Goal: Use online tool/utility: Use online tool/utility

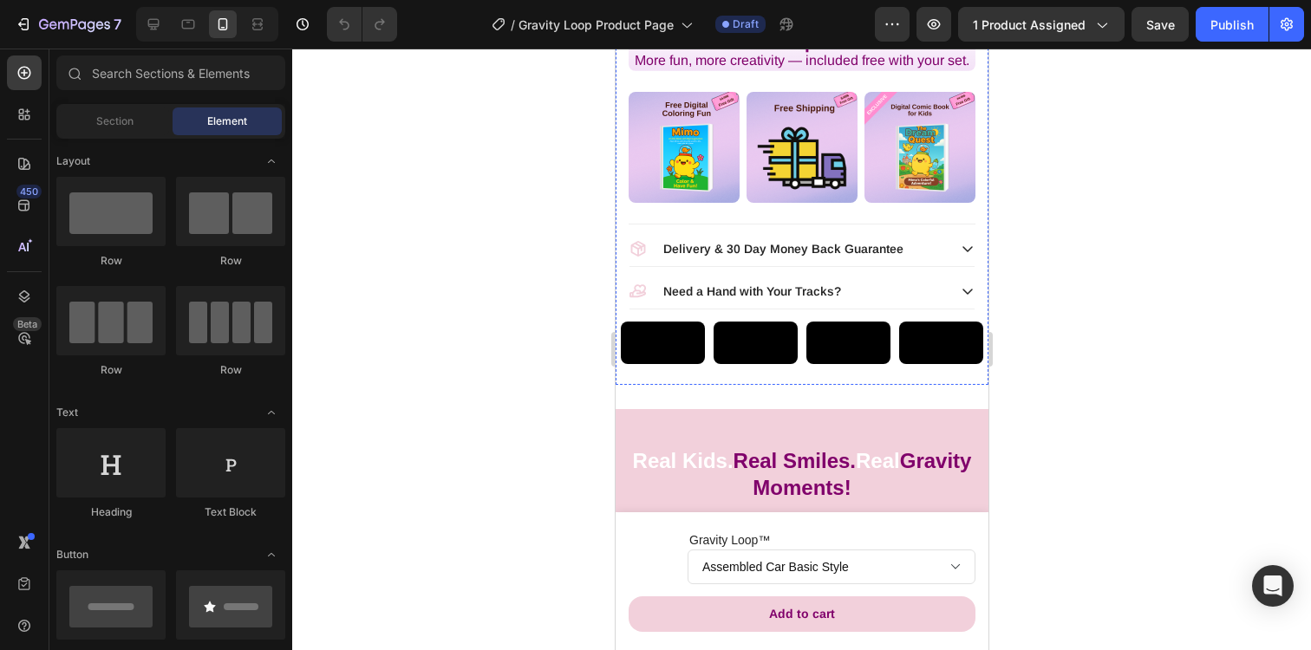
scroll to position [1108, 0]
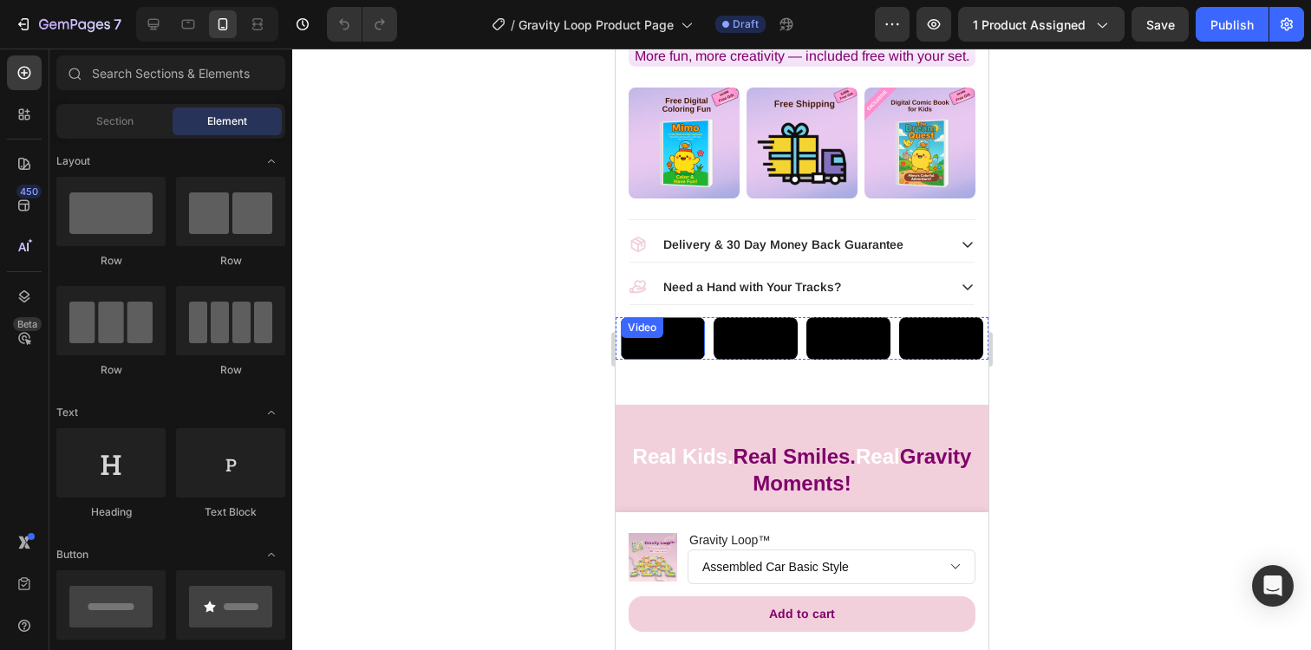
click at [659, 360] on video at bounding box center [662, 338] width 84 height 42
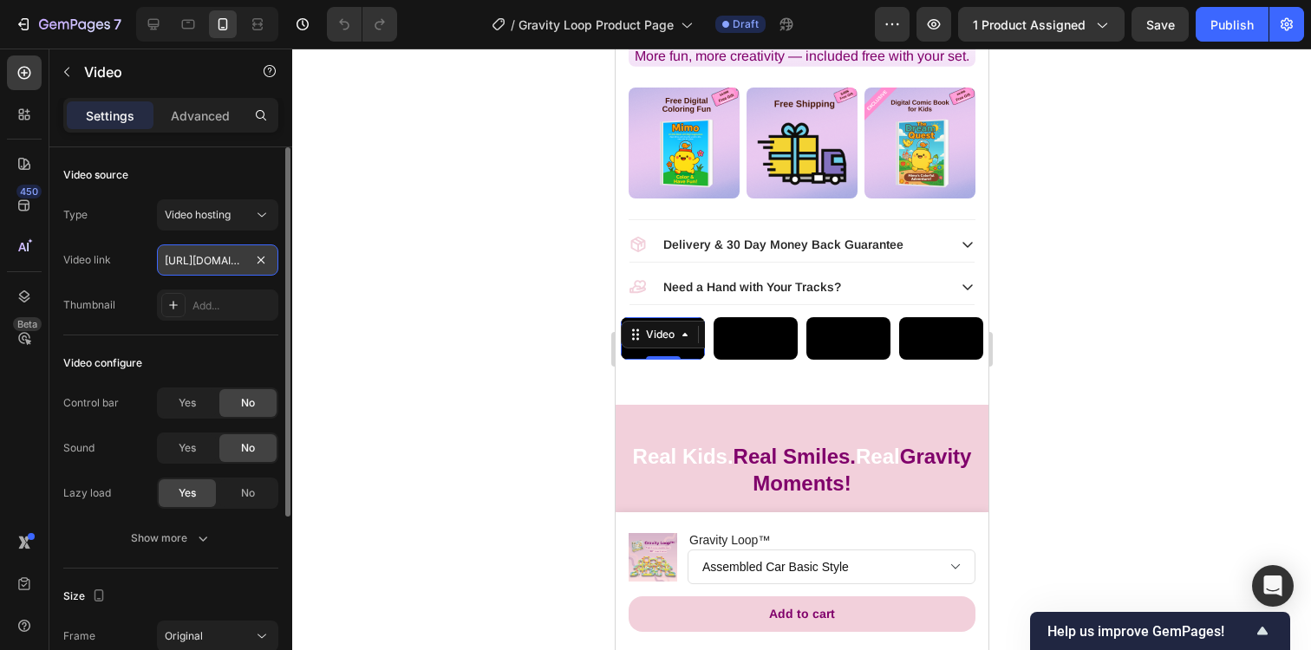
click at [217, 260] on input "[URL][DOMAIN_NAME]" at bounding box center [217, 259] width 121 height 31
paste input "4cd7aaab218445458da95a11cb6ea1b7"
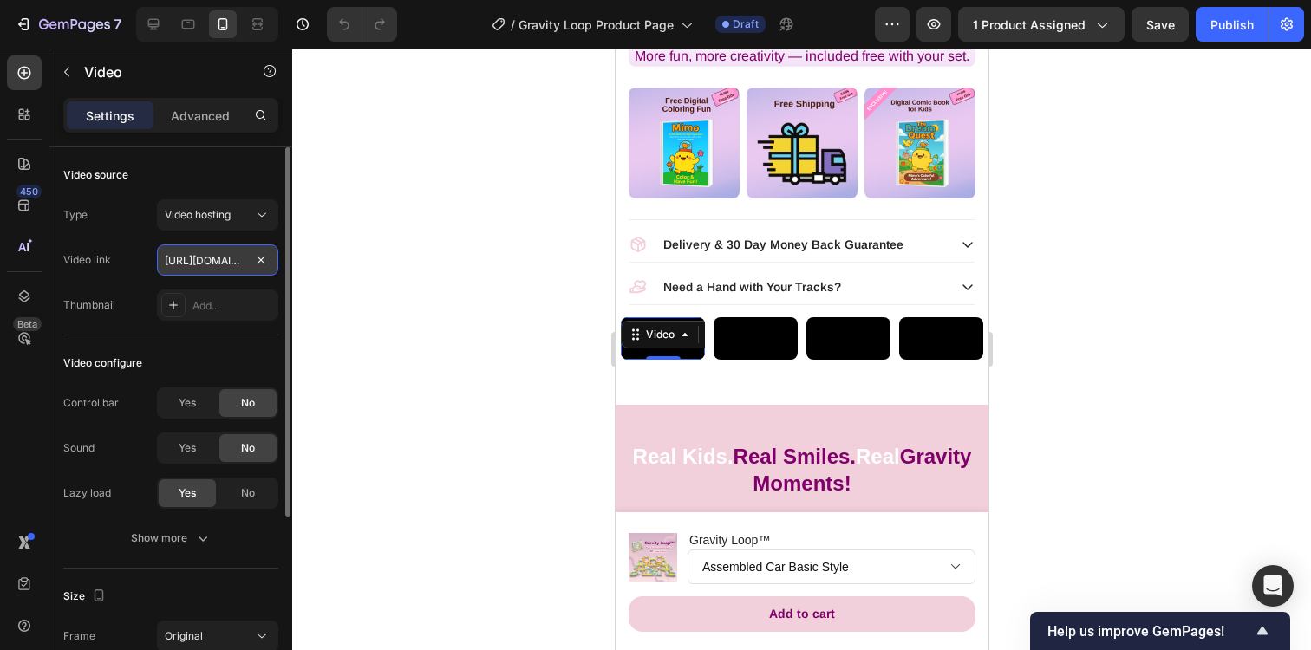
type input "[URL][DOMAIN_NAME]"
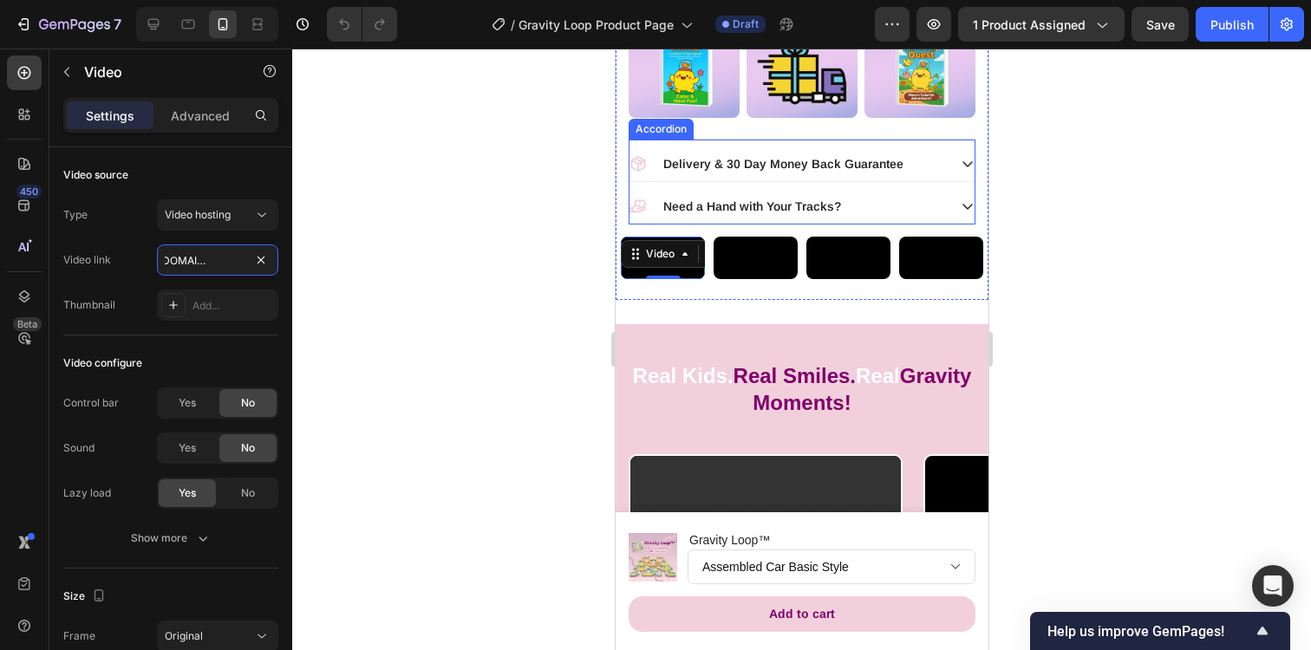
scroll to position [1168, 0]
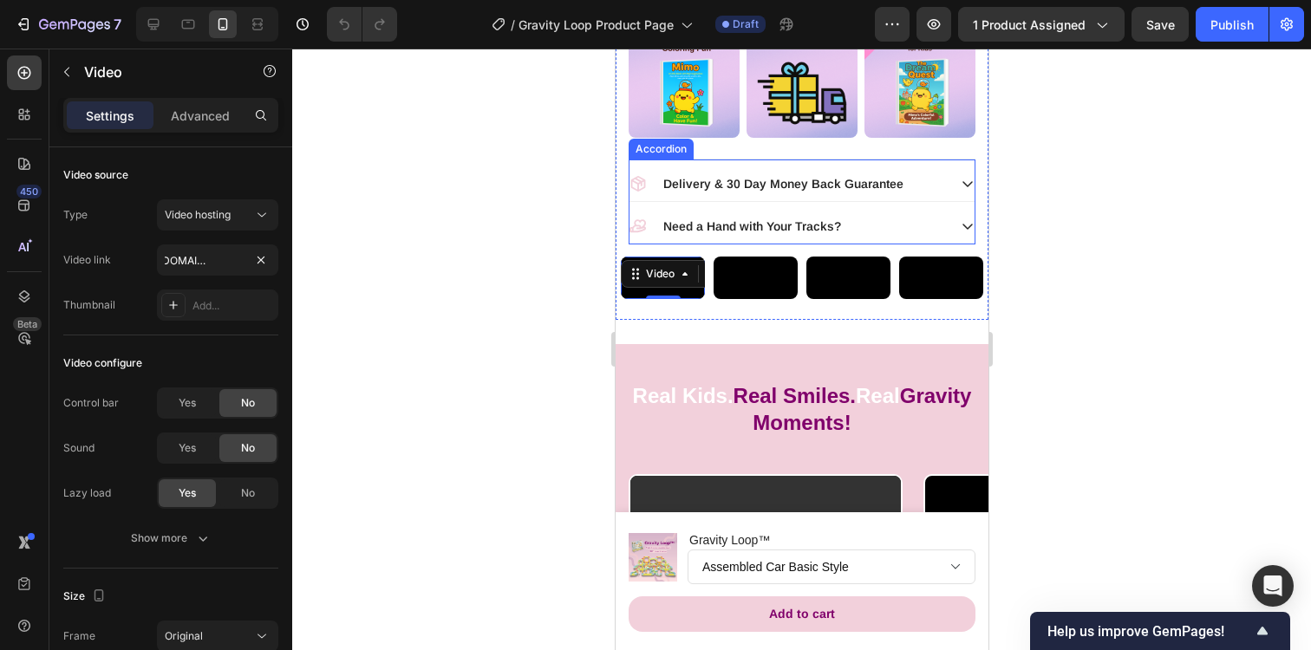
click at [639, 235] on icon at bounding box center [636, 226] width 17 height 17
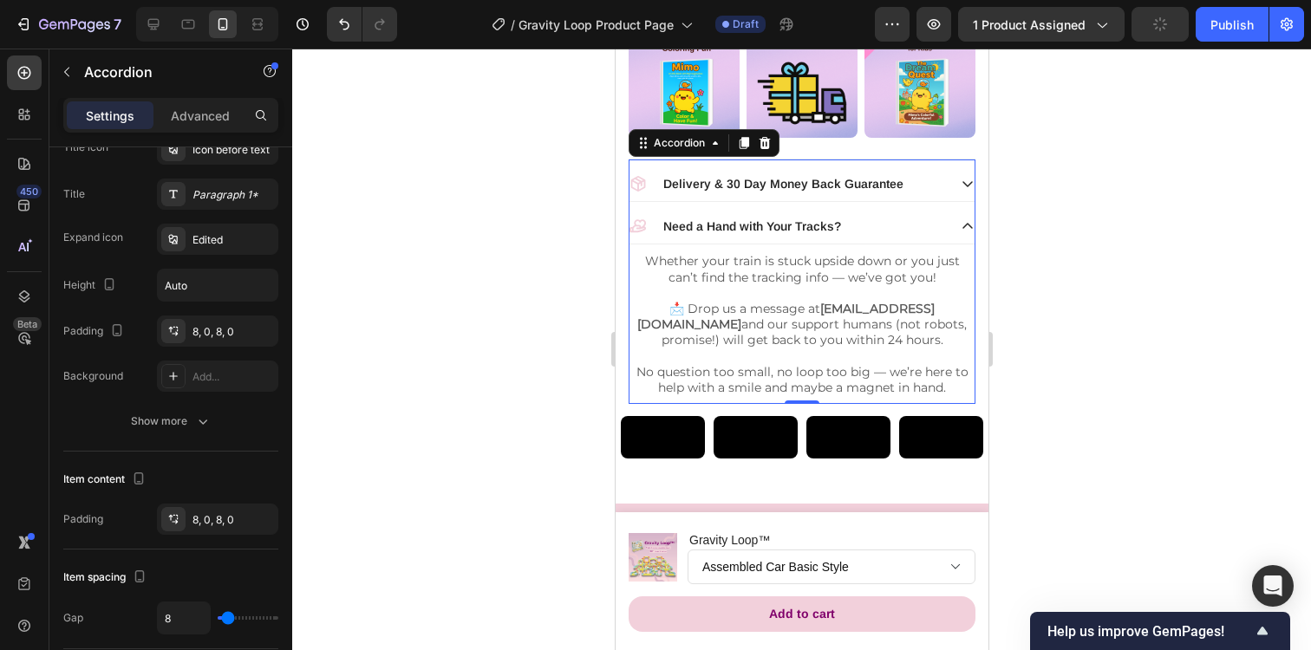
scroll to position [0, 0]
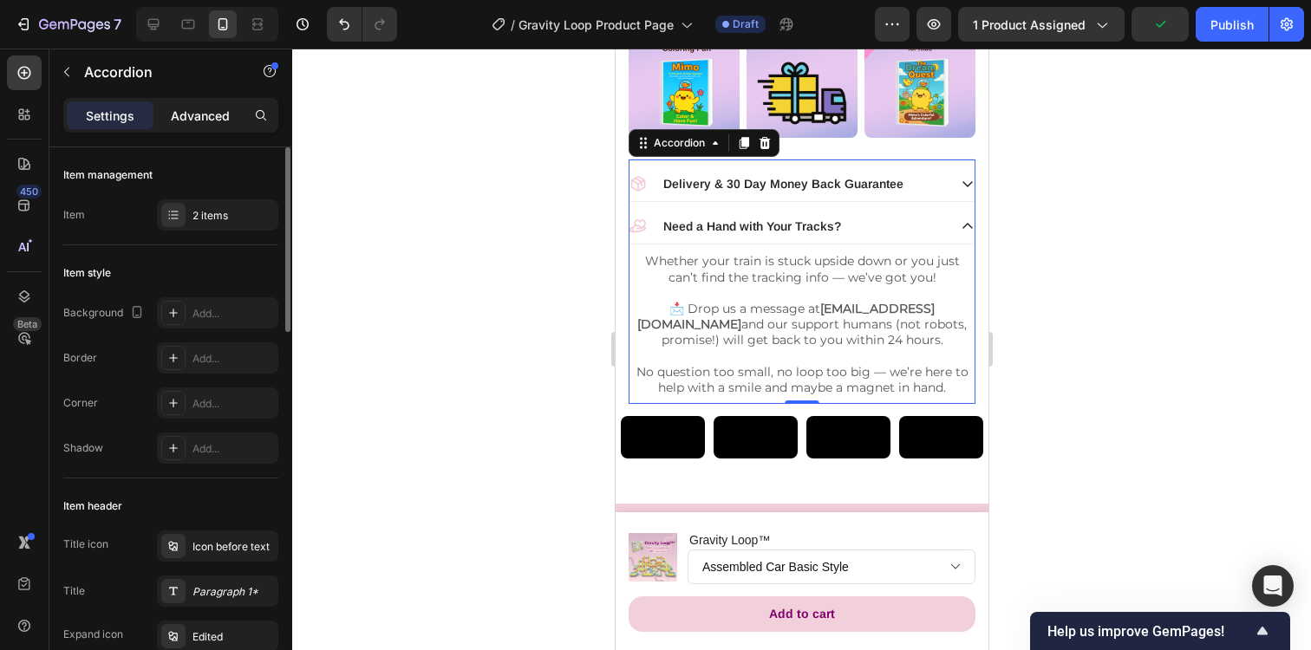
click at [196, 121] on p "Advanced" at bounding box center [200, 116] width 59 height 18
type input "100%"
type input "100"
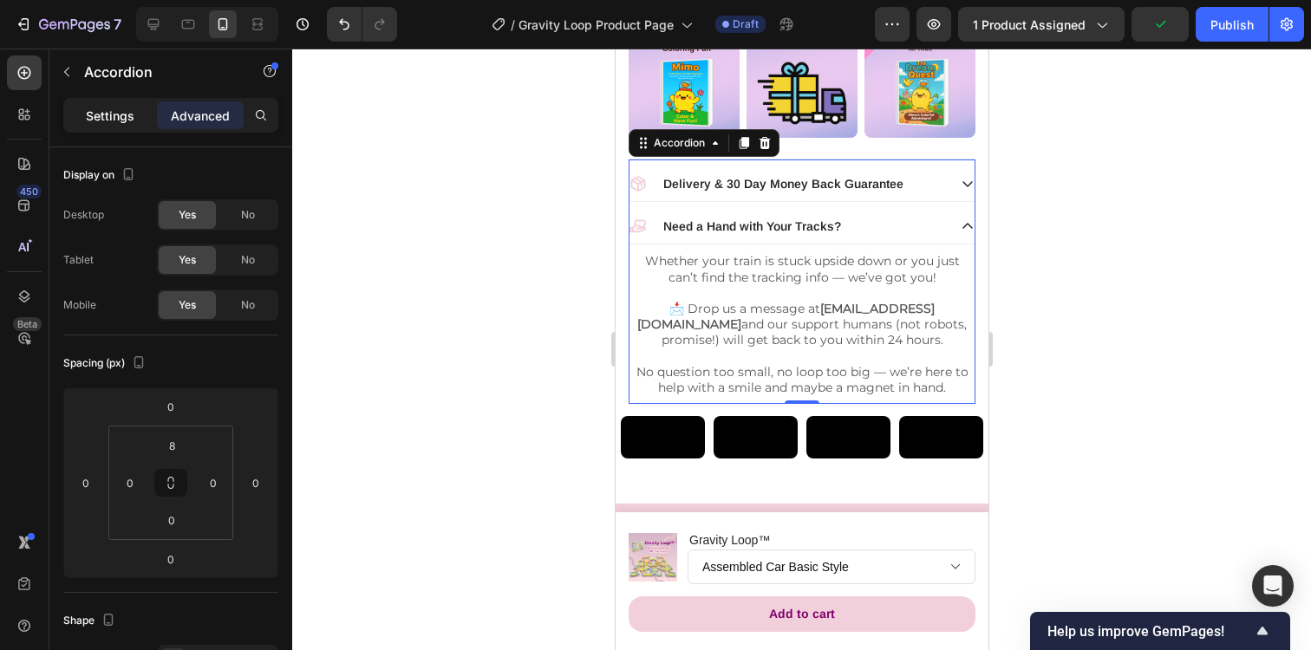
click at [136, 112] on div "Settings" at bounding box center [110, 115] width 87 height 28
type input "8"
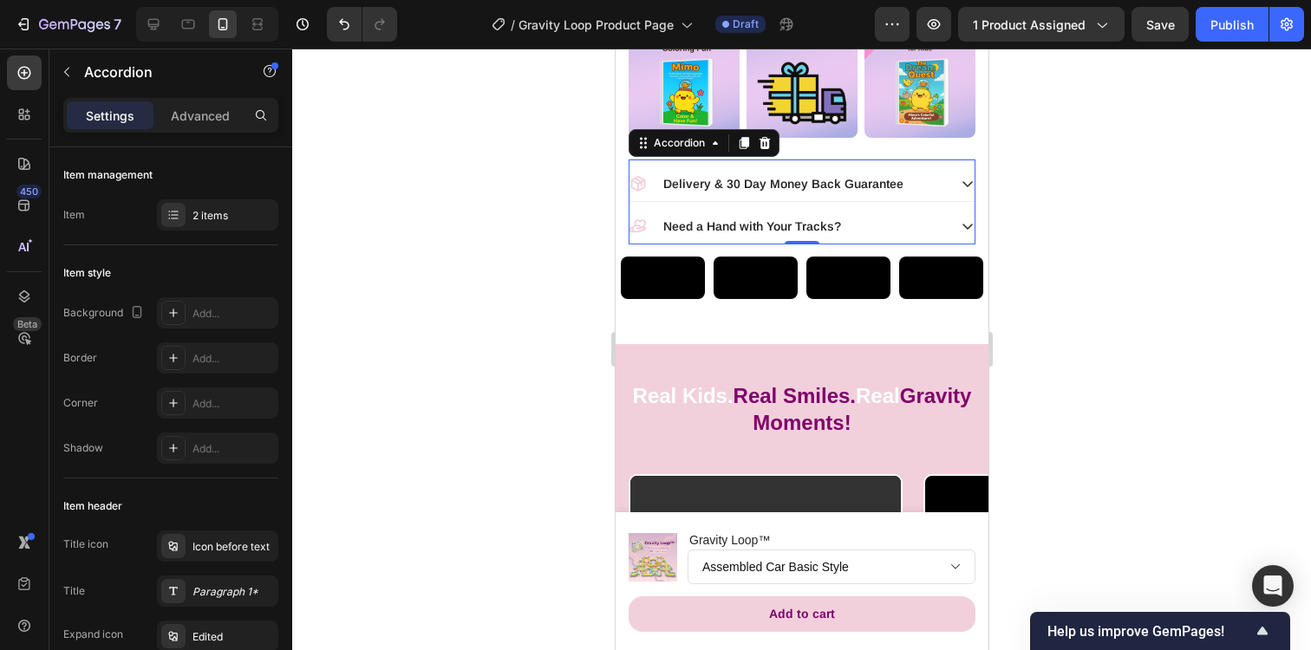
click at [656, 237] on div "Need a Hand with Your Tracks?" at bounding box center [786, 226] width 317 height 21
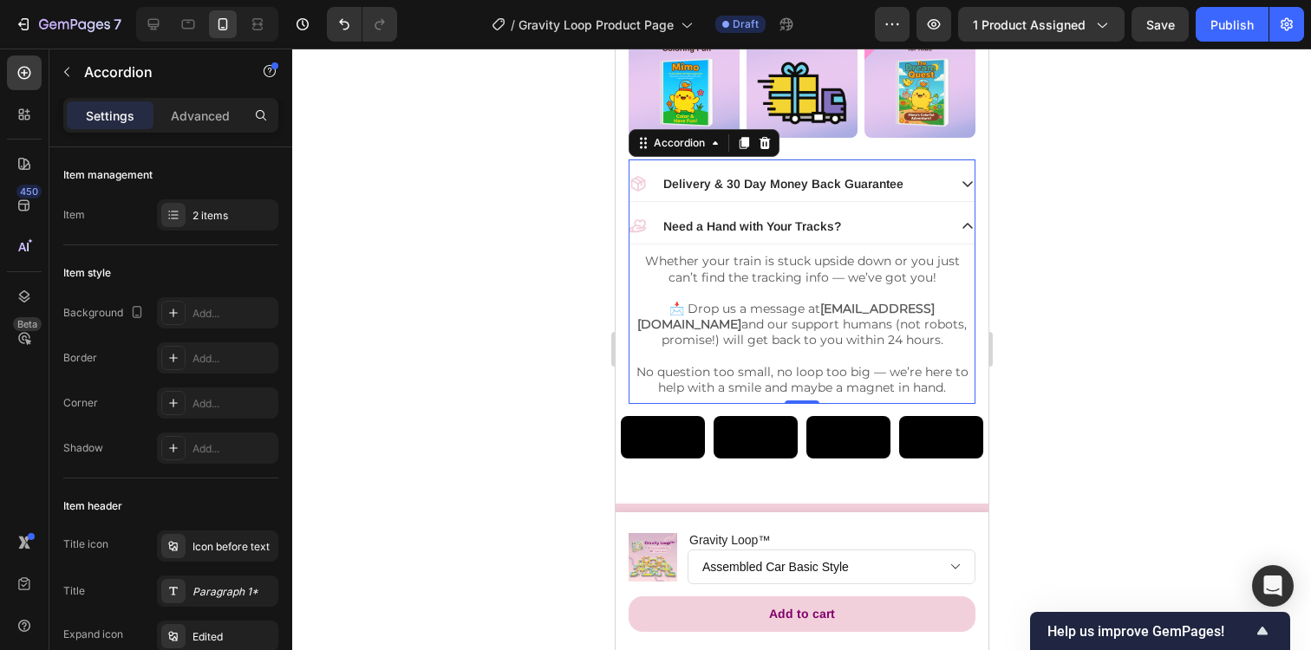
click at [641, 232] on icon at bounding box center [636, 225] width 16 height 13
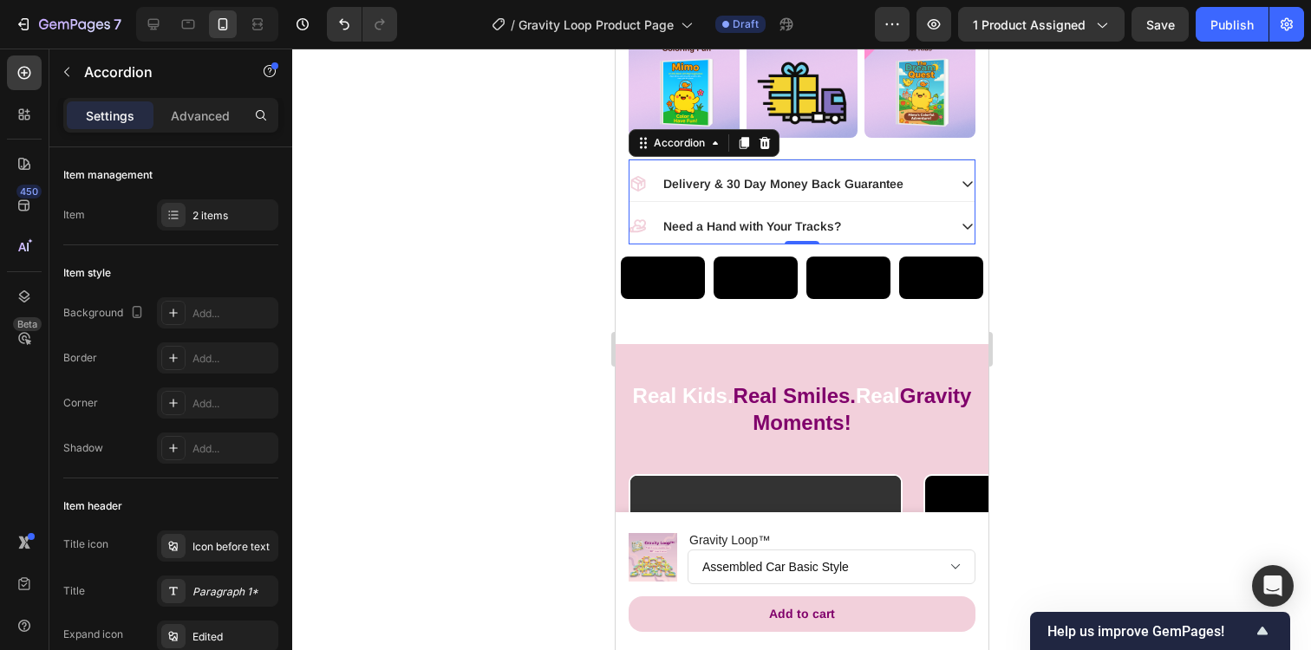
click at [673, 234] on p "Need a Hand with Your Tracks?" at bounding box center [751, 226] width 178 height 16
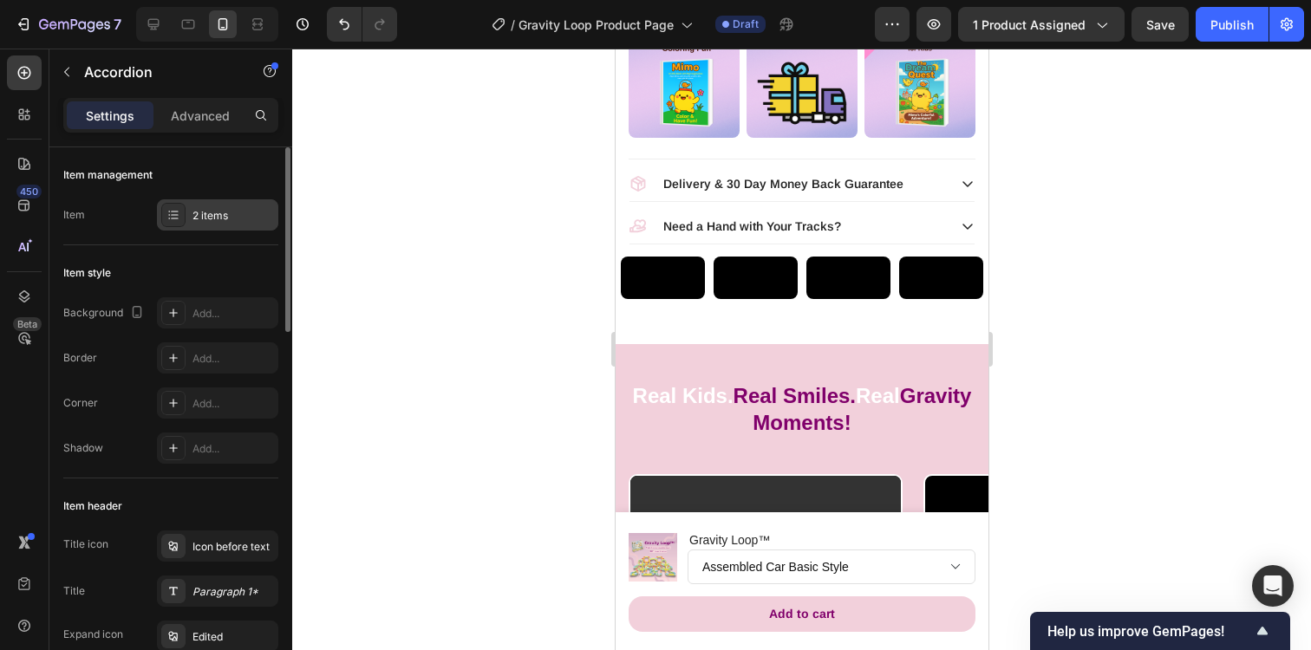
click at [213, 211] on div "2 items" at bounding box center [232, 216] width 81 height 16
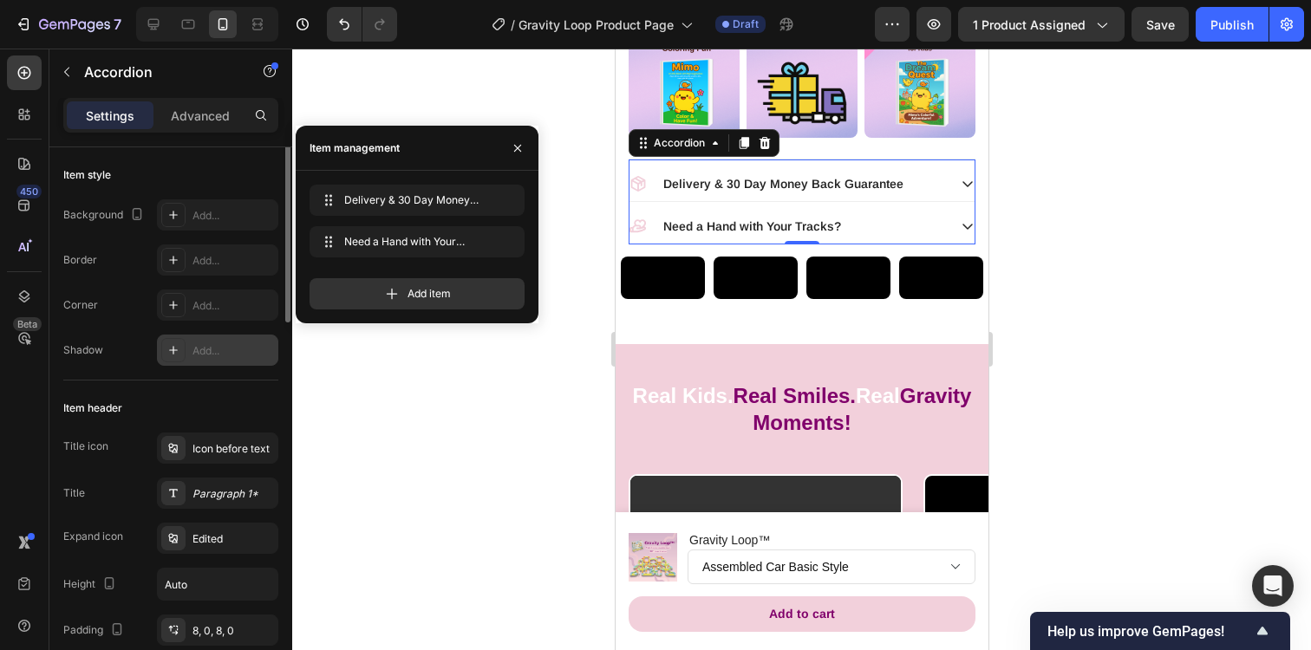
scroll to position [99, 0]
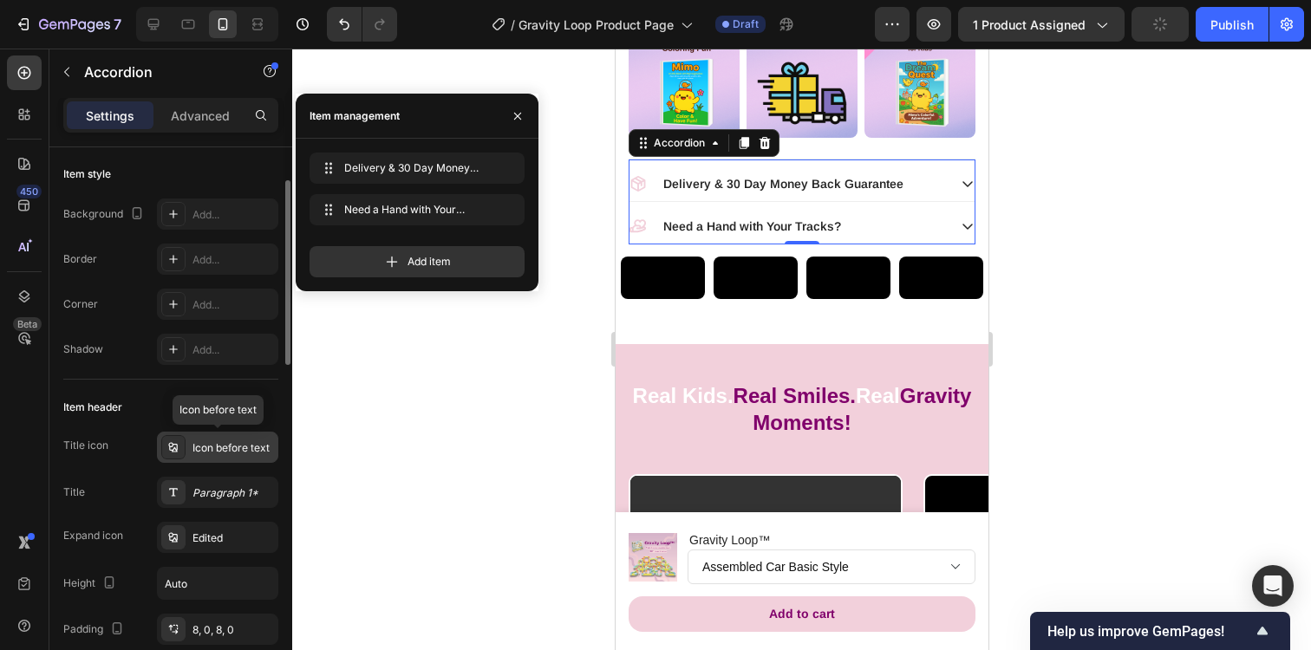
click at [214, 446] on div "Icon before text" at bounding box center [232, 448] width 81 height 16
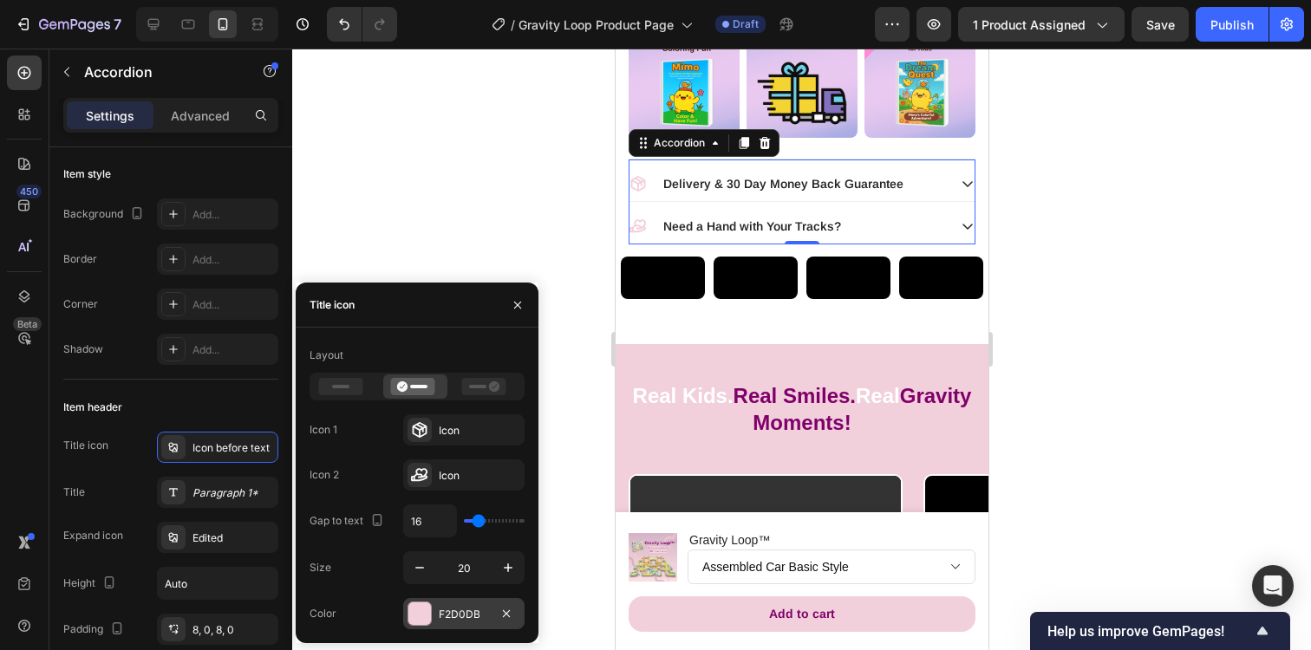
click at [420, 605] on div at bounding box center [419, 613] width 23 height 23
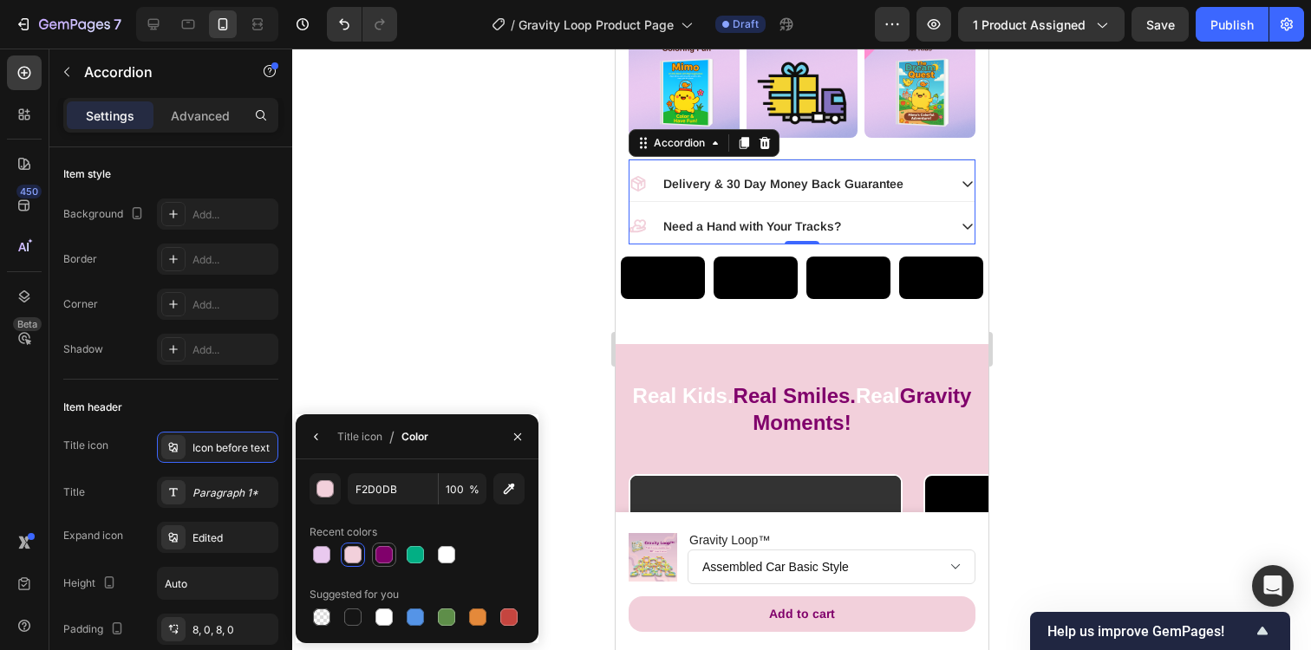
click at [387, 556] on div at bounding box center [383, 554] width 17 height 17
type input "80006B"
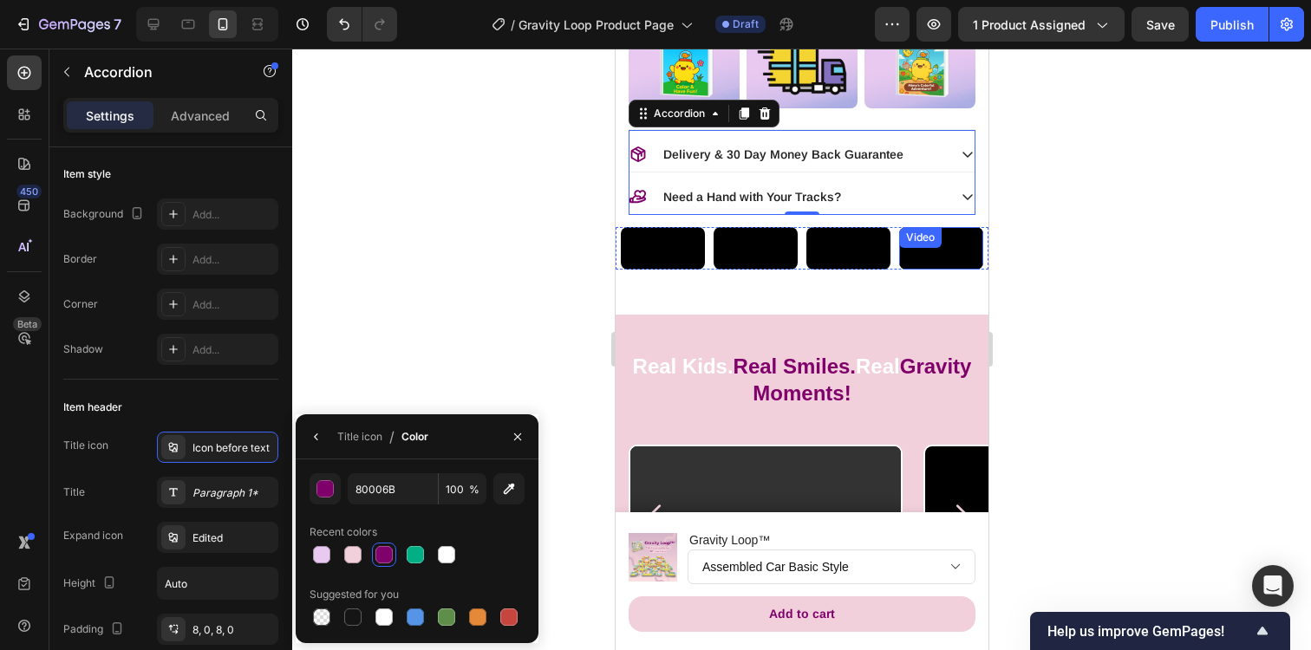
scroll to position [1197, 0]
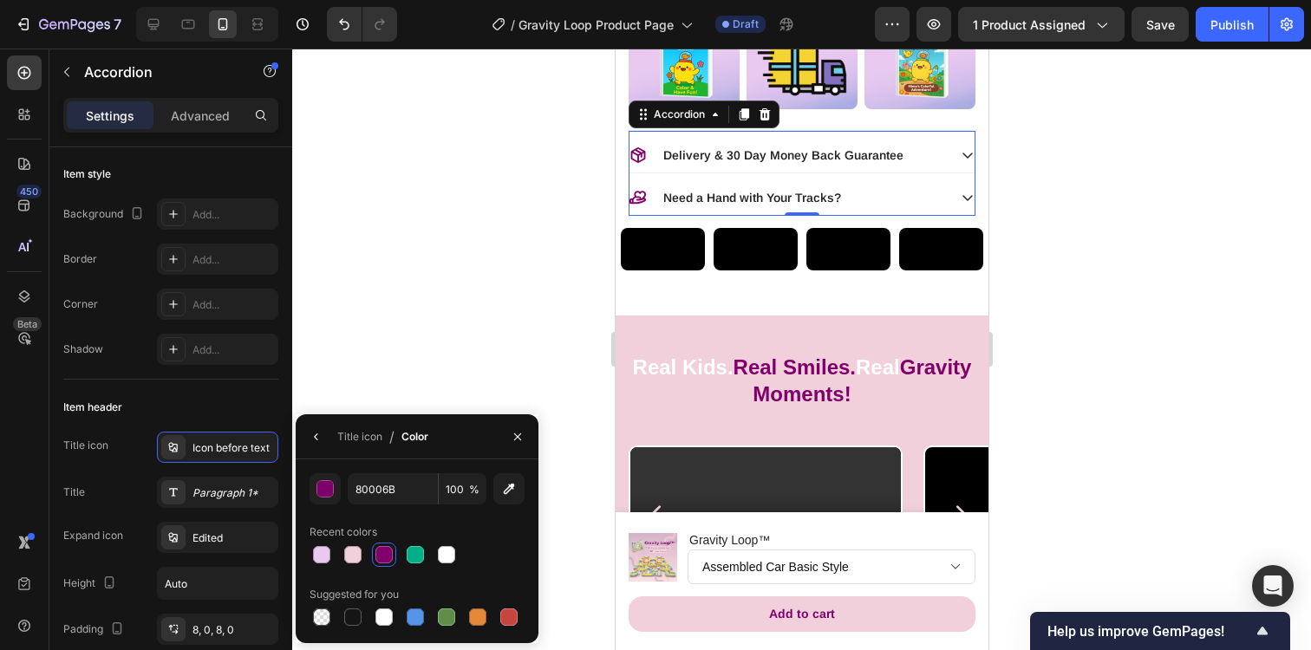
click at [1076, 270] on div at bounding box center [801, 350] width 1018 height 602
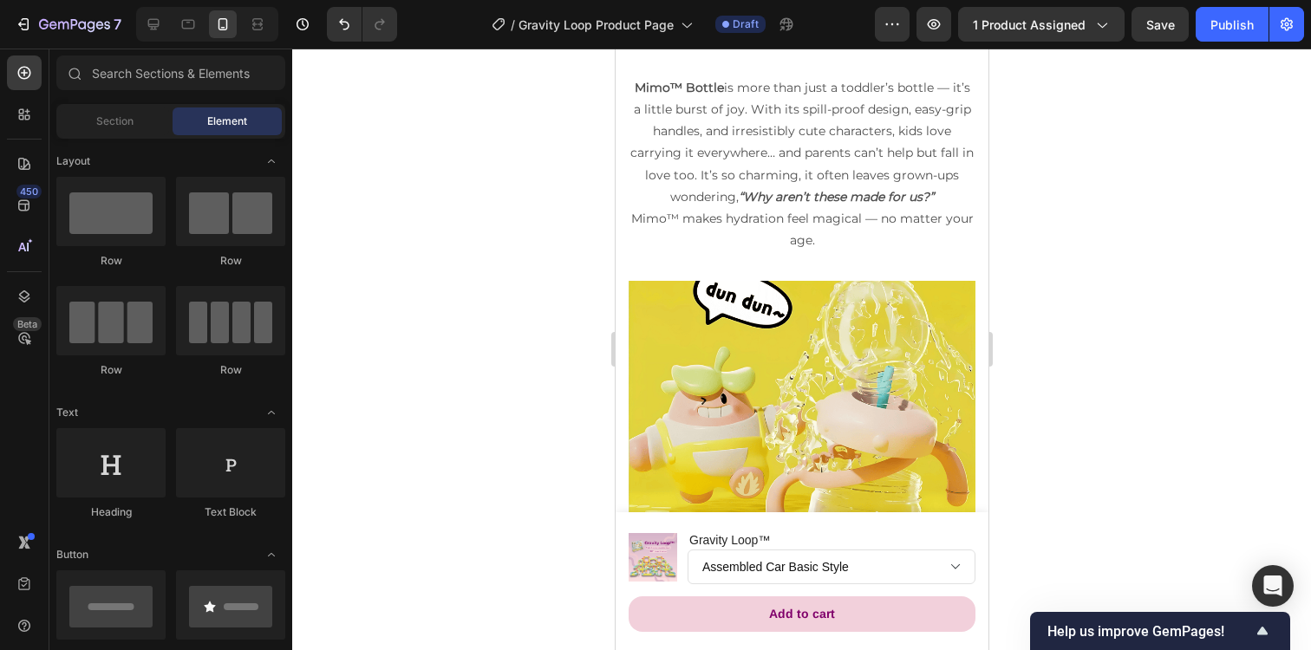
scroll to position [2077, 0]
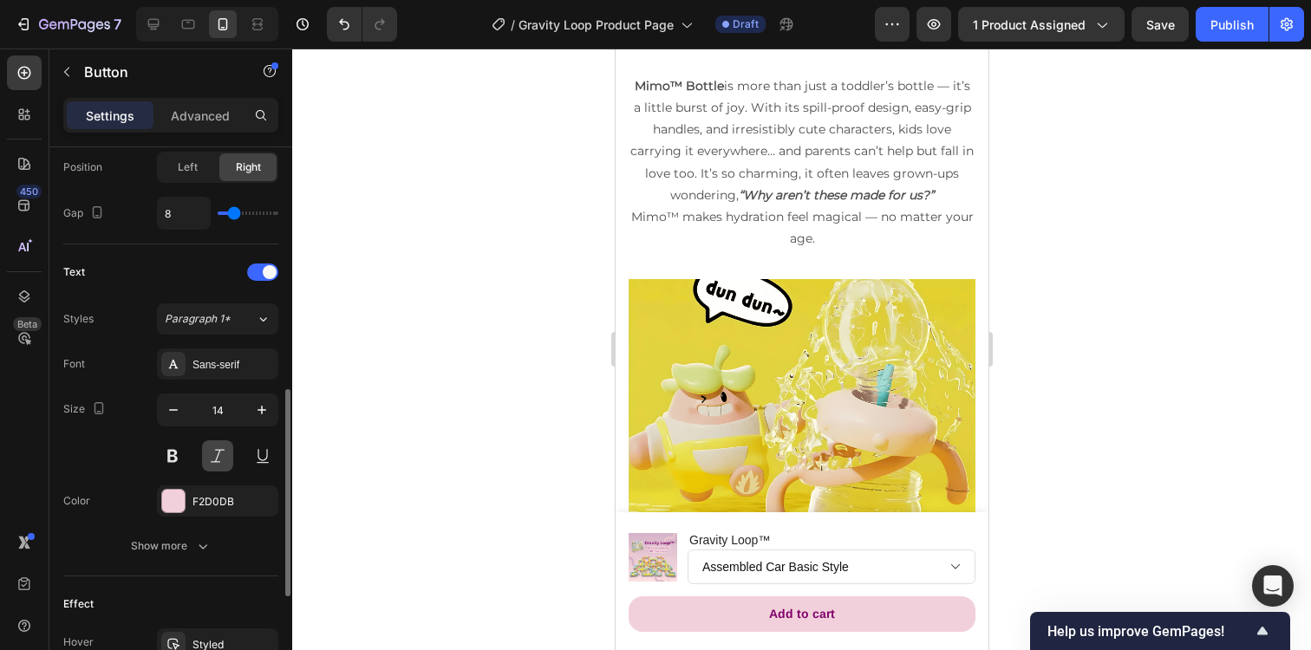
scroll to position [626, 0]
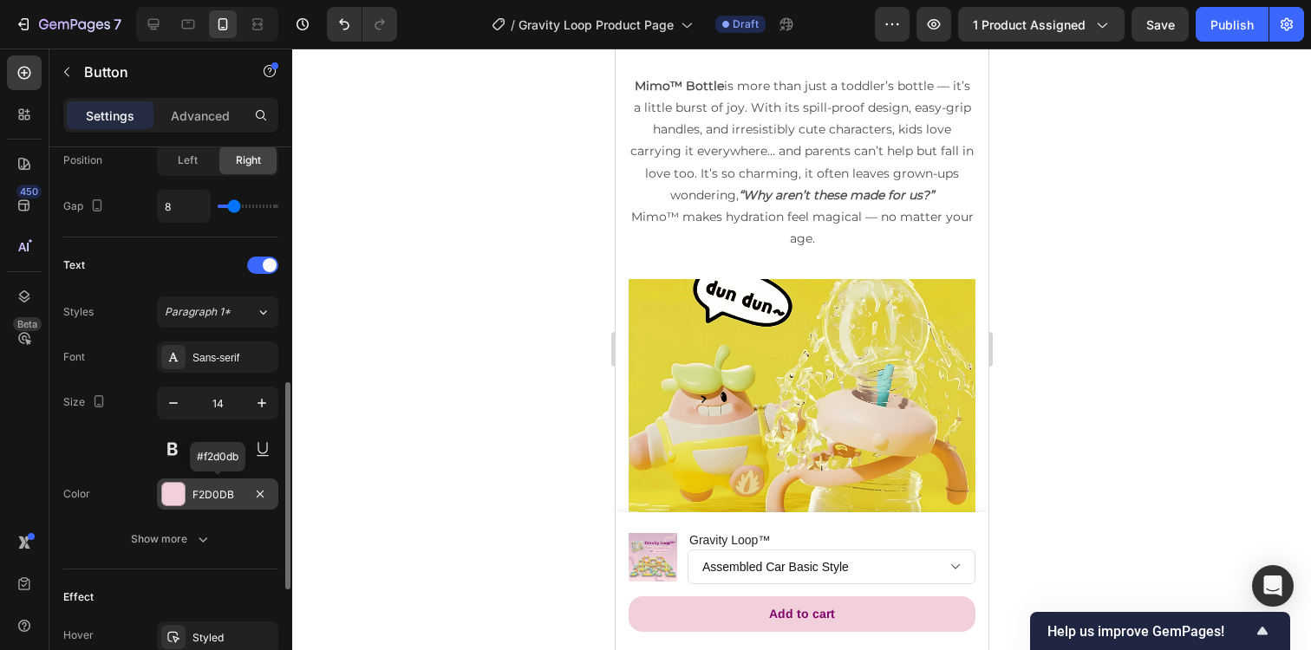
click at [176, 496] on div at bounding box center [173, 494] width 23 height 23
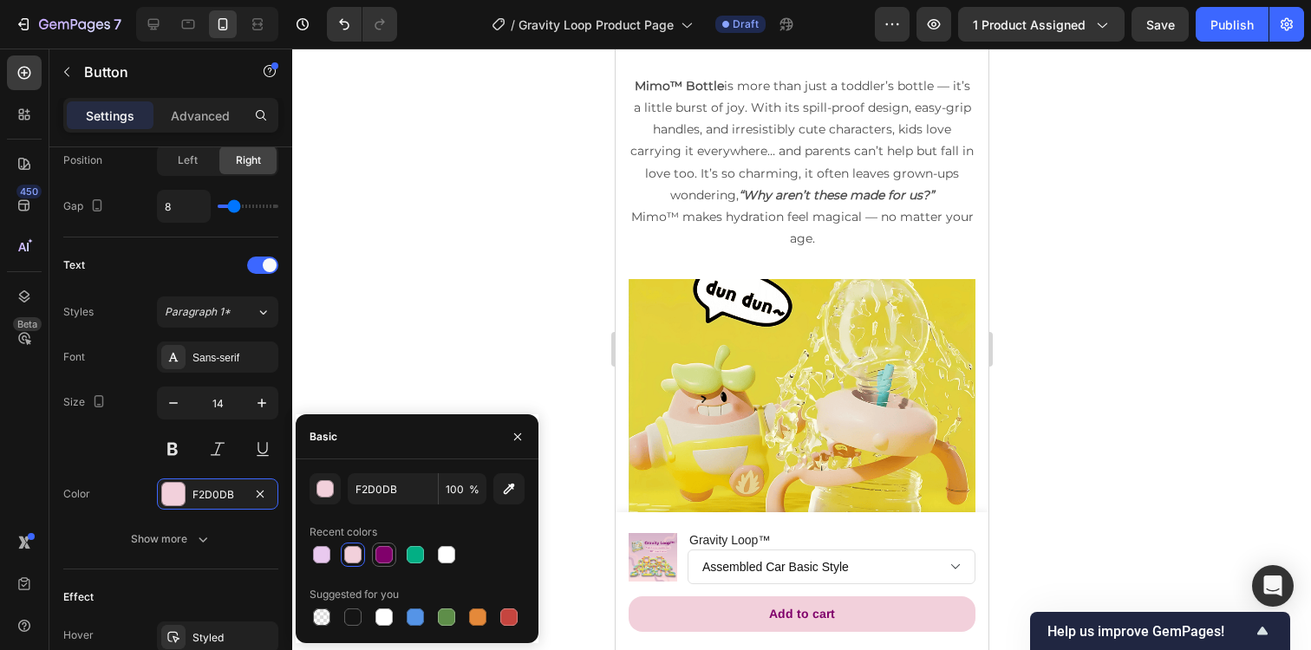
click at [386, 553] on div at bounding box center [383, 554] width 17 height 17
type input "80006B"
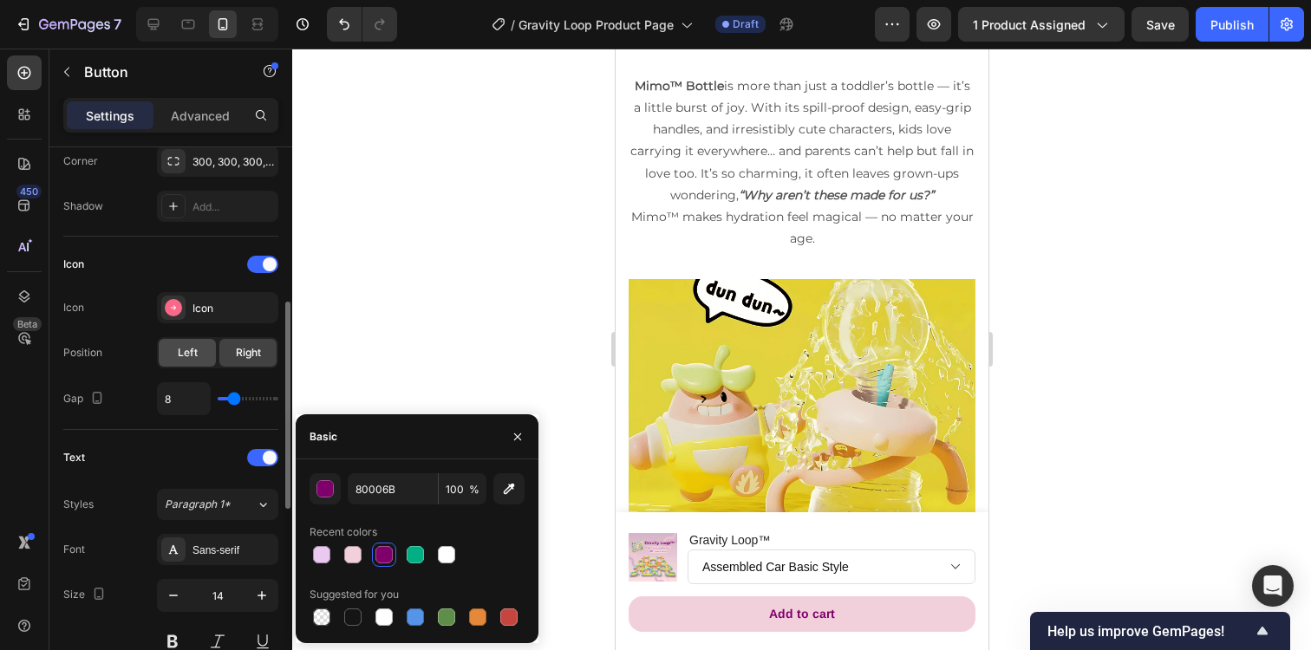
scroll to position [427, 0]
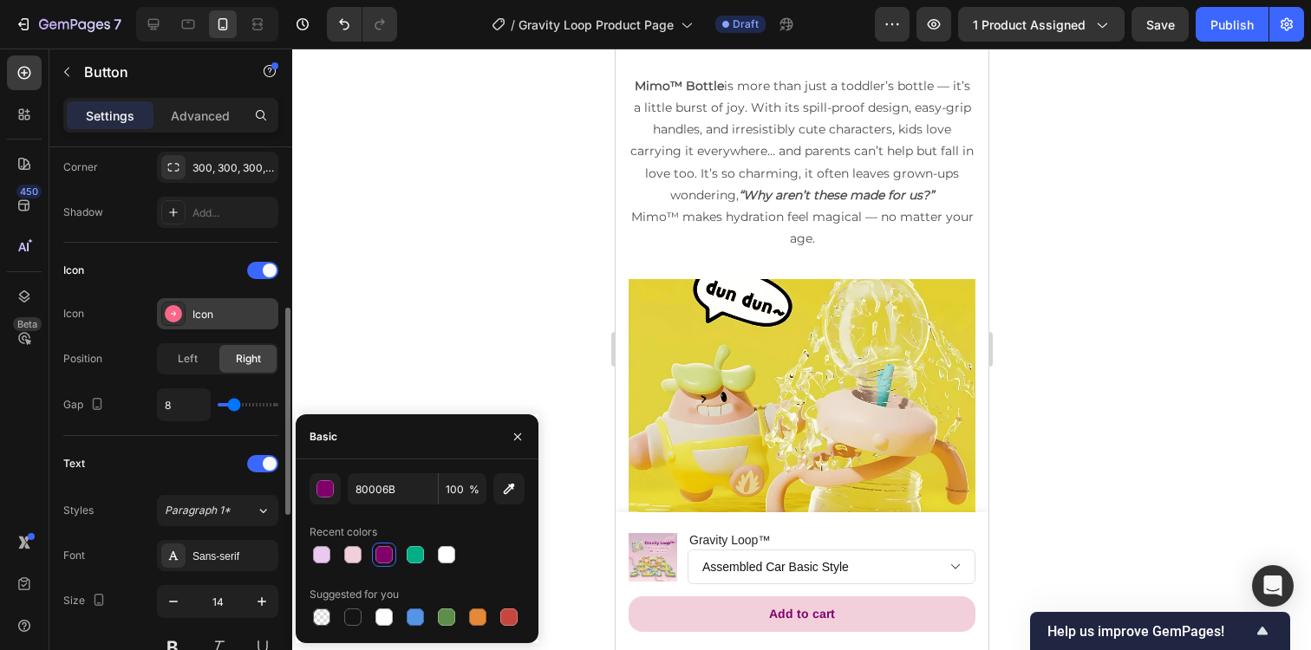
click at [224, 322] on div "Icon" at bounding box center [232, 315] width 81 height 16
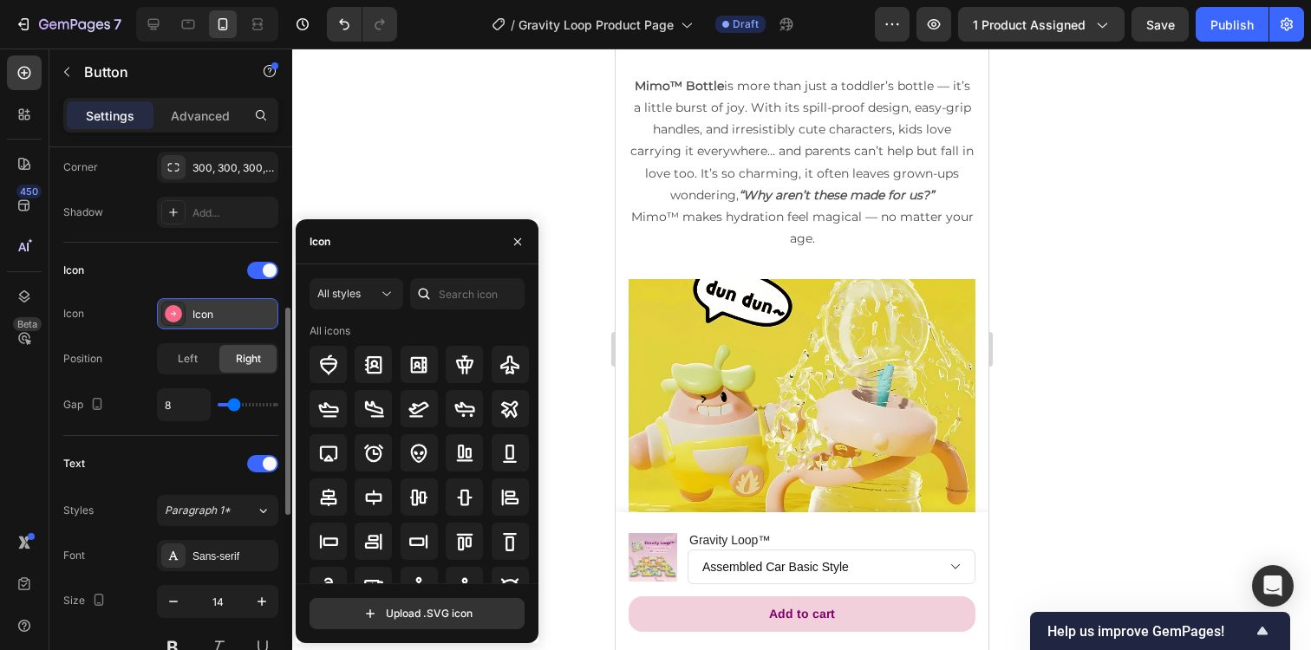
click at [175, 308] on rect at bounding box center [173, 313] width 17 height 17
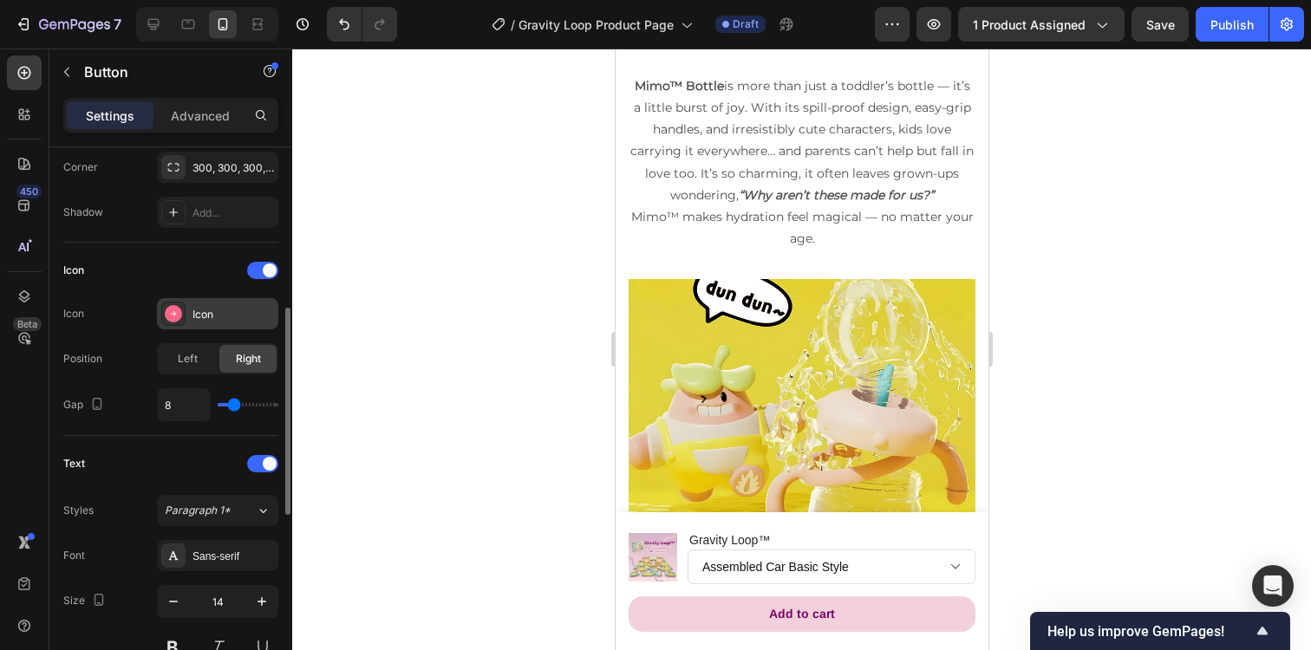
click at [175, 308] on rect at bounding box center [173, 313] width 17 height 17
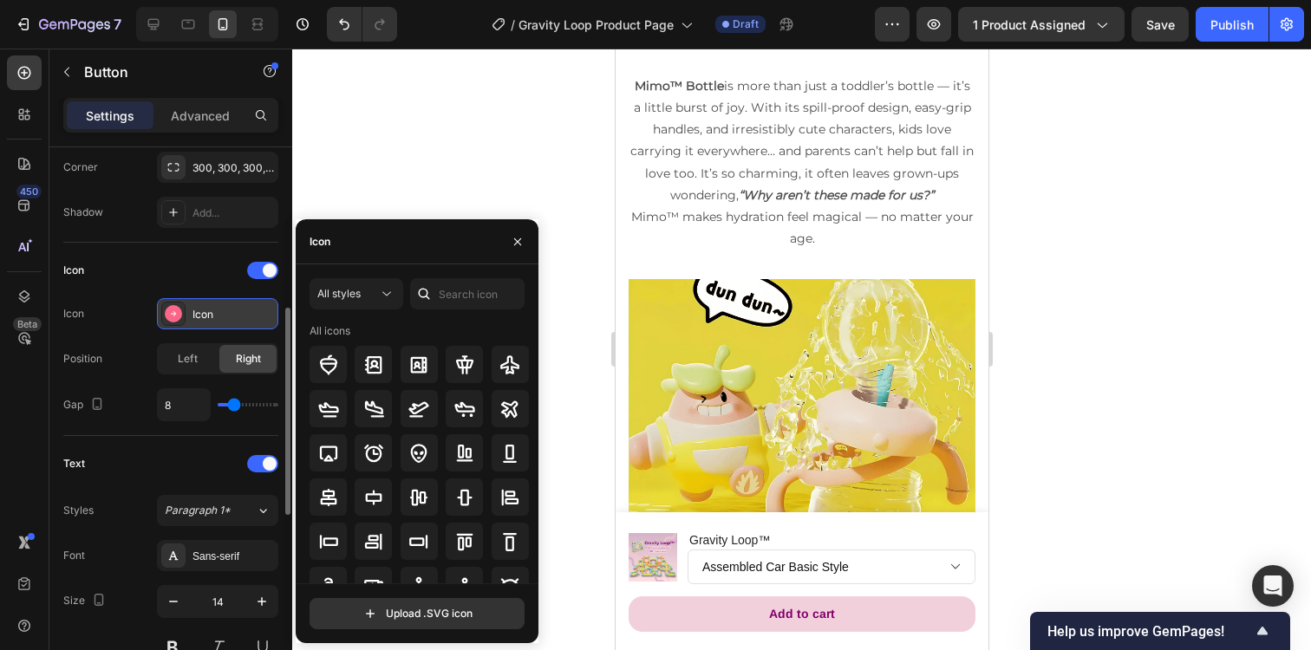
click at [175, 308] on rect at bounding box center [173, 313] width 17 height 17
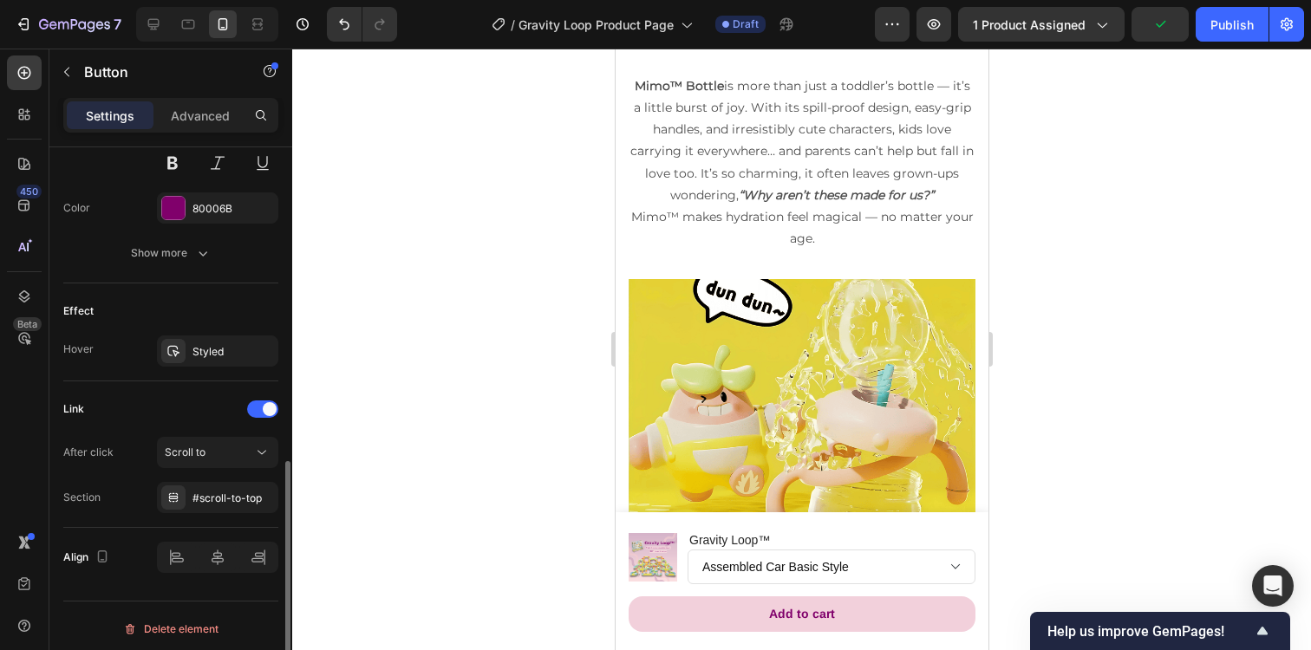
scroll to position [918, 0]
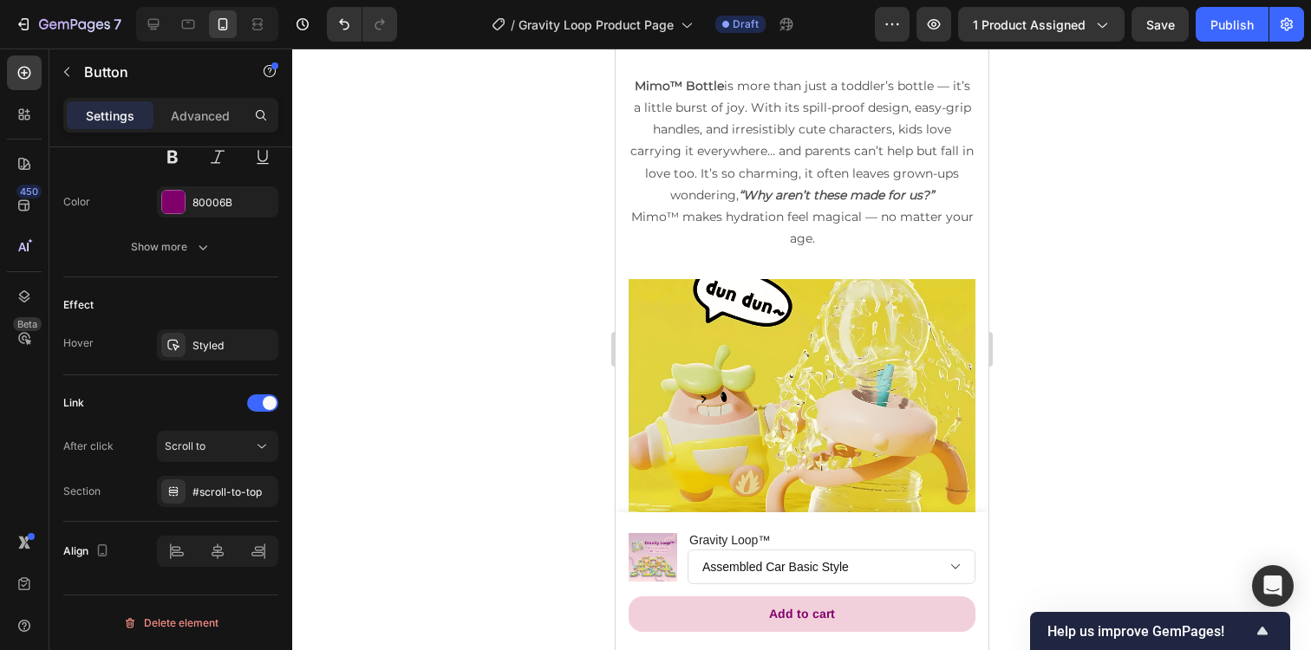
click at [1095, 230] on div at bounding box center [801, 350] width 1018 height 602
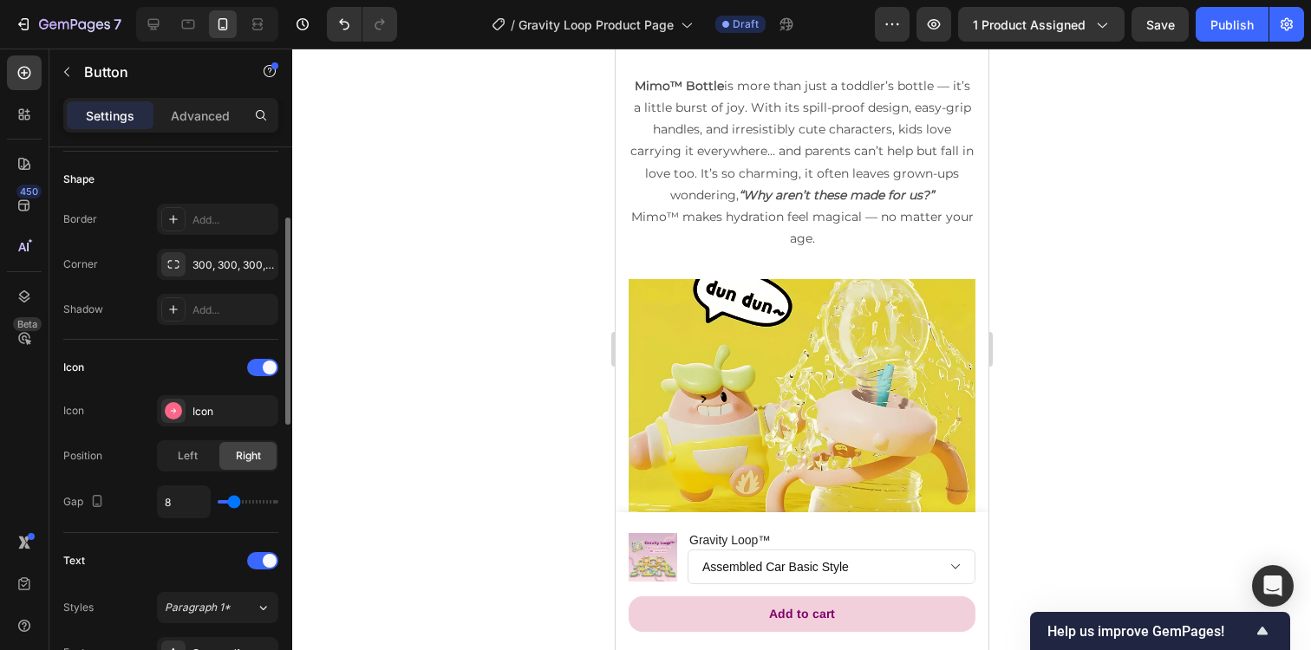
scroll to position [341, 0]
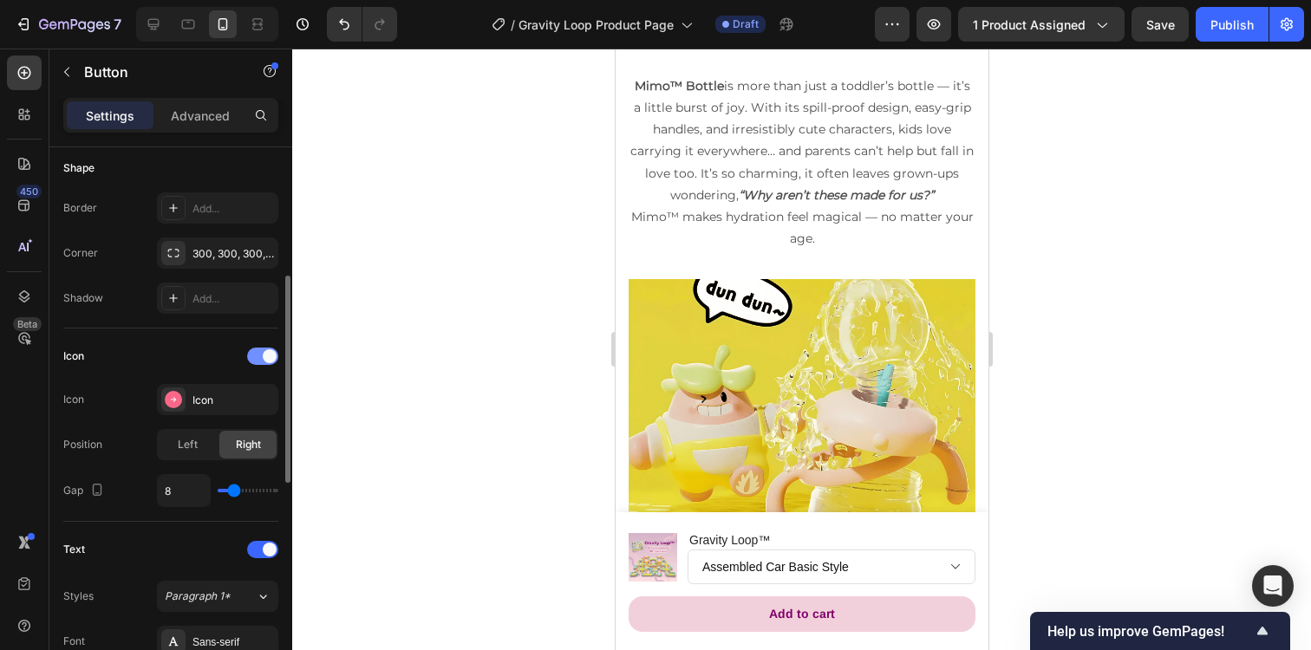
click at [263, 353] on span at bounding box center [270, 356] width 14 height 14
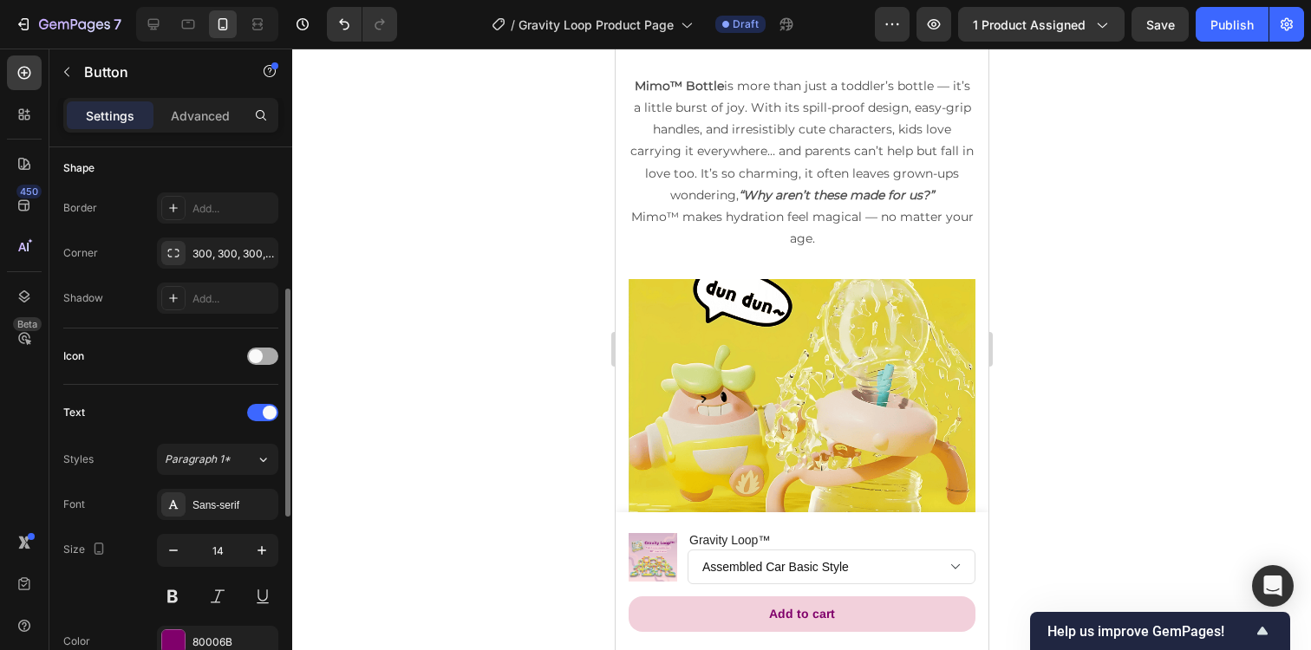
click at [263, 353] on div at bounding box center [262, 356] width 31 height 17
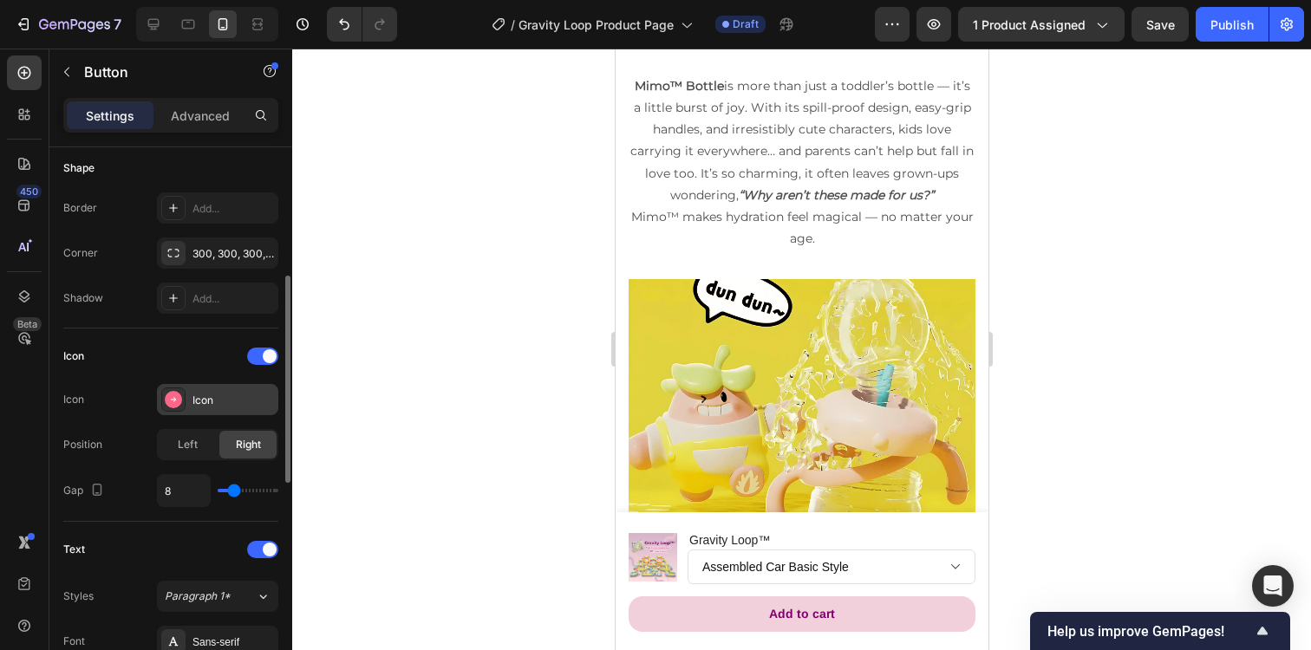
click at [184, 397] on div at bounding box center [173, 399] width 24 height 24
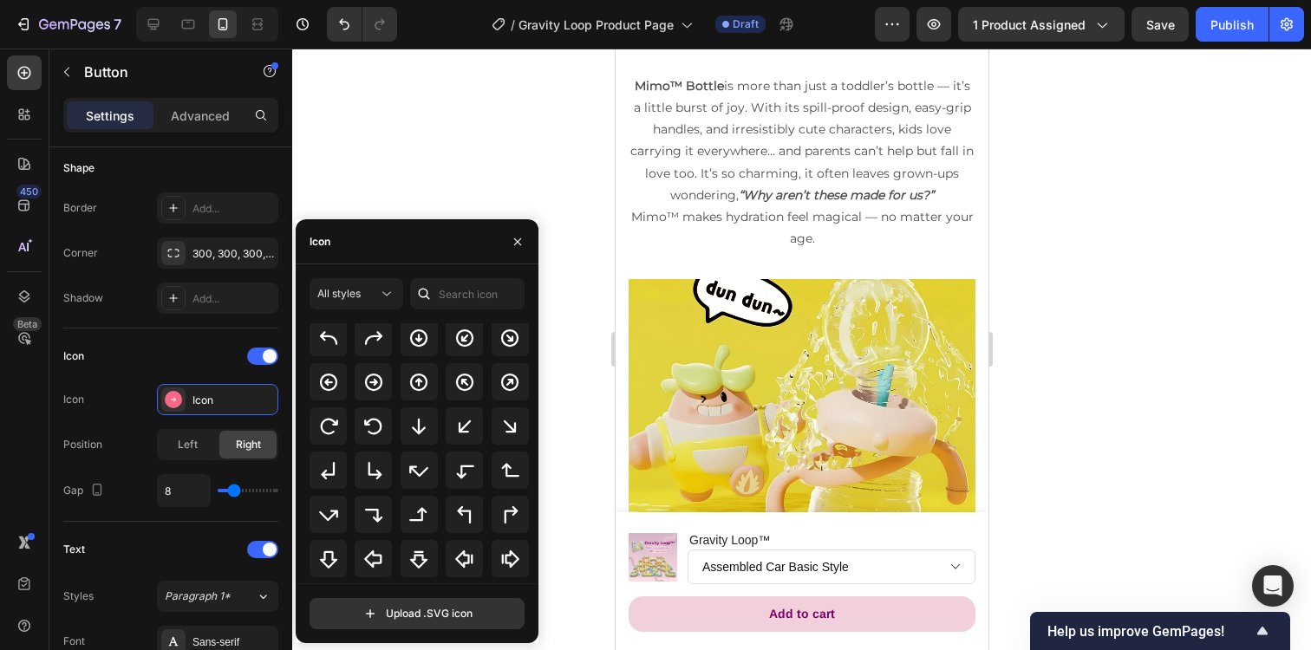
scroll to position [437, 0]
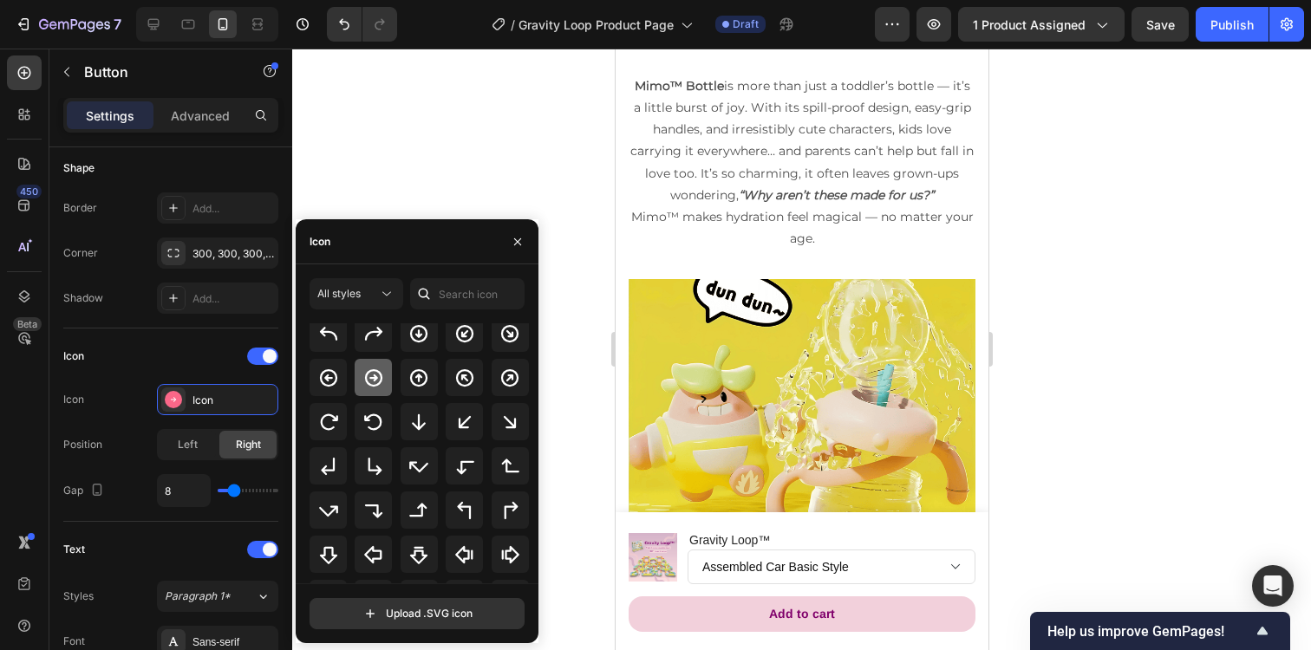
click at [372, 375] on icon at bounding box center [373, 376] width 17 height 17
click at [543, 199] on div at bounding box center [801, 350] width 1018 height 602
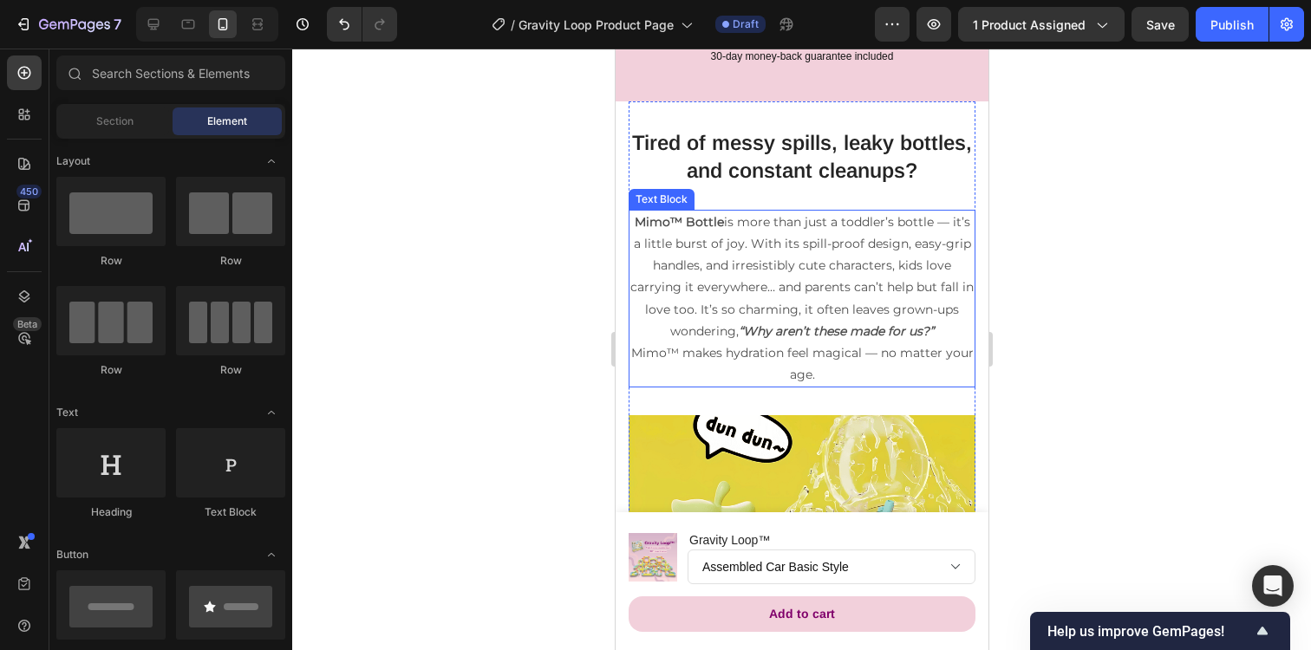
scroll to position [1931, 0]
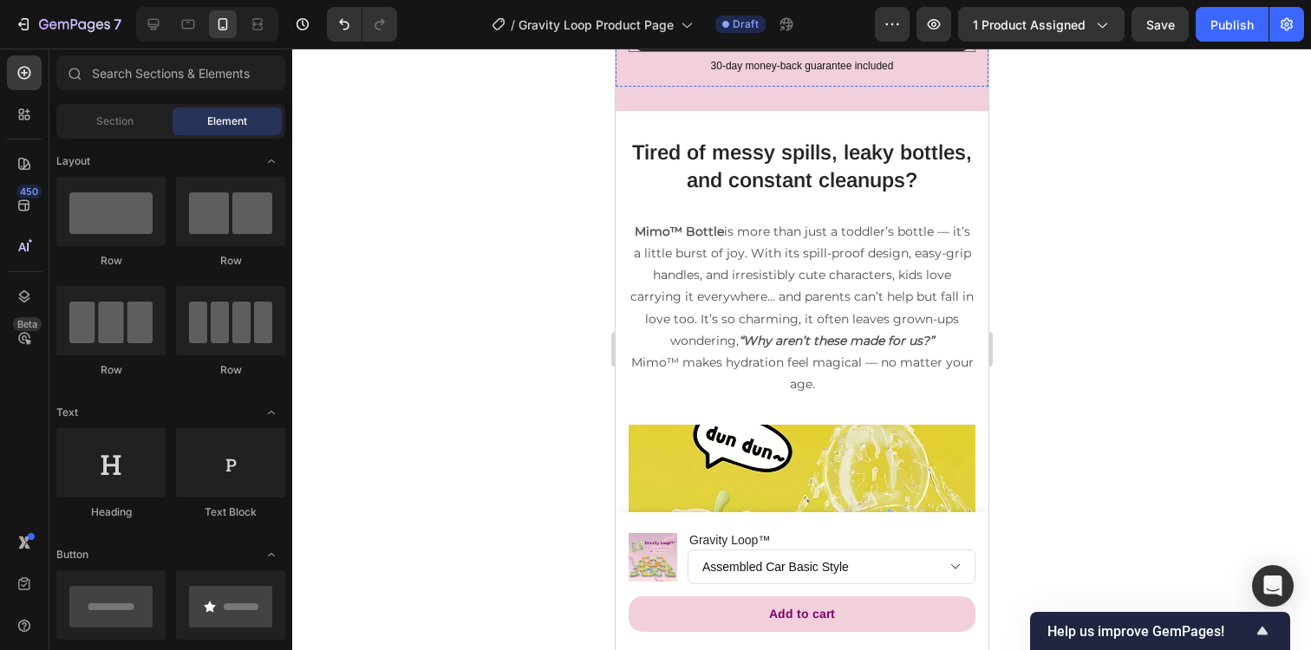
click at [839, 39] on icon at bounding box center [838, 34] width 10 height 10
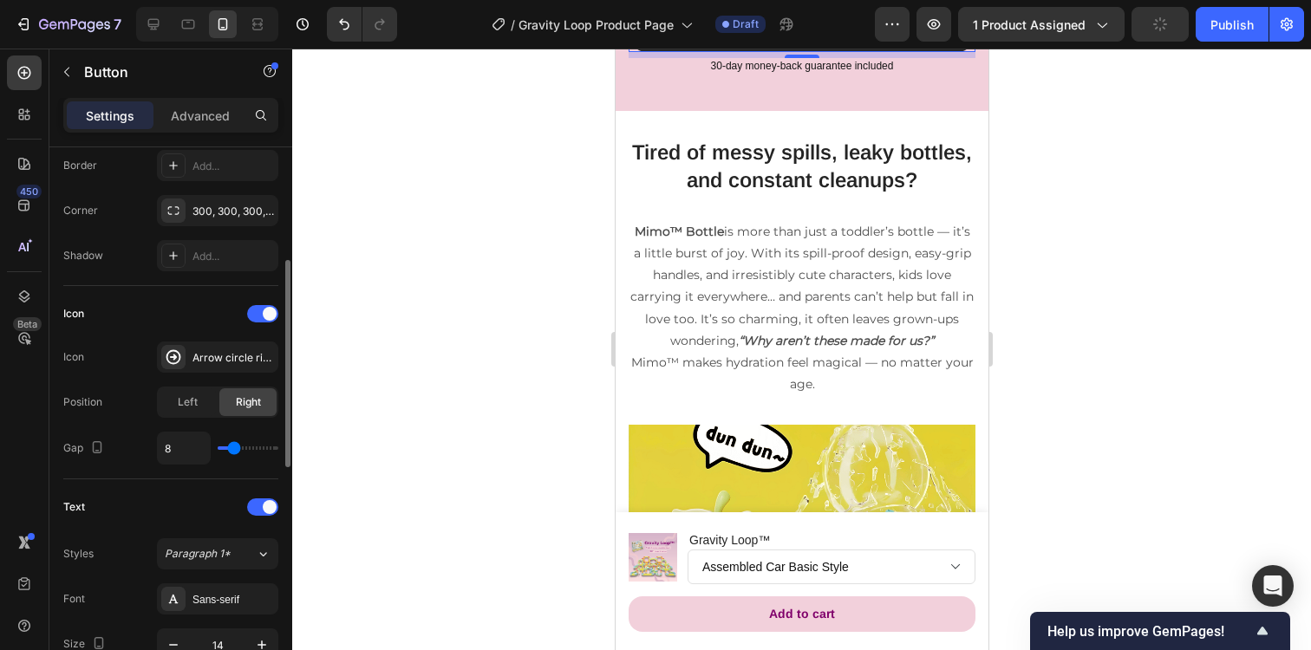
scroll to position [417, 0]
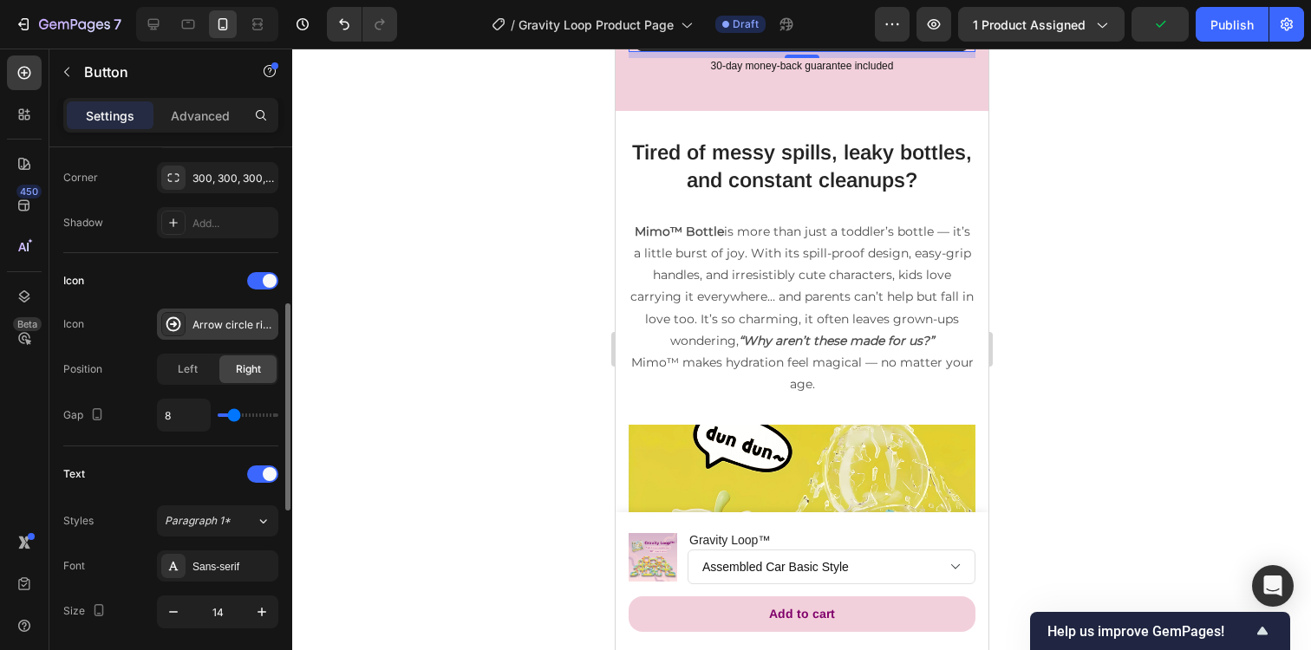
click at [201, 329] on div "Arrow circle right bold" at bounding box center [232, 325] width 81 height 16
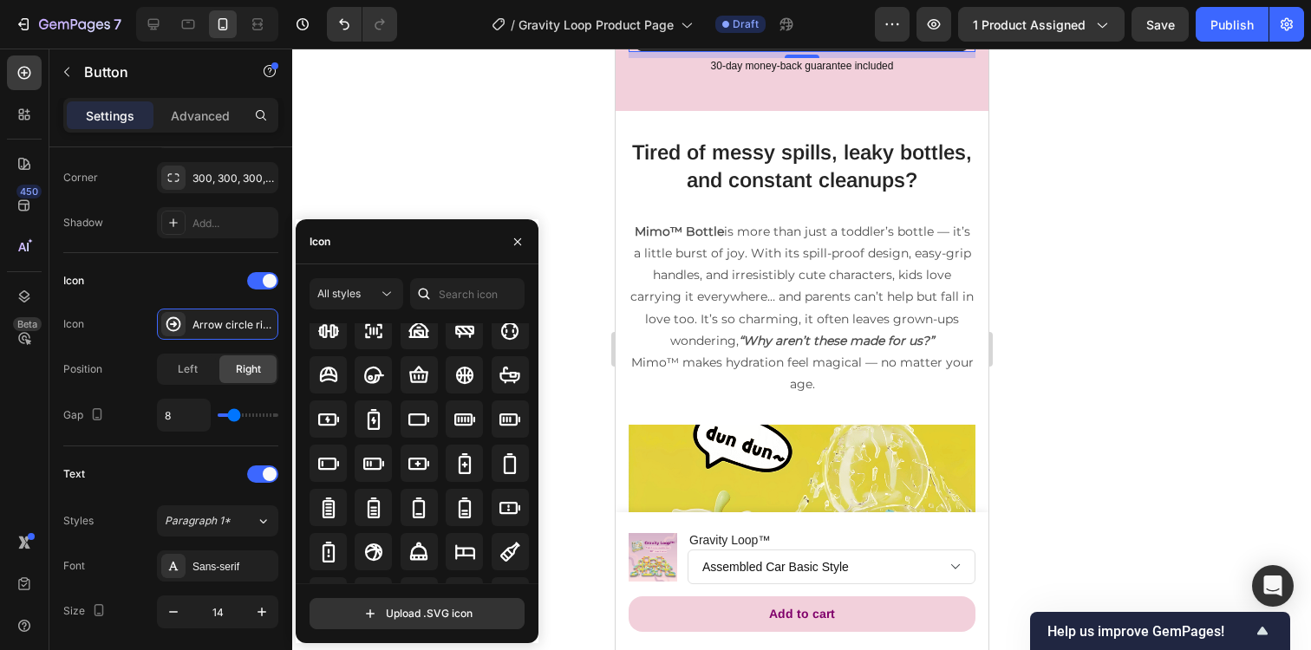
scroll to position [1209, 0]
click at [413, 385] on icon at bounding box center [418, 376] width 21 height 21
click at [1157, 350] on div at bounding box center [801, 350] width 1018 height 602
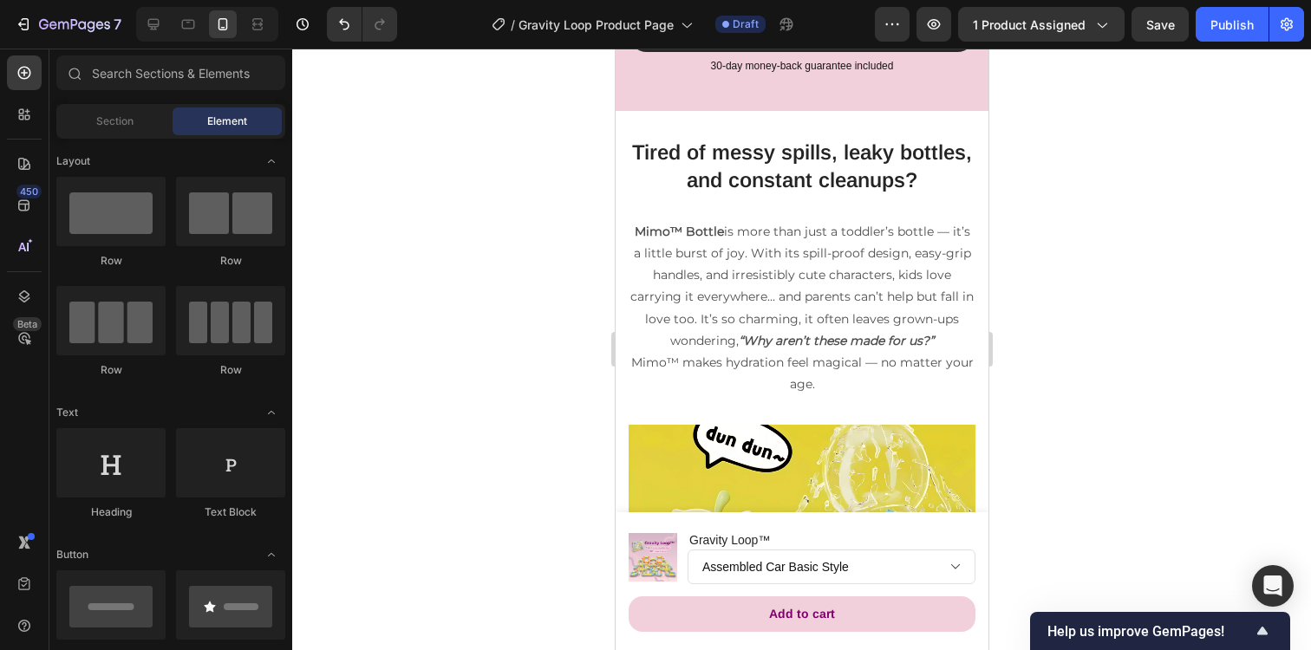
click at [1107, 350] on div at bounding box center [801, 350] width 1018 height 602
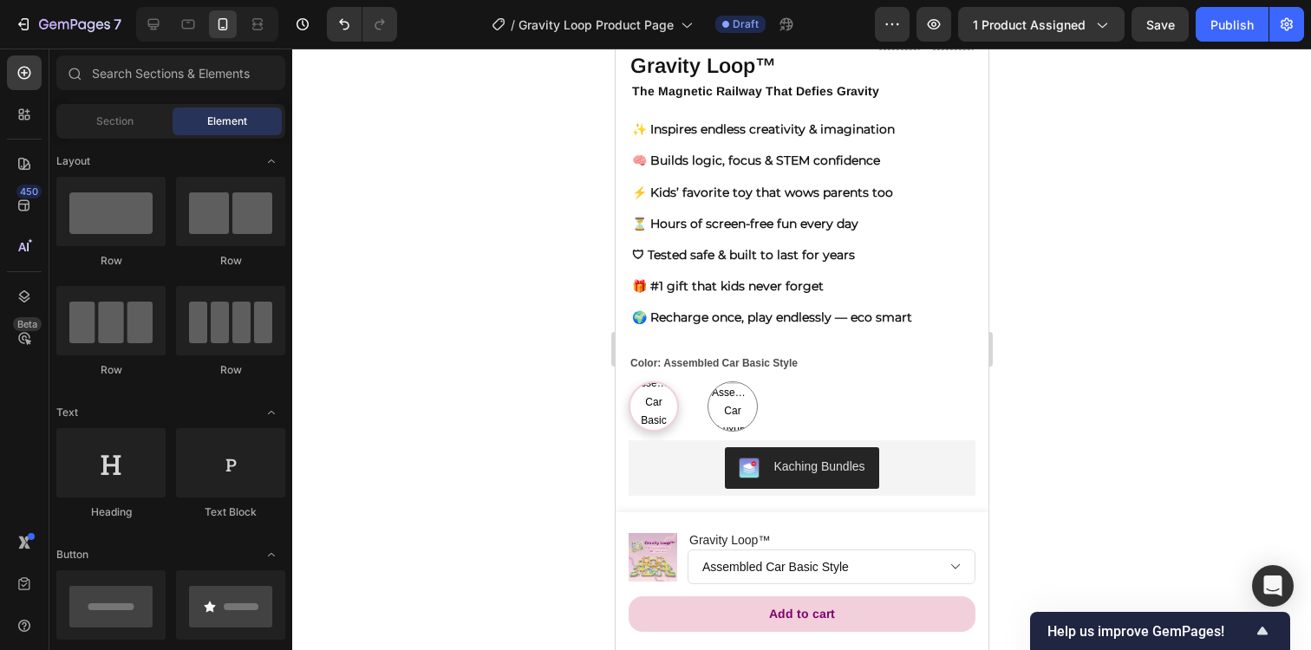
scroll to position [542, 0]
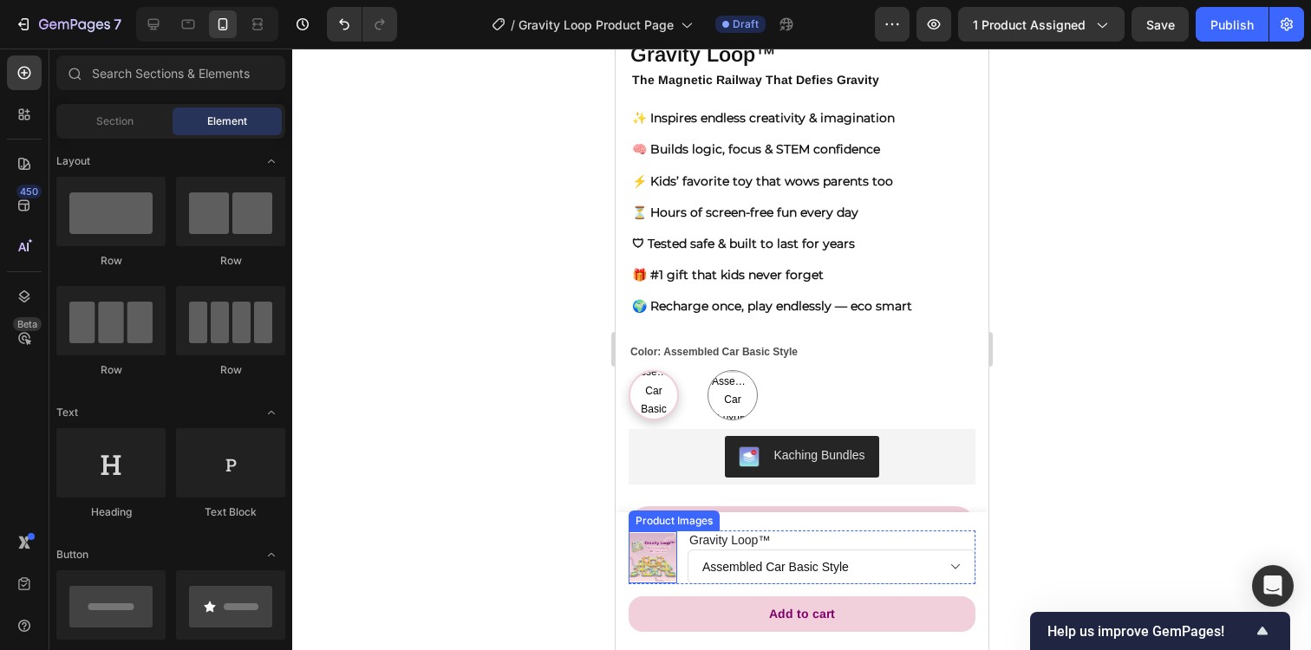
click at [670, 552] on img at bounding box center [652, 557] width 49 height 49
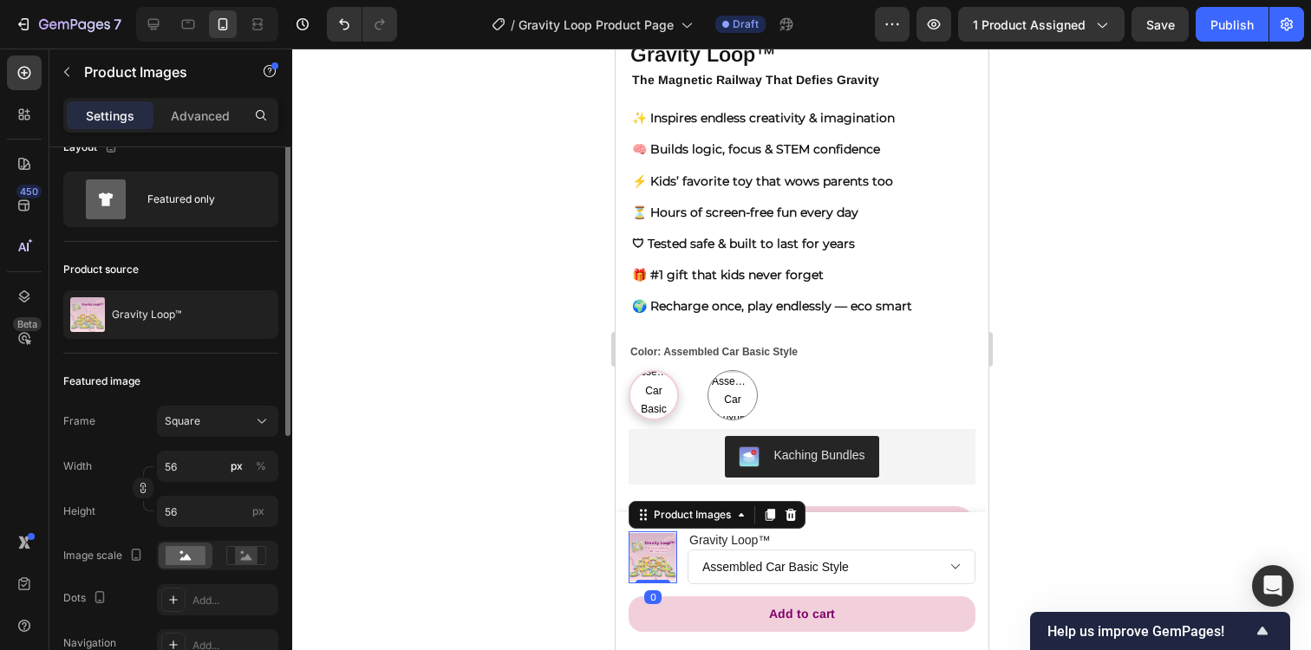
scroll to position [40, 0]
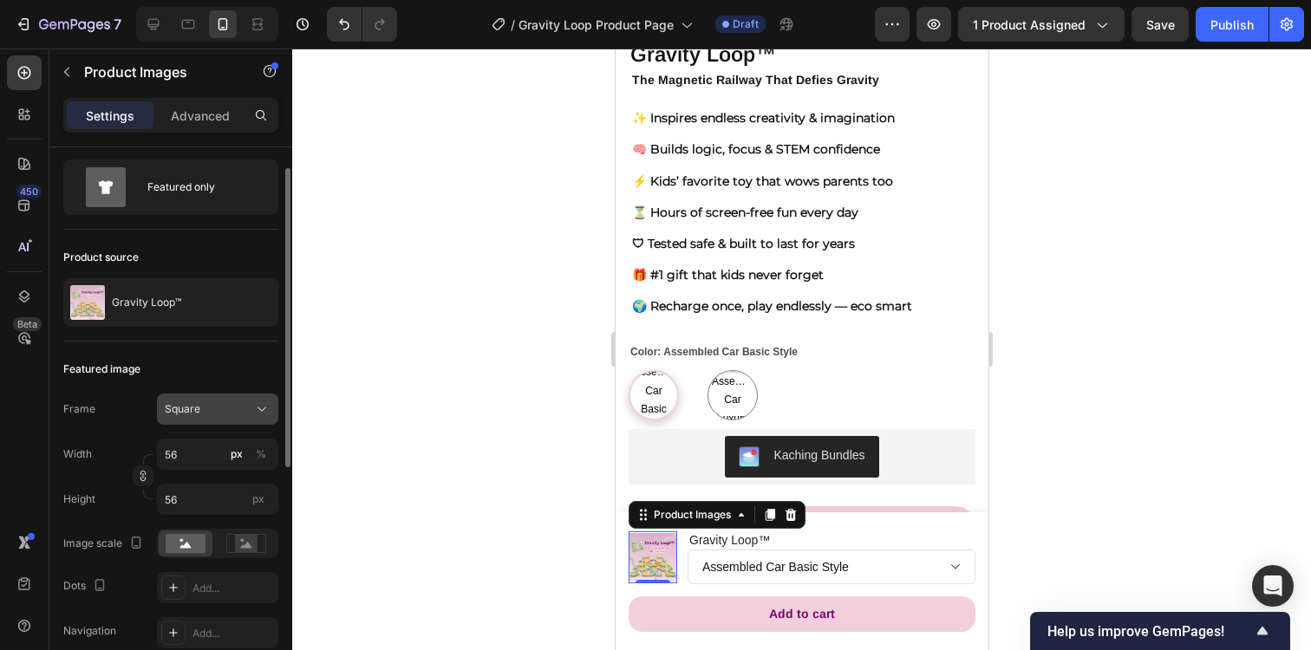
click at [245, 407] on div "Square" at bounding box center [207, 409] width 85 height 16
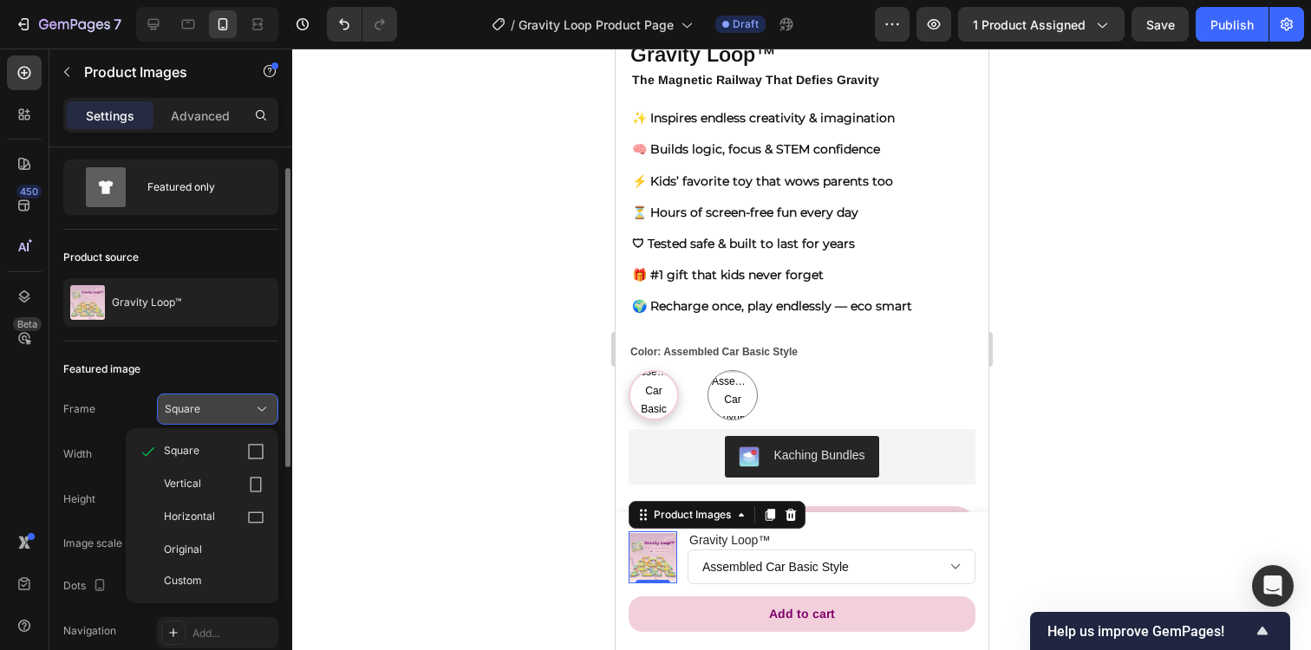
click at [247, 409] on div "Square" at bounding box center [207, 409] width 85 height 16
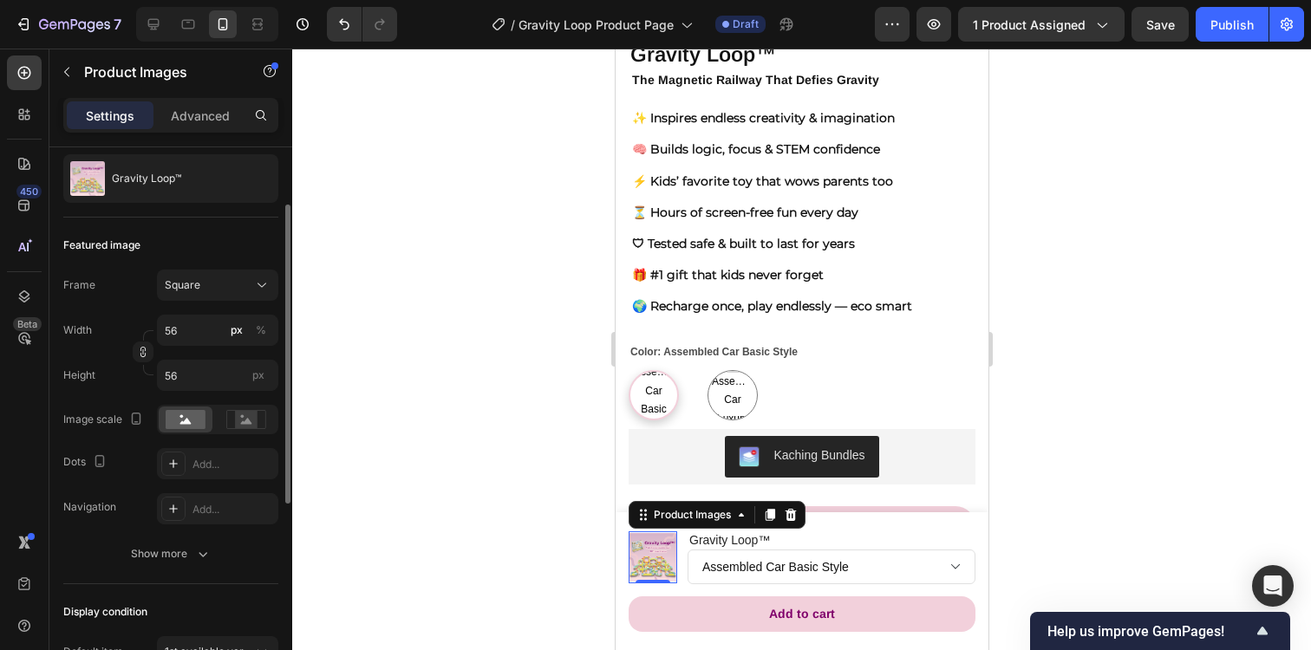
scroll to position [170, 0]
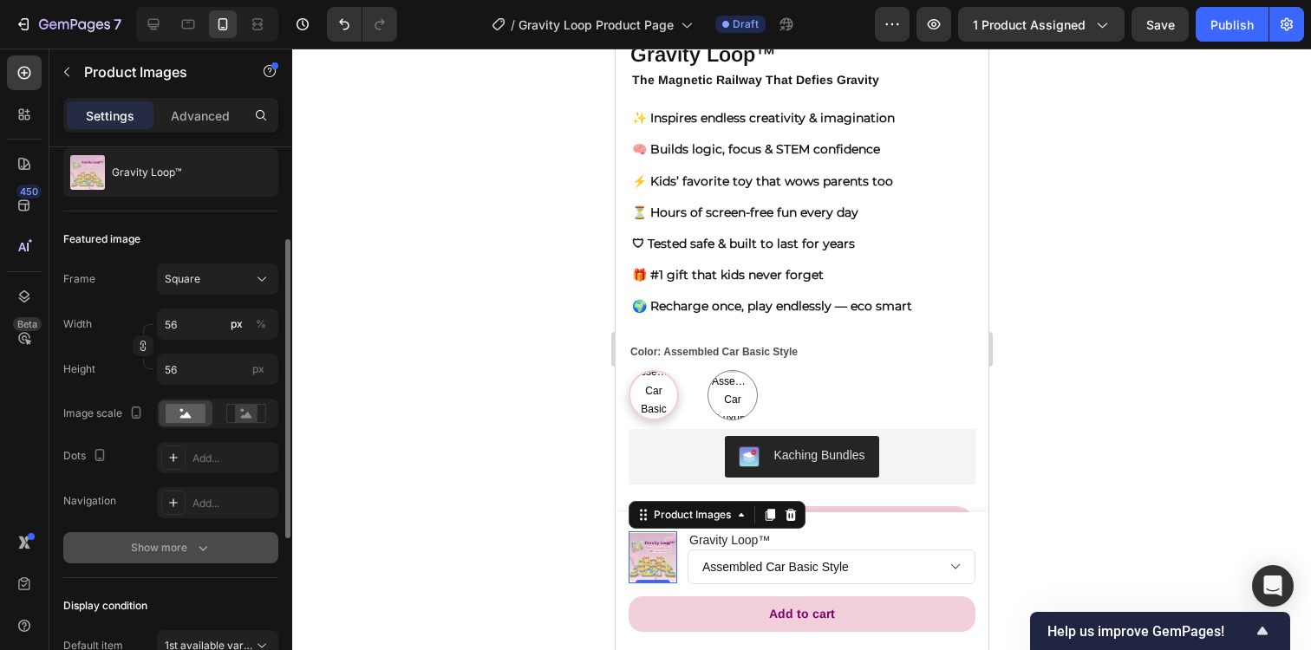
click at [204, 548] on icon "button" at bounding box center [202, 548] width 9 height 5
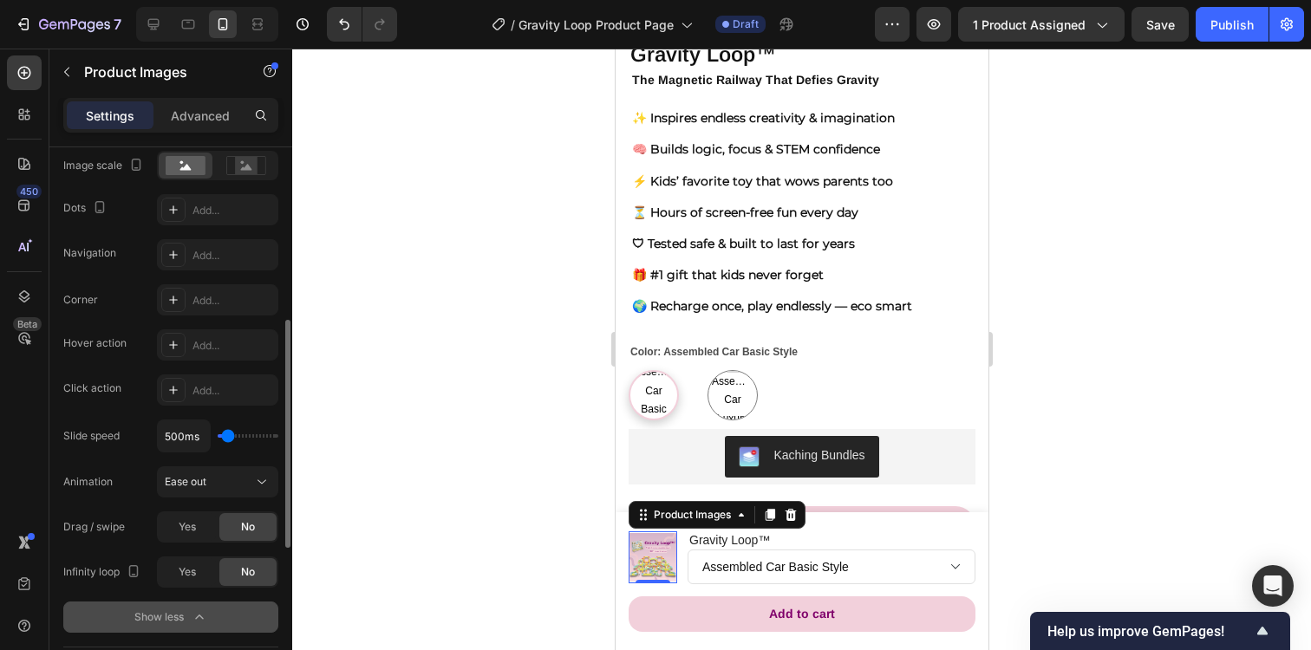
scroll to position [419, 0]
click at [207, 292] on div "Add..." at bounding box center [232, 300] width 81 height 16
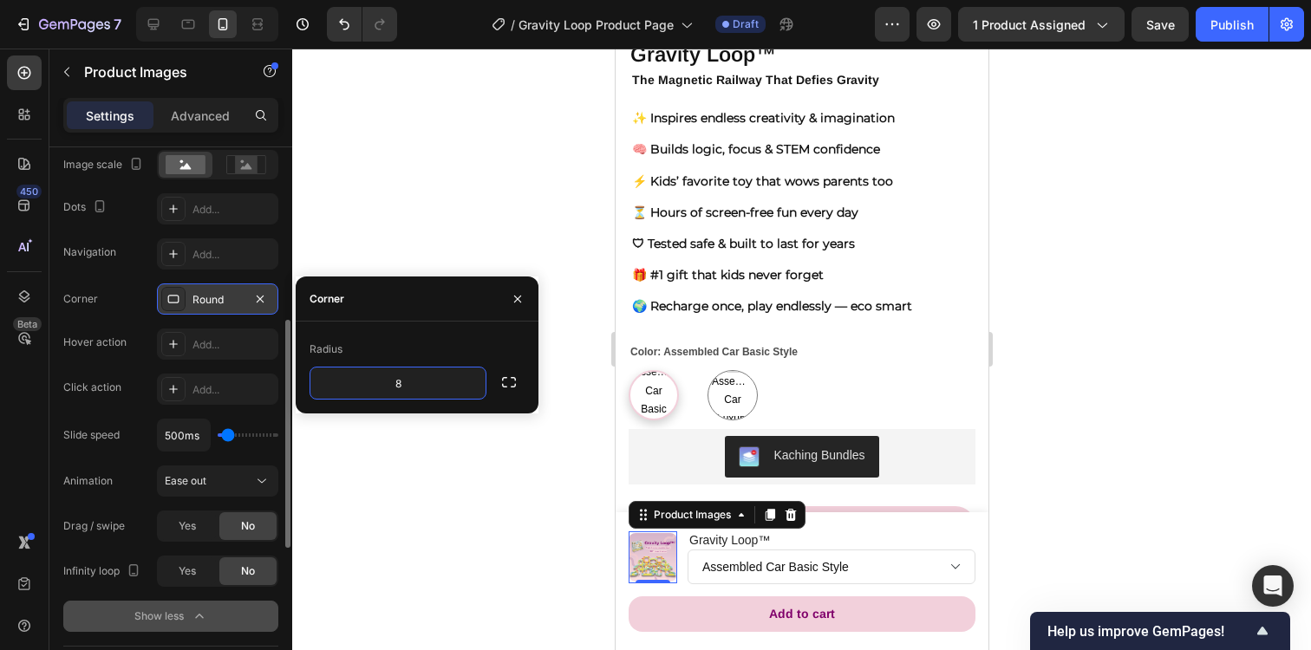
click at [473, 436] on div at bounding box center [801, 350] width 1018 height 602
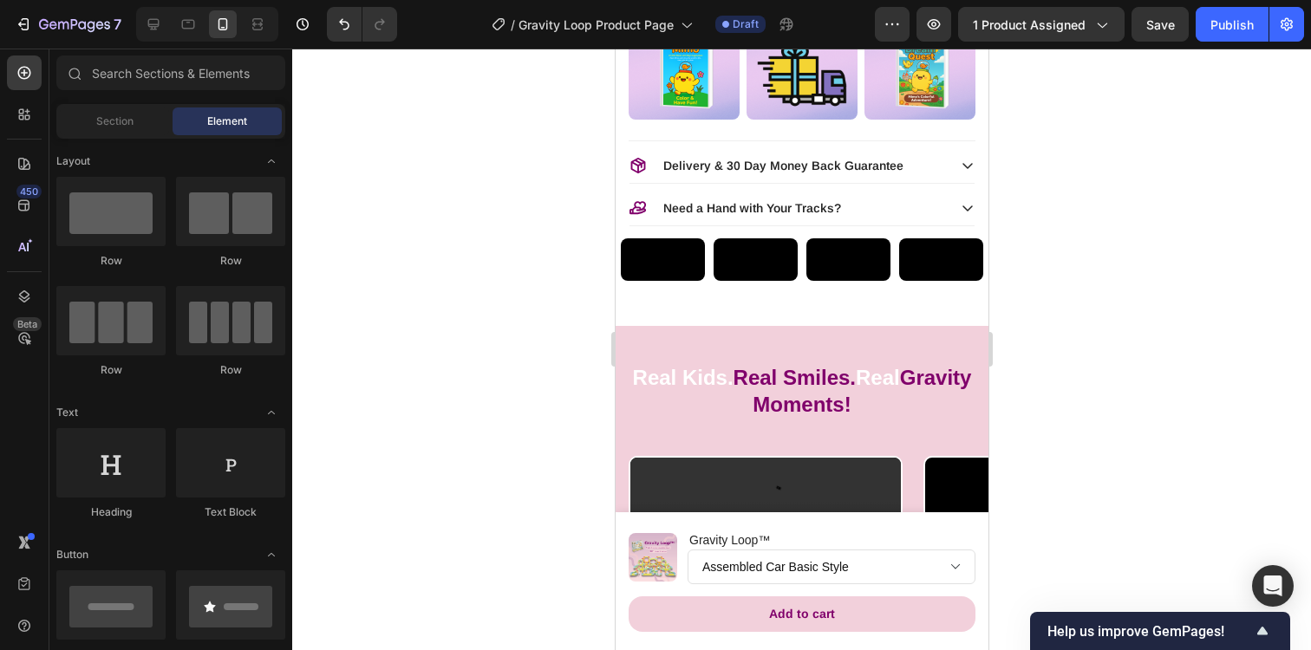
scroll to position [1227, 0]
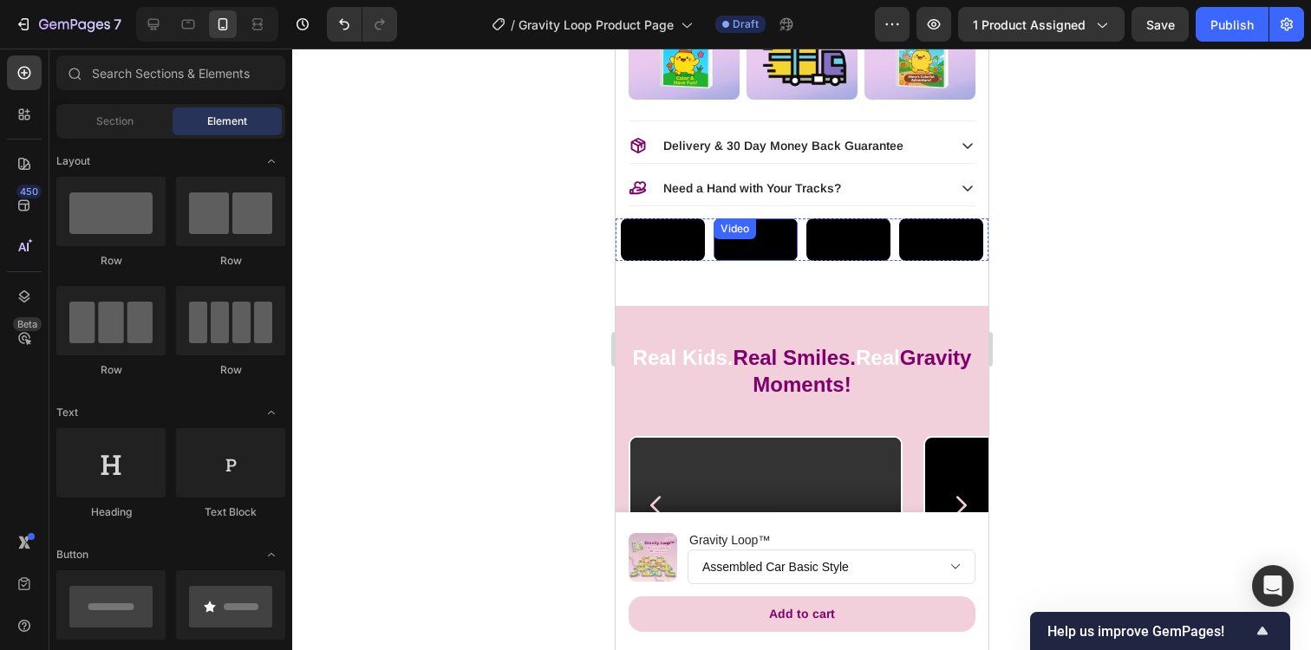
click at [771, 261] on video at bounding box center [754, 239] width 84 height 42
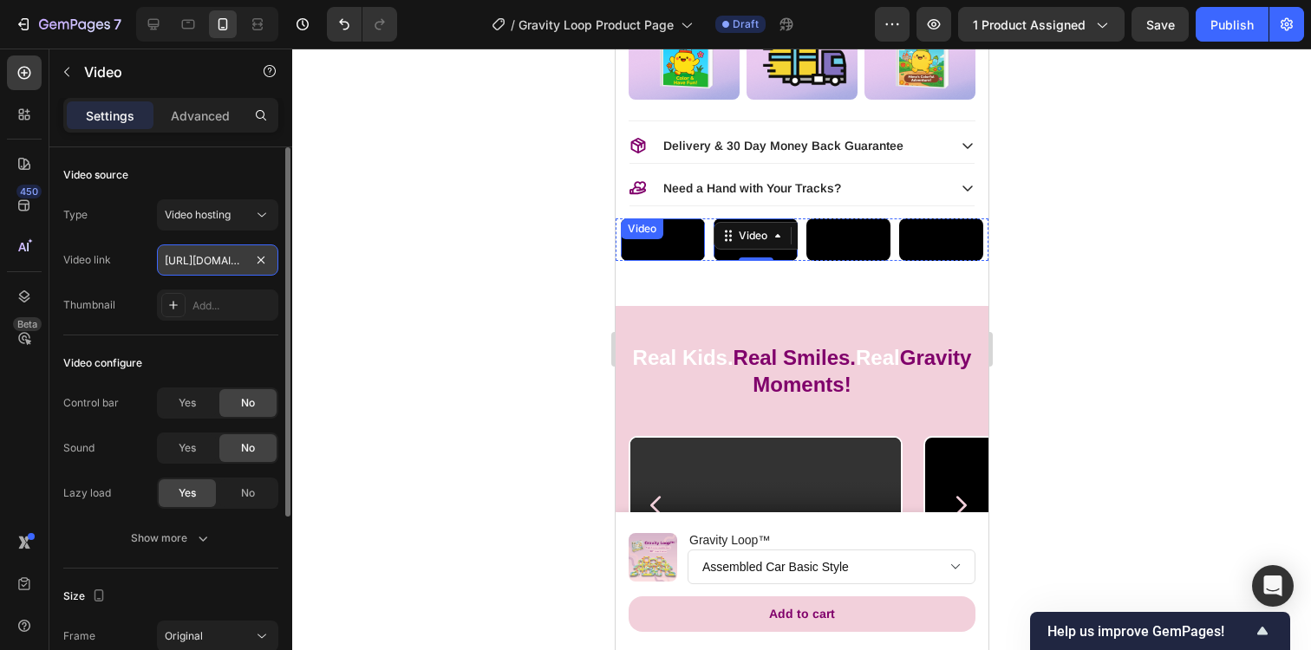
click at [240, 253] on input "[URL][DOMAIN_NAME]" at bounding box center [217, 259] width 121 height 31
paste input "90b9140a355047d6adcc9bfbd7dcfdf7"
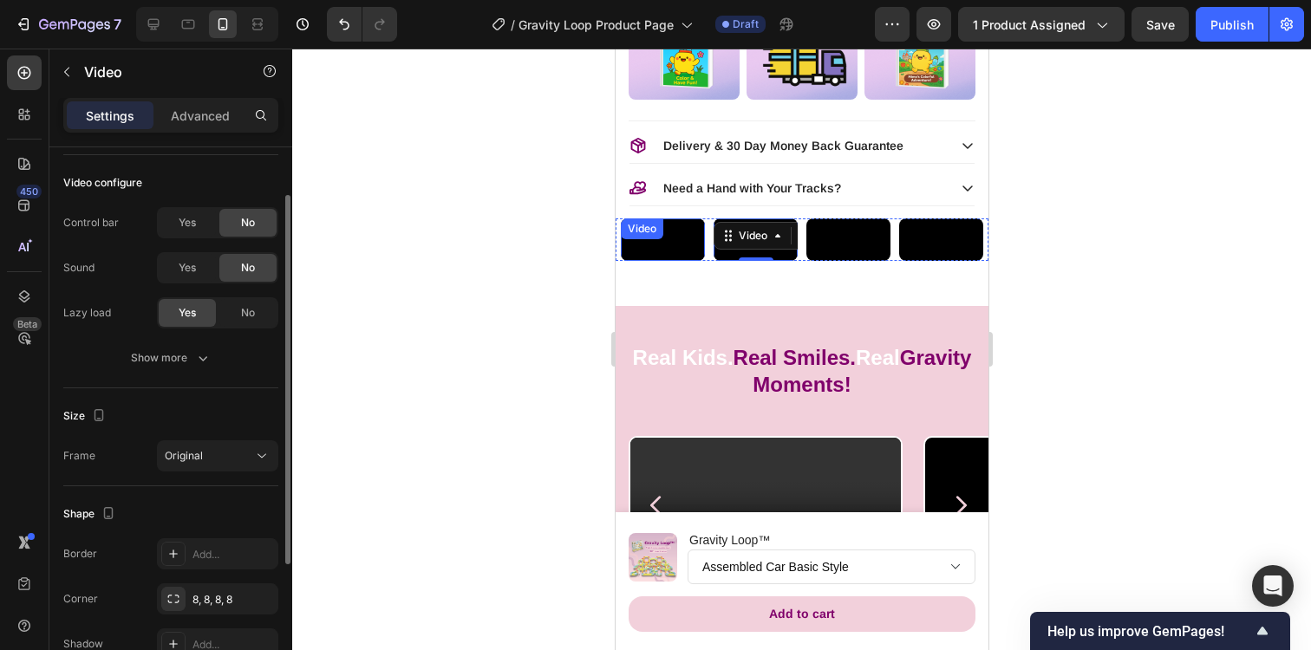
scroll to position [193, 0]
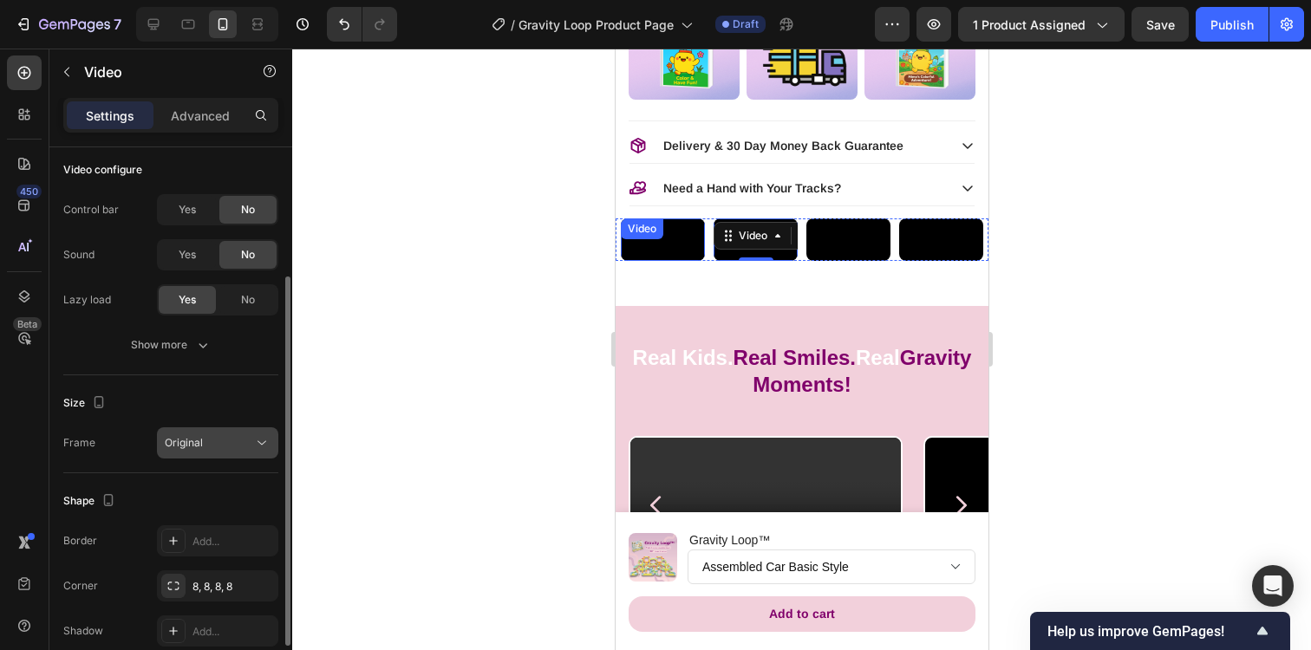
type input "[URL][DOMAIN_NAME]"
click at [247, 442] on div "Original" at bounding box center [209, 443] width 88 height 16
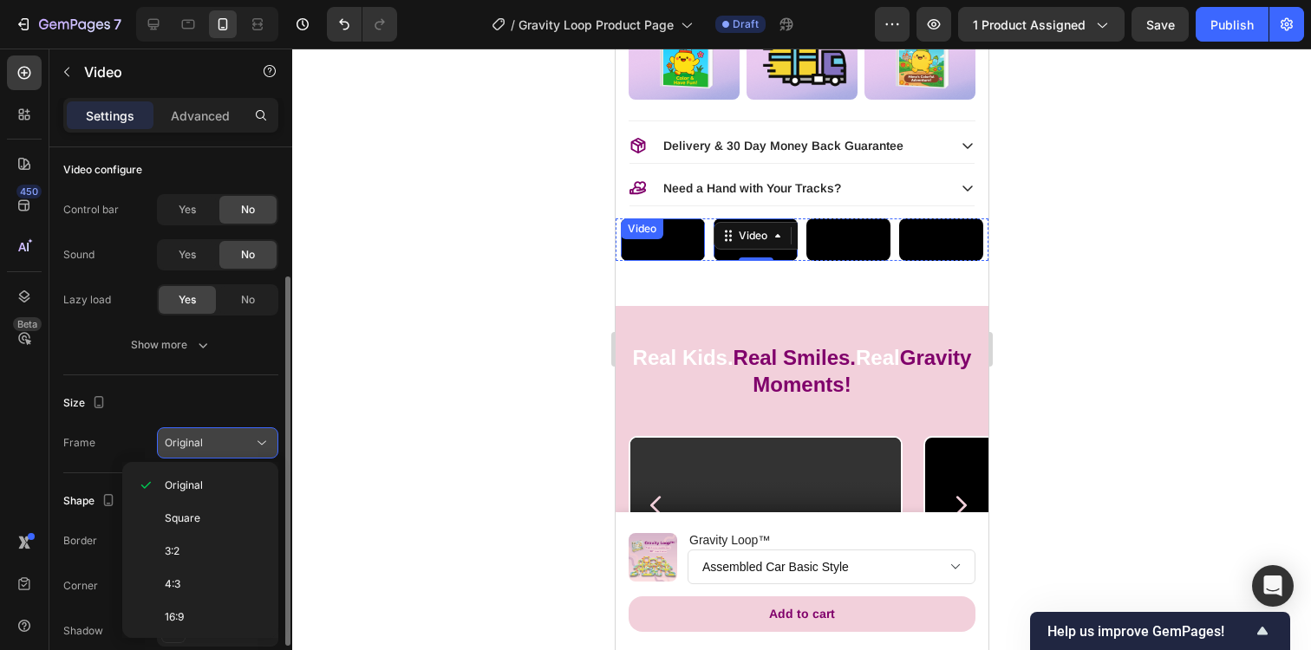
scroll to position [0, 0]
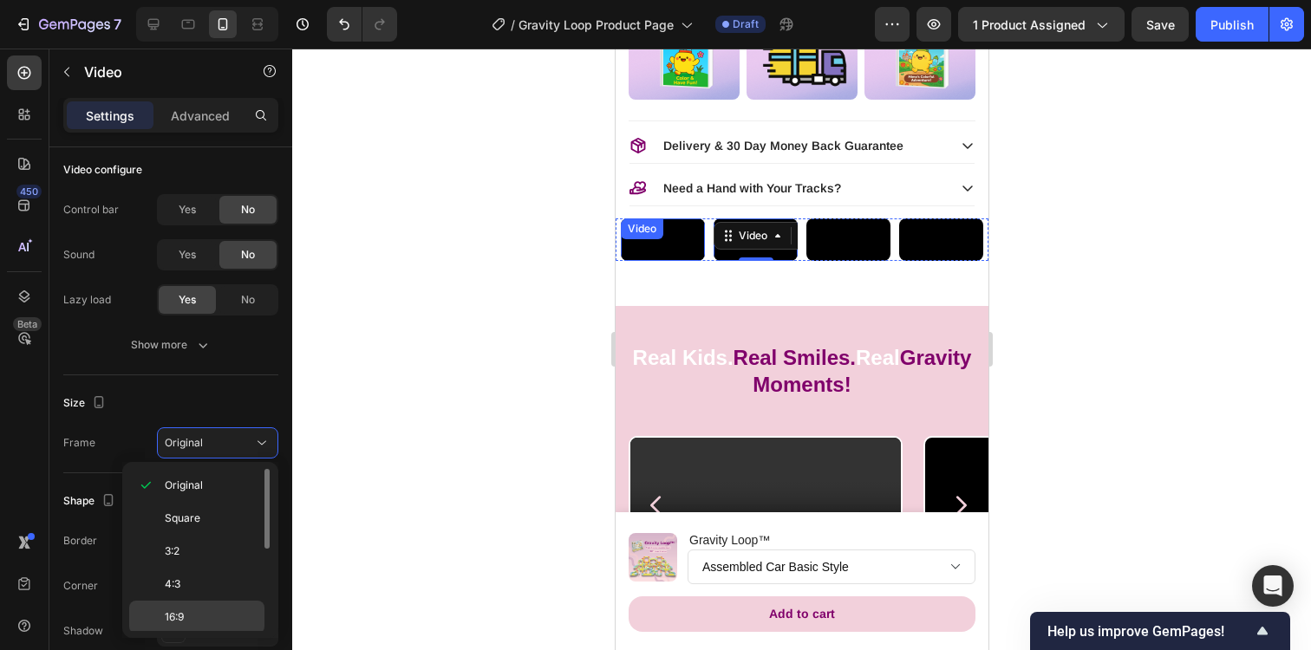
click at [200, 618] on p "16:9" at bounding box center [211, 617] width 92 height 16
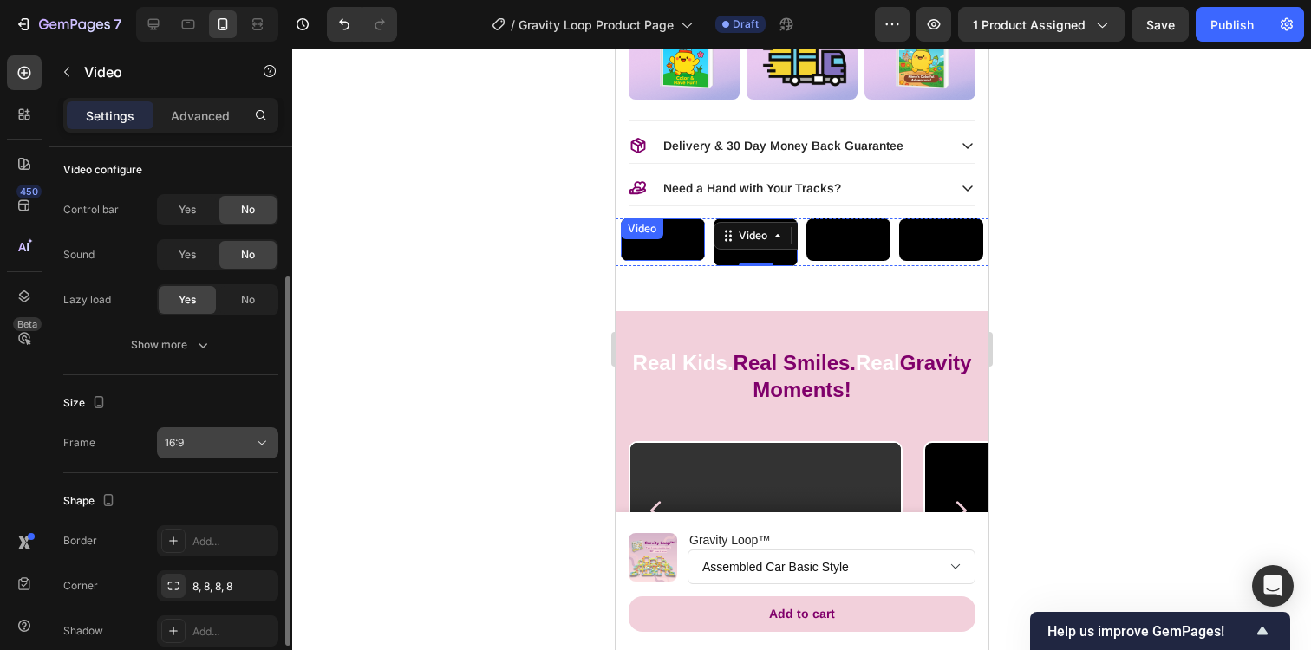
click at [248, 437] on div "16:9" at bounding box center [209, 443] width 88 height 16
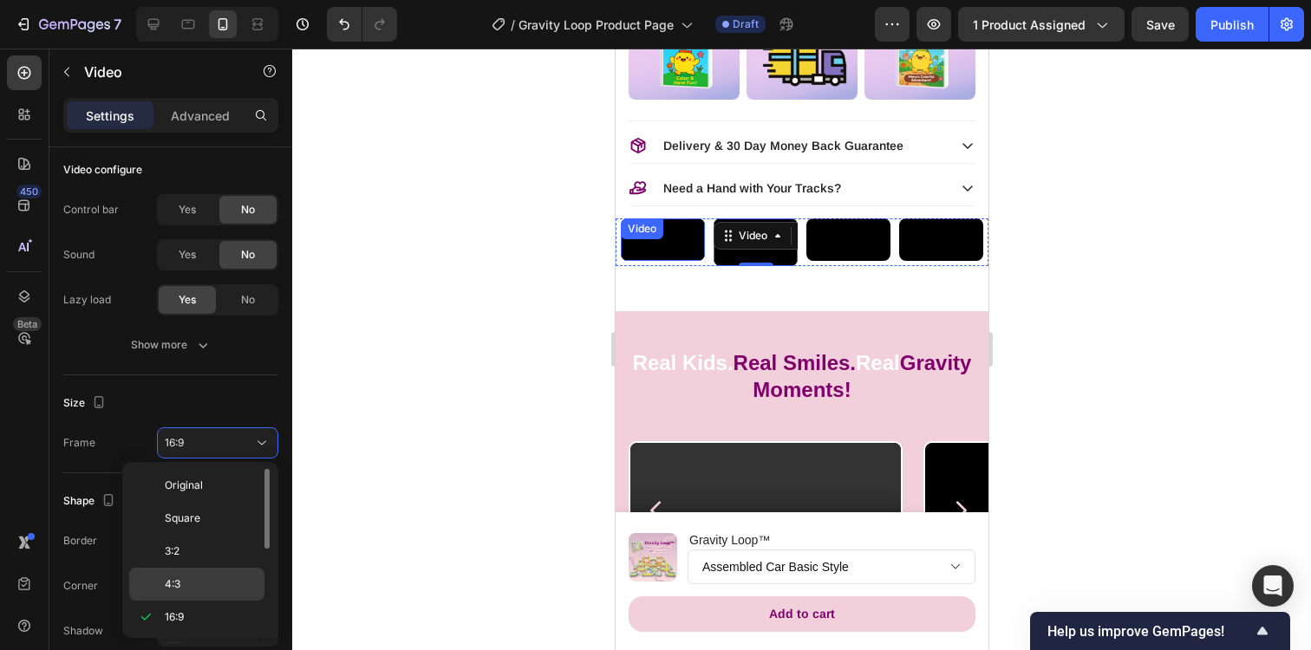
click at [211, 576] on p "4:3" at bounding box center [211, 584] width 92 height 16
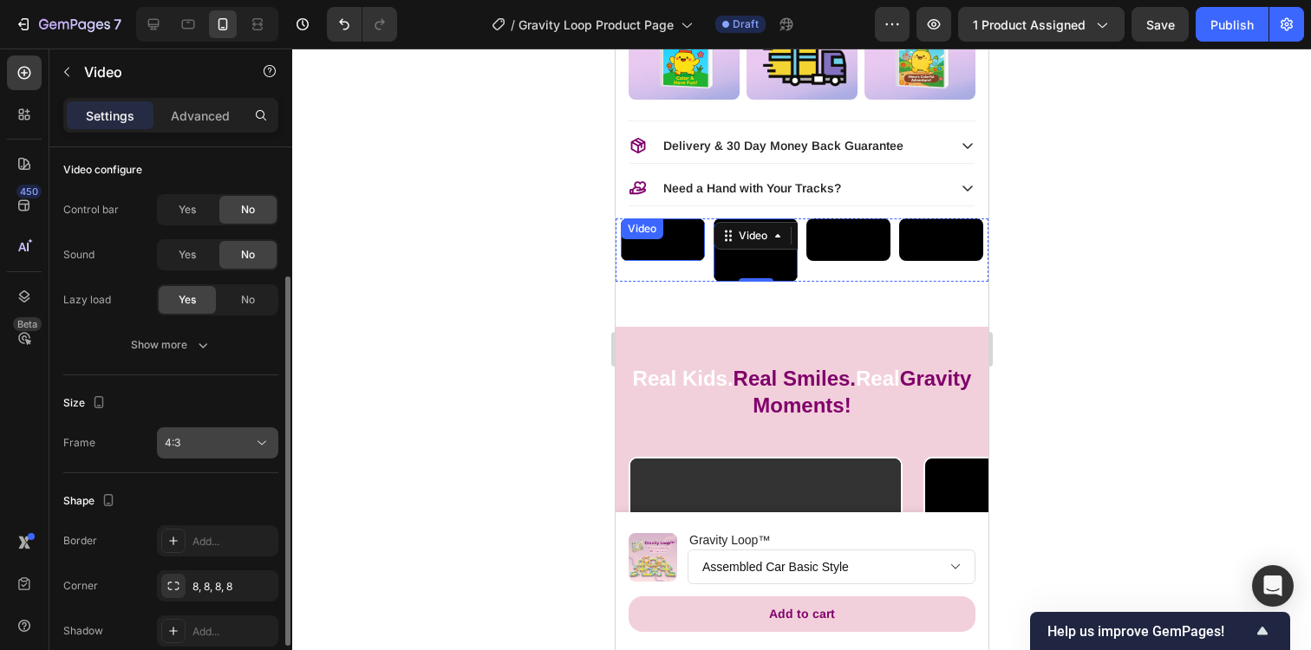
click at [257, 436] on icon at bounding box center [261, 442] width 17 height 17
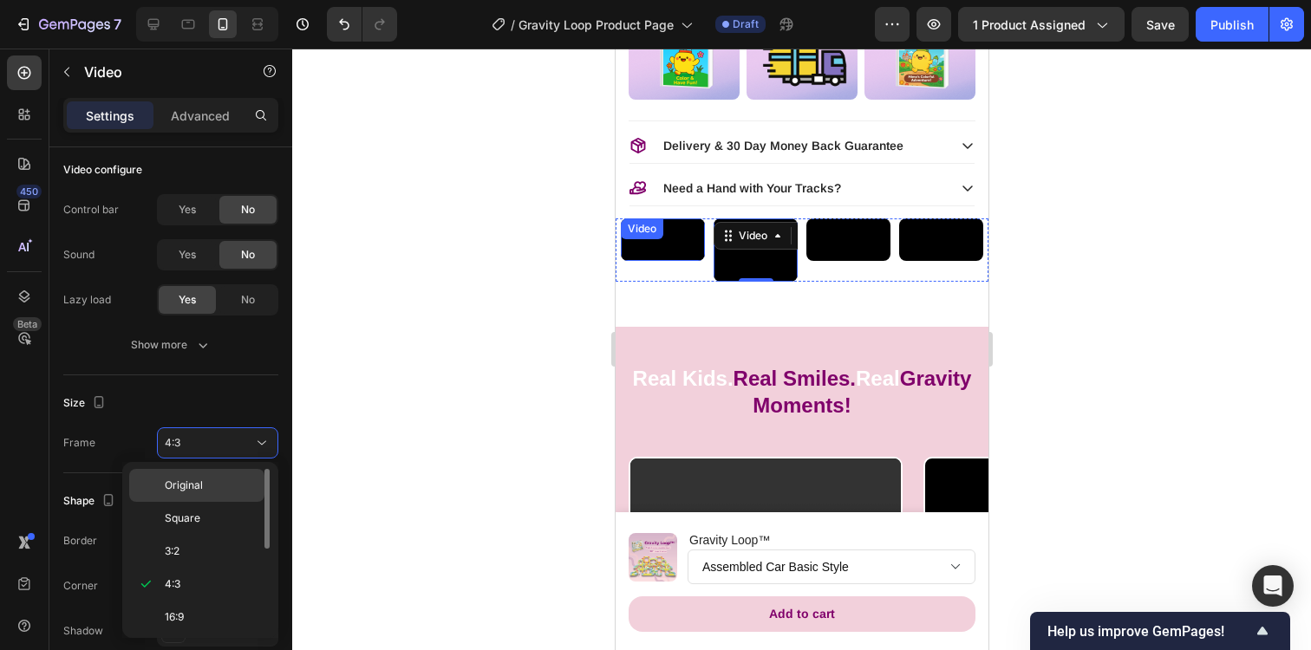
click at [231, 492] on p "Original" at bounding box center [211, 486] width 92 height 16
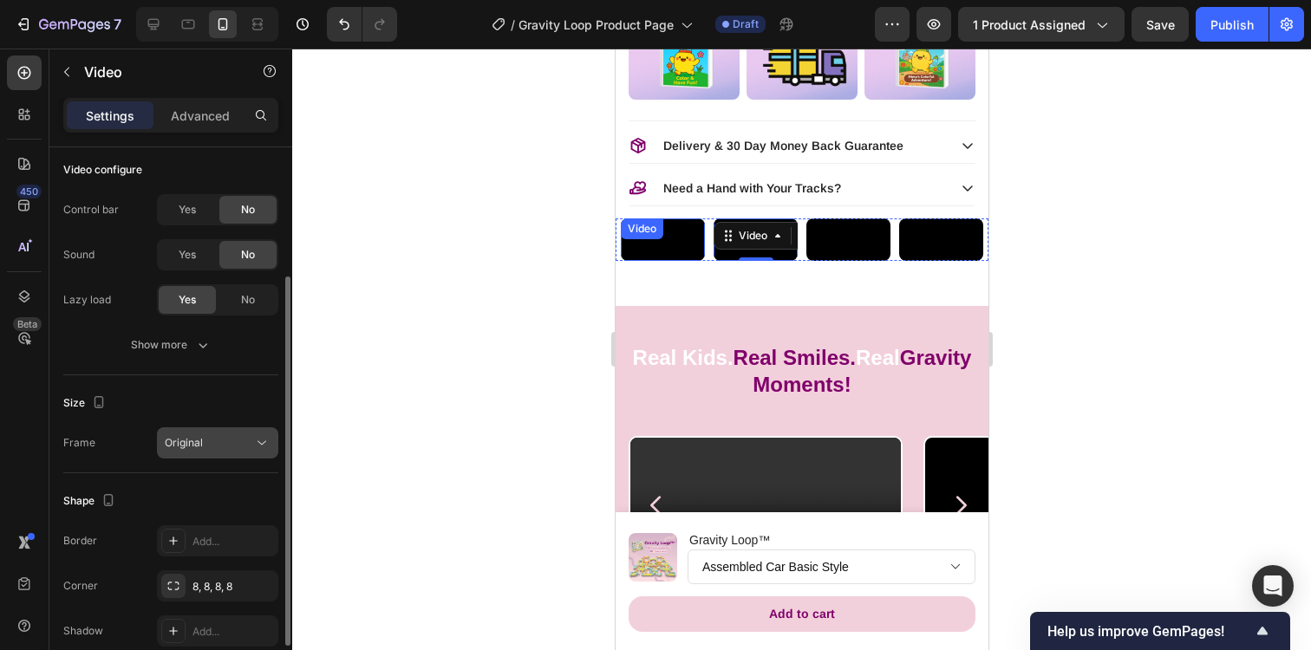
click at [263, 439] on icon at bounding box center [261, 442] width 17 height 17
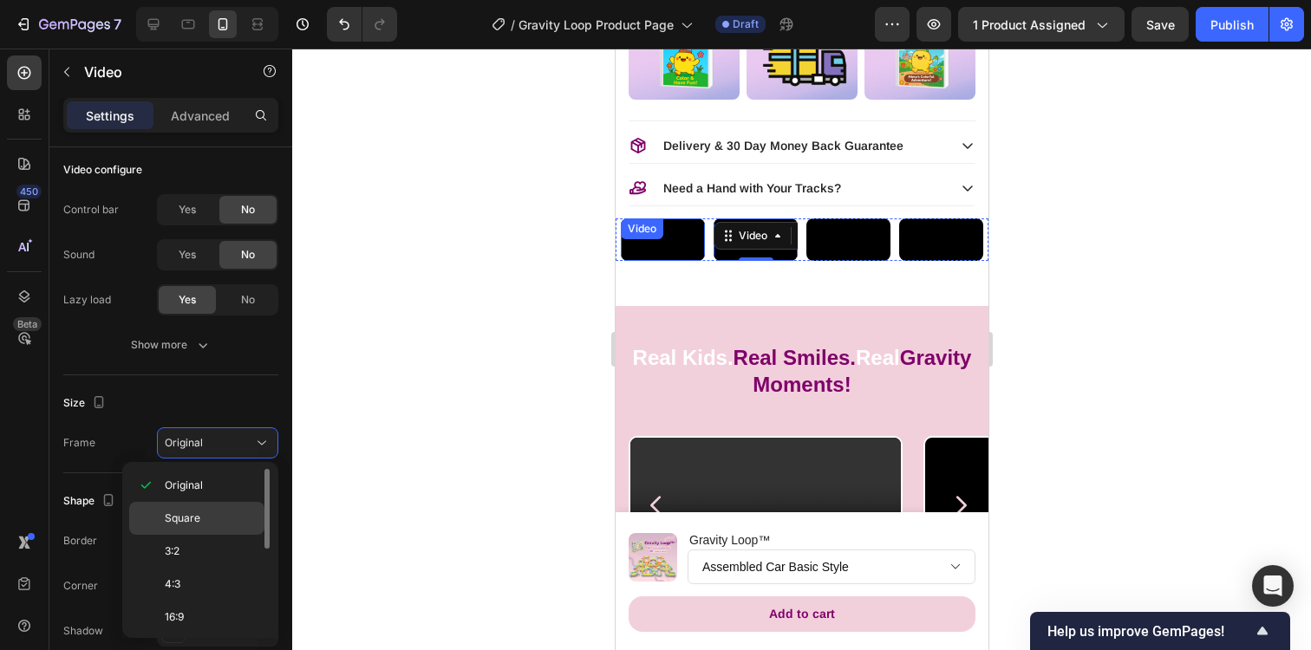
click at [230, 512] on p "Square" at bounding box center [211, 519] width 92 height 16
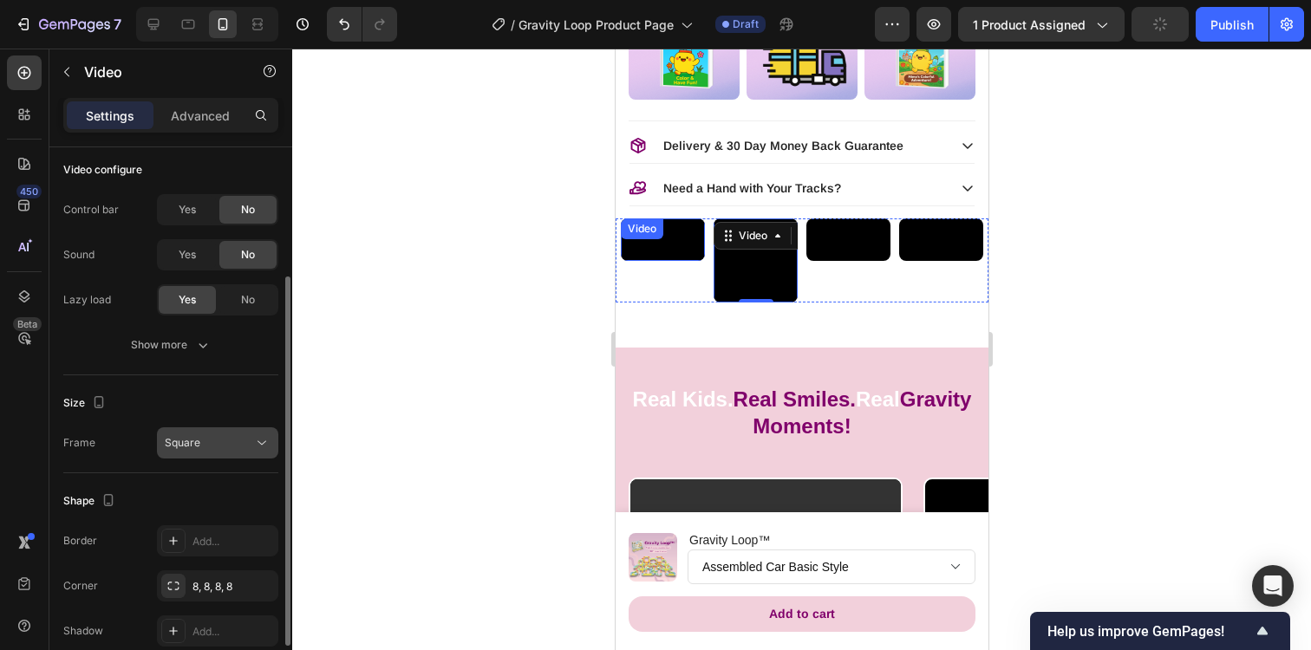
click at [257, 441] on icon at bounding box center [261, 443] width 9 height 4
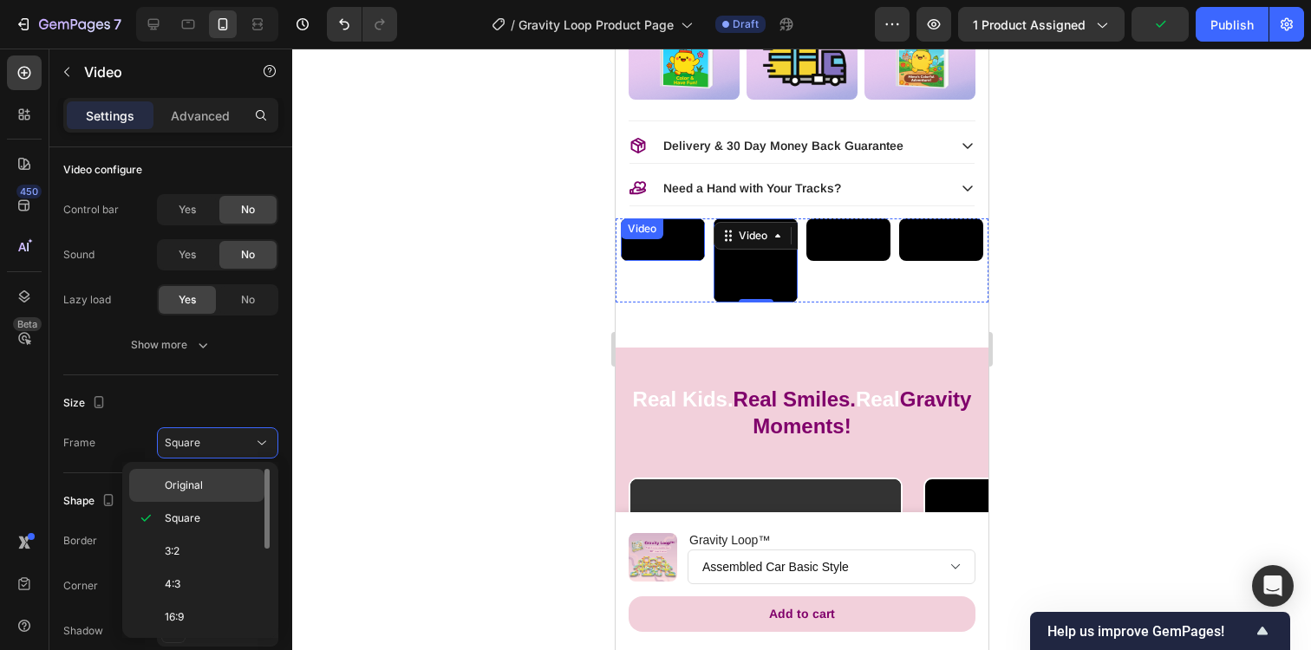
click at [239, 480] on p "Original" at bounding box center [211, 486] width 92 height 16
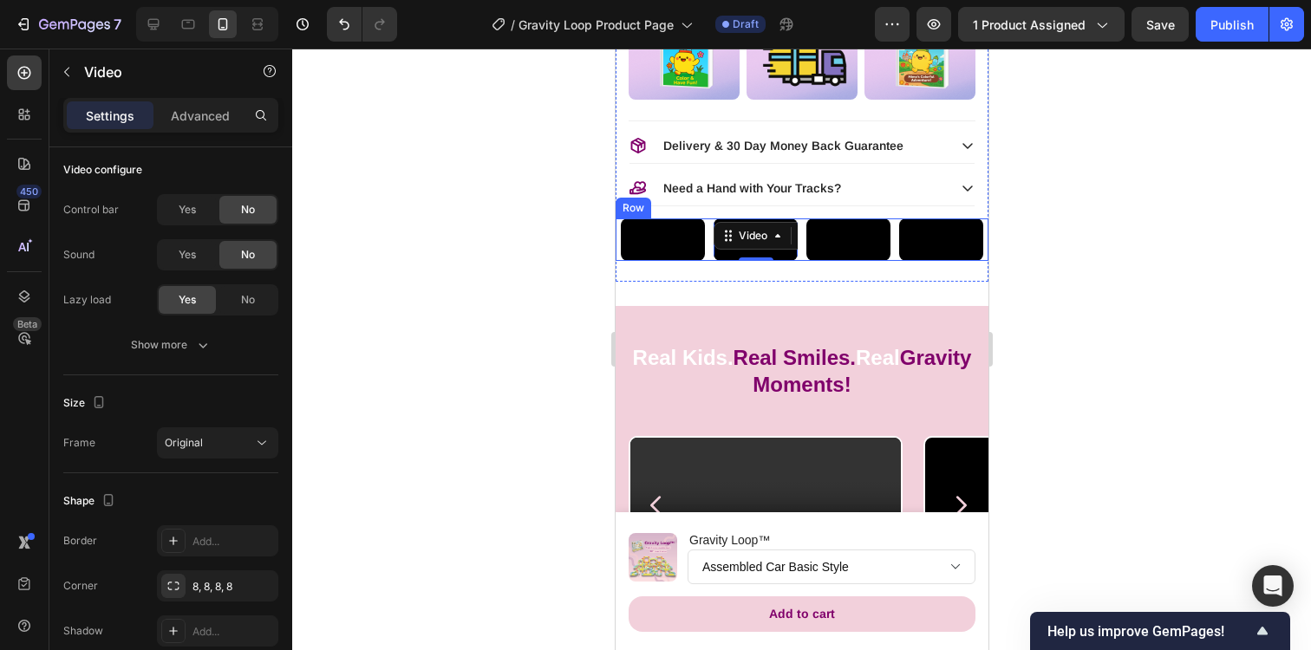
click at [828, 261] on div "Video" at bounding box center [847, 239] width 84 height 42
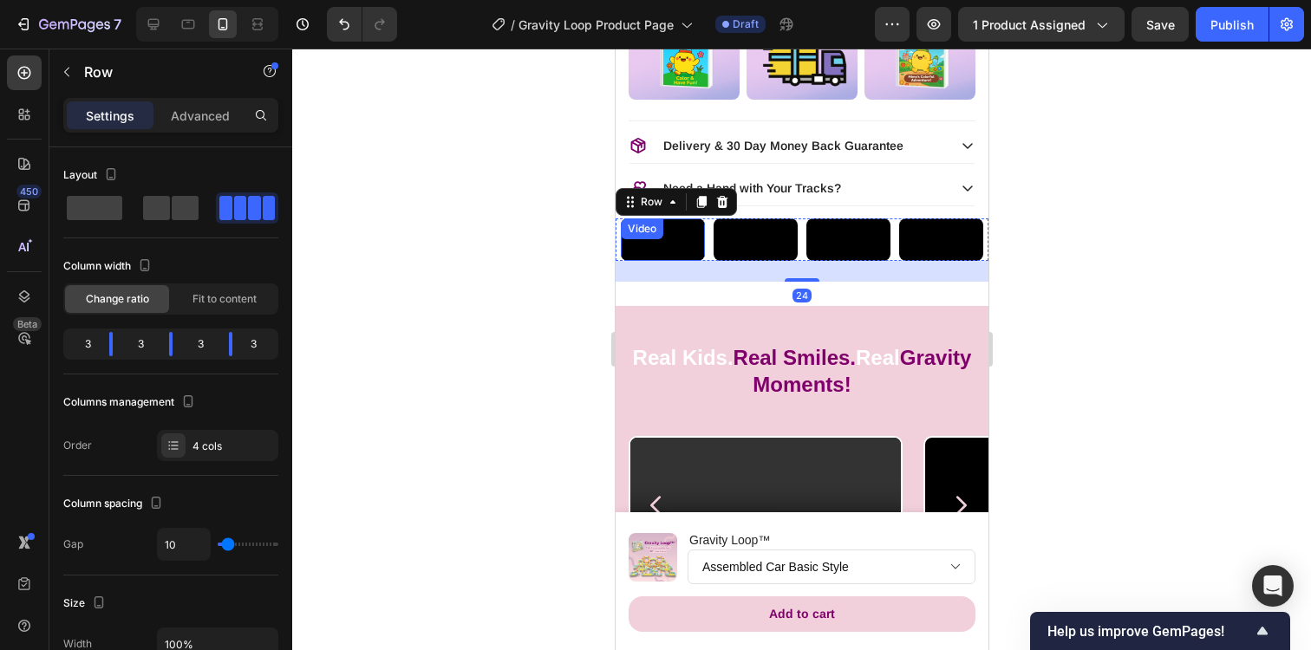
click at [671, 261] on video at bounding box center [662, 239] width 84 height 42
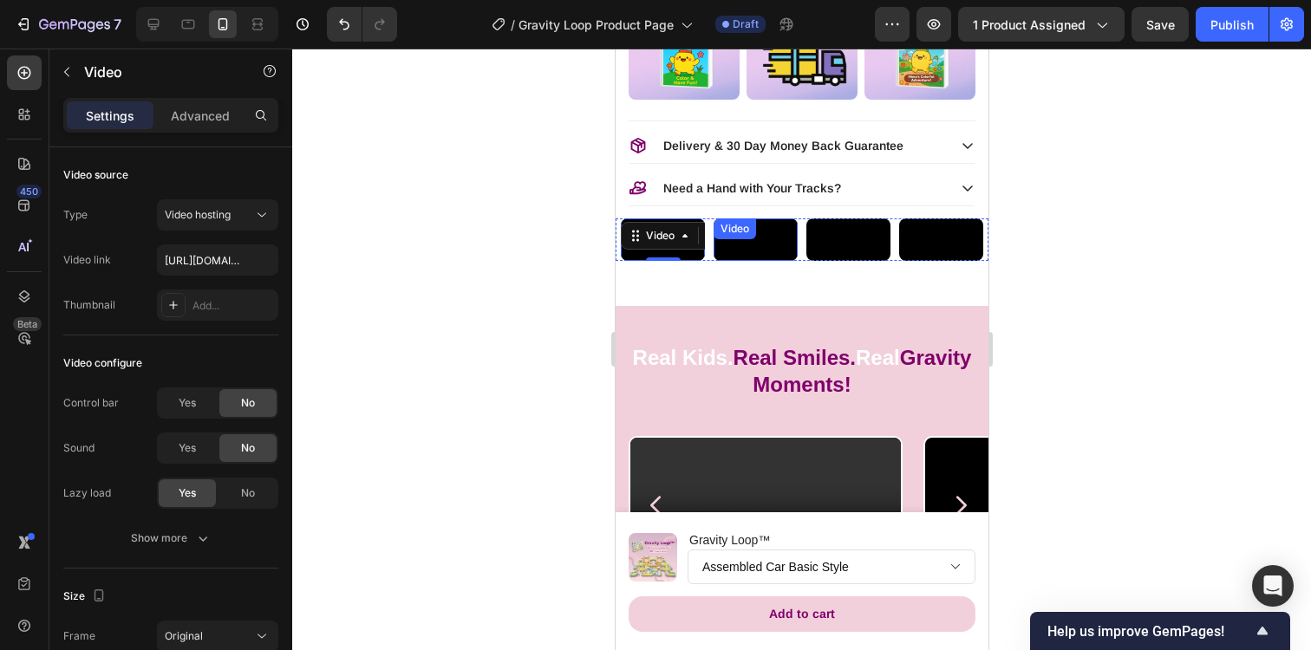
click at [743, 261] on video at bounding box center [754, 239] width 84 height 42
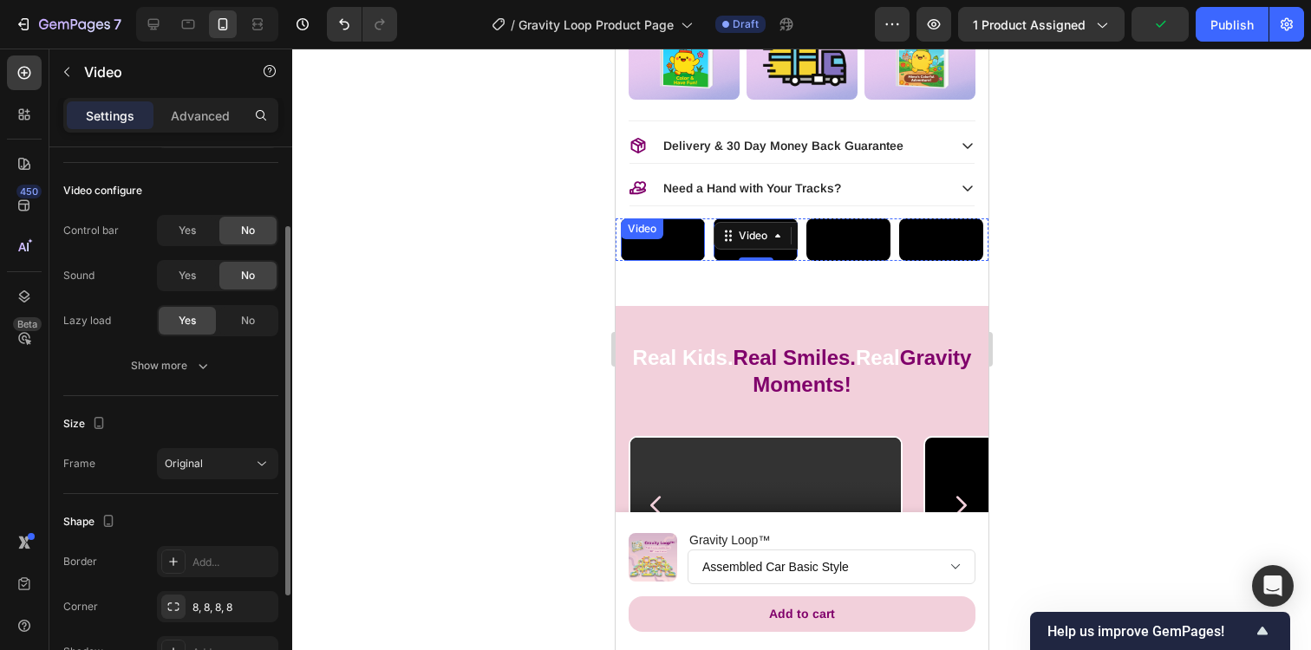
scroll to position [204, 0]
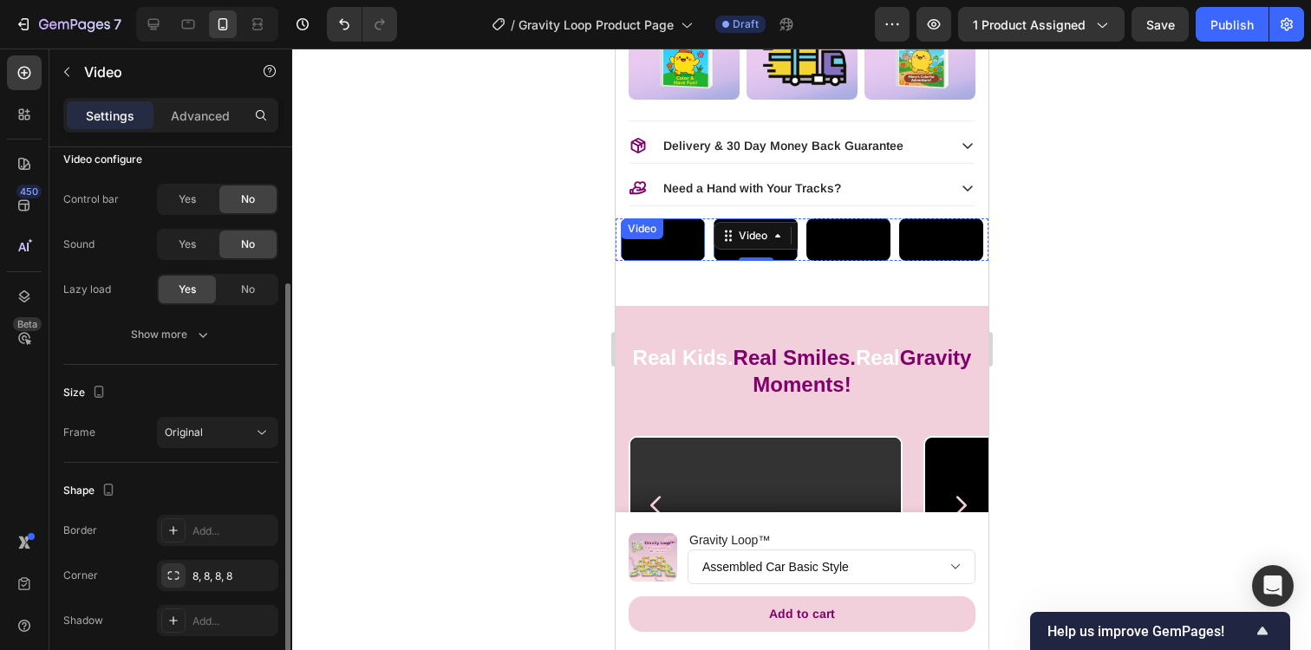
click at [245, 450] on div "Size Frame Original" at bounding box center [170, 414] width 215 height 98
click at [250, 442] on button "Original" at bounding box center [217, 432] width 121 height 31
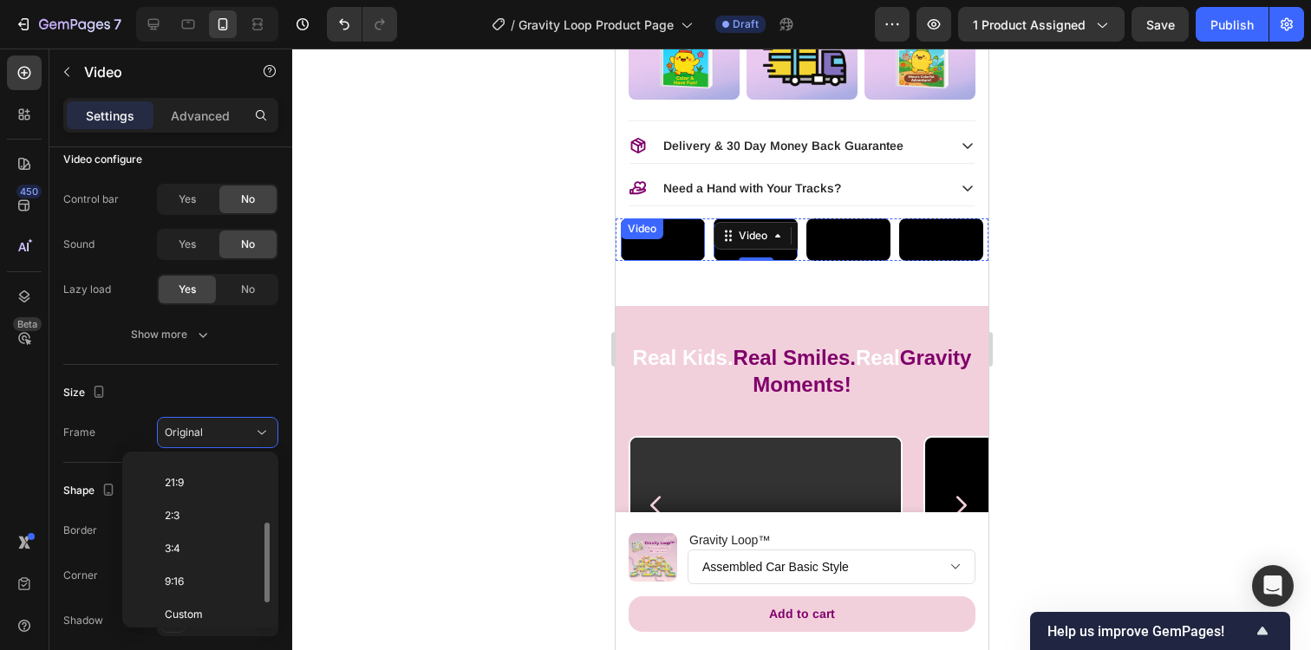
scroll to position [167, 0]
click at [223, 570] on p "9:16" at bounding box center [211, 571] width 92 height 16
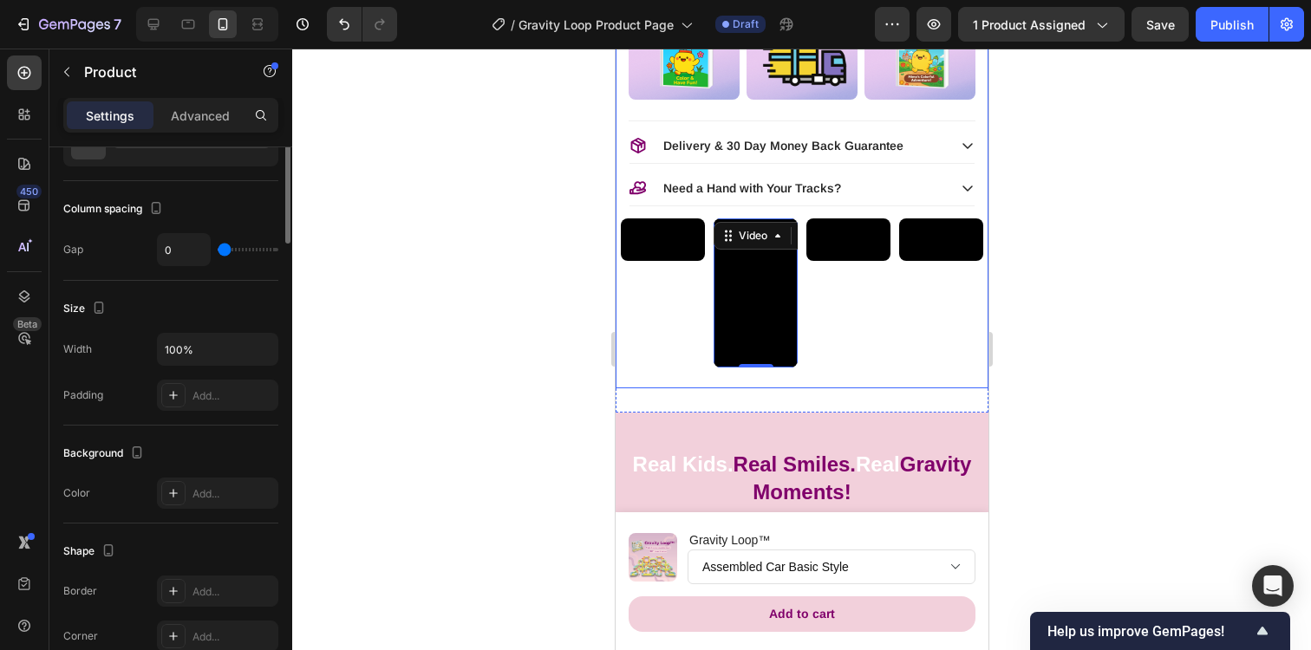
scroll to position [0, 0]
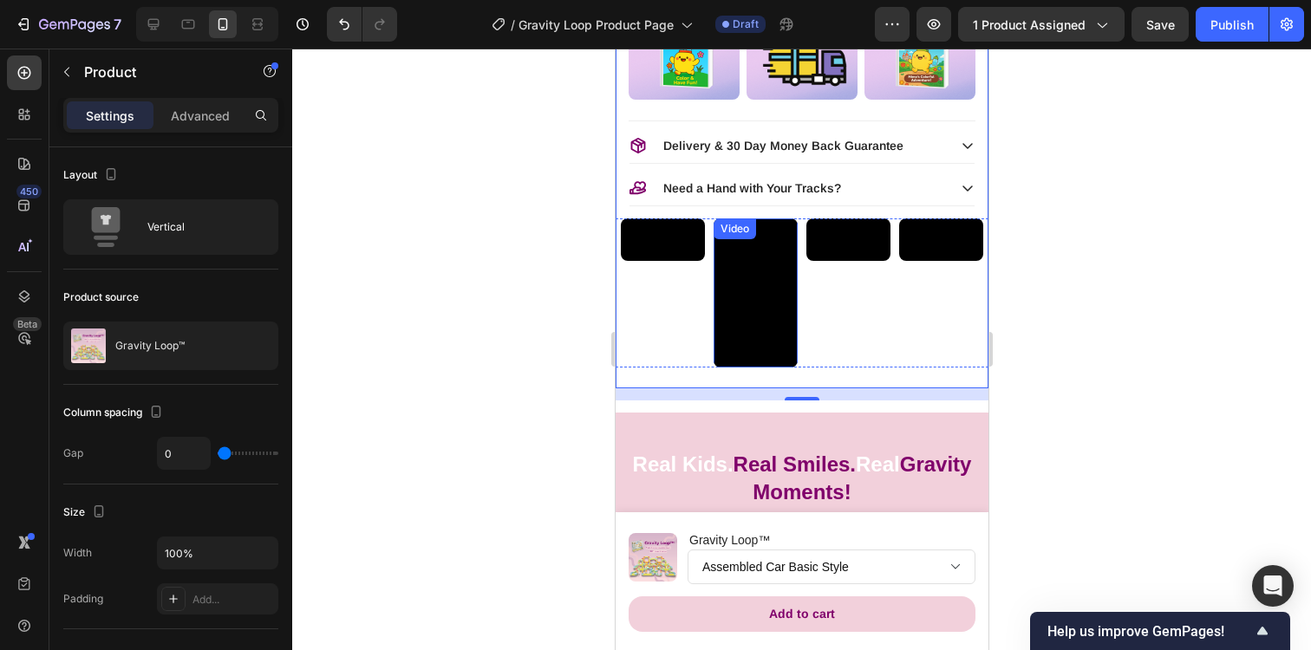
click at [774, 332] on video at bounding box center [754, 292] width 84 height 149
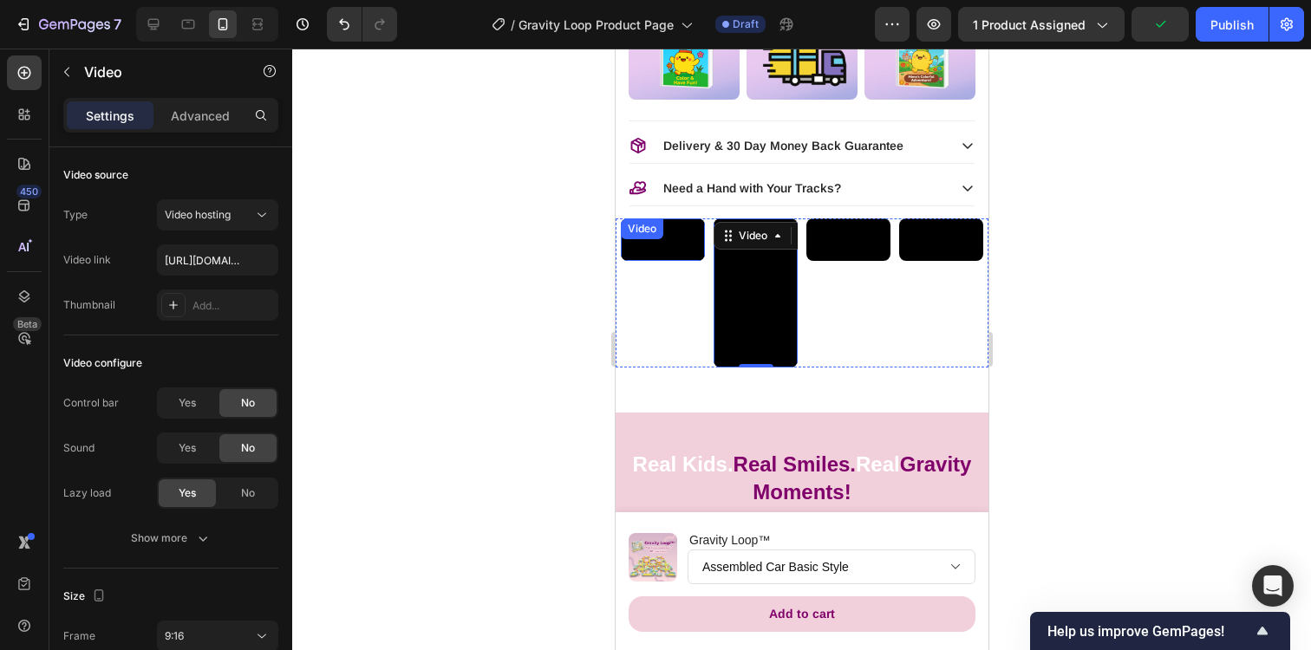
click at [657, 261] on video at bounding box center [662, 239] width 84 height 42
click at [734, 292] on video at bounding box center [754, 292] width 84 height 149
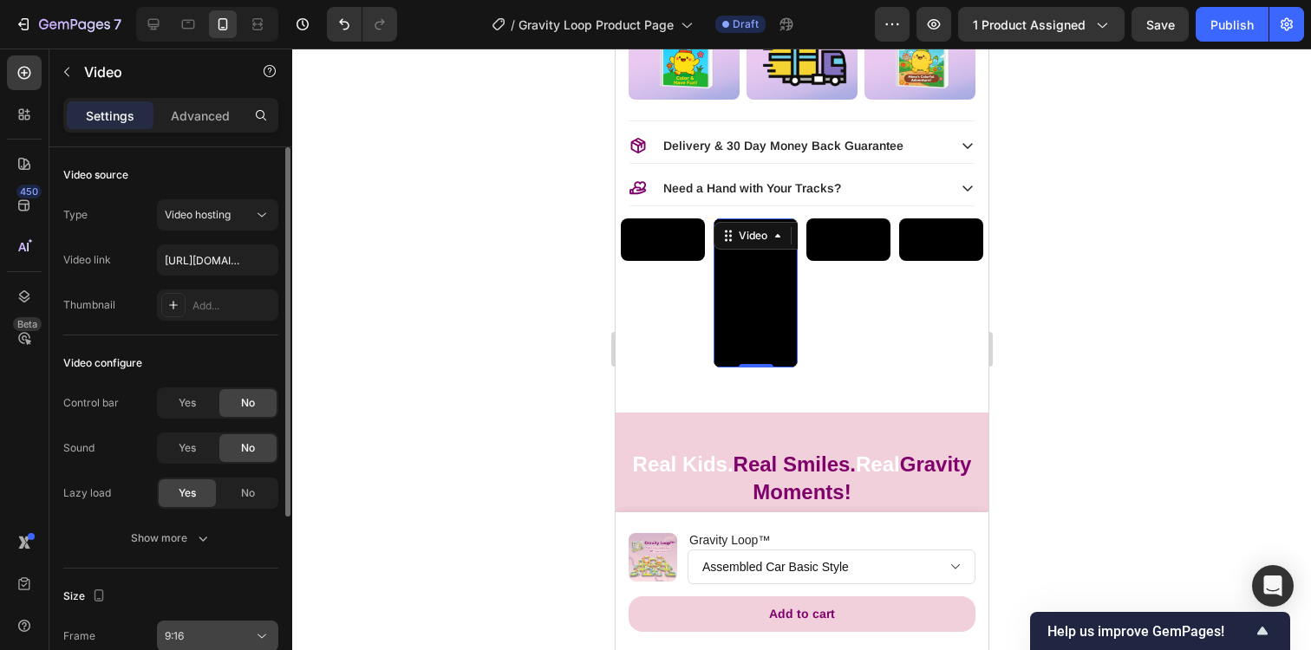
click at [262, 628] on icon at bounding box center [261, 636] width 17 height 17
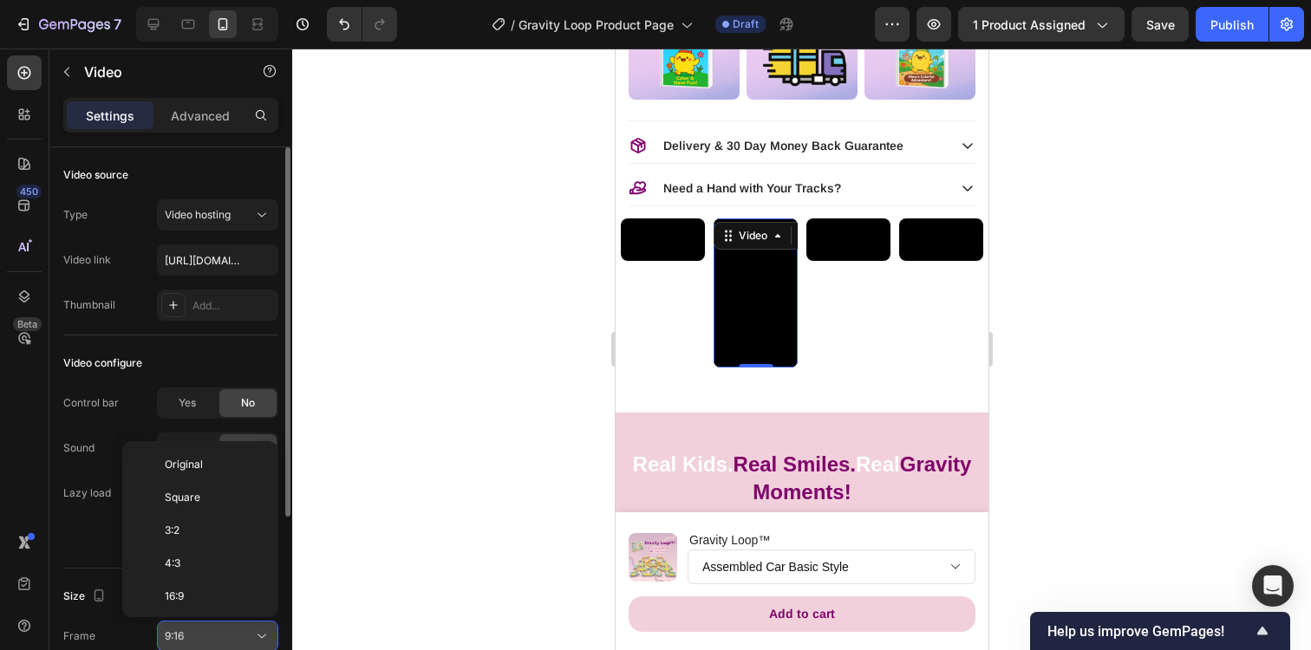
scroll to position [156, 0]
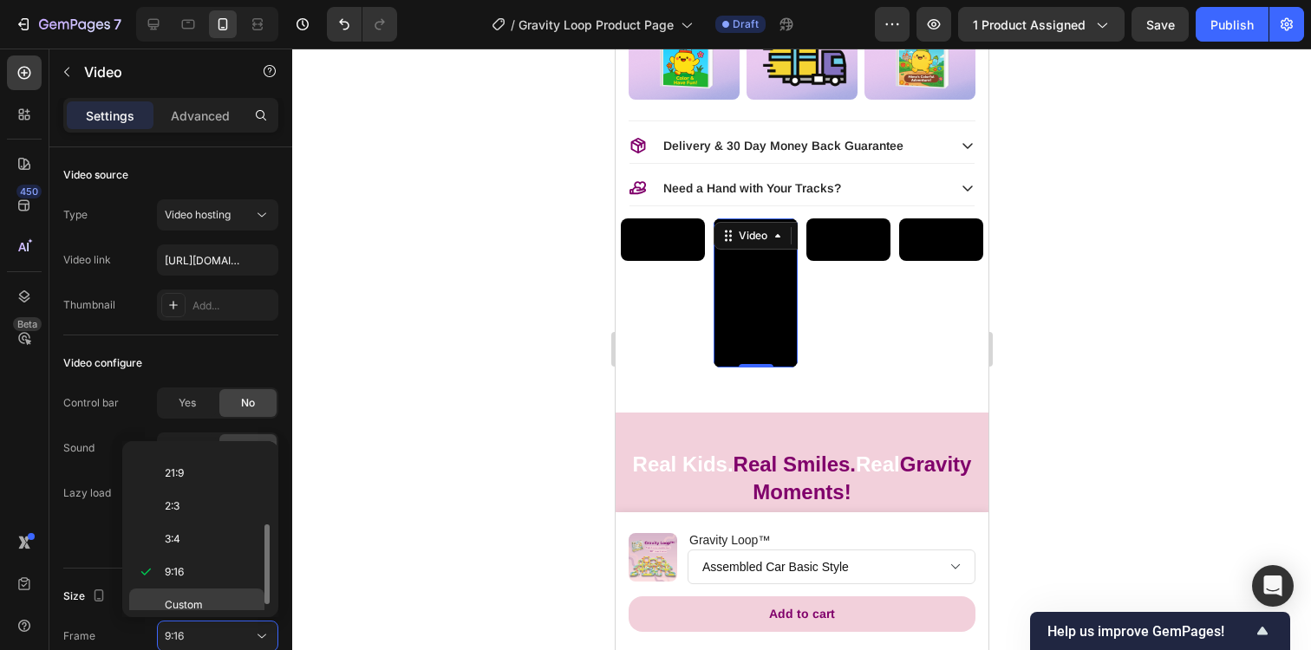
click at [236, 600] on p "Custom" at bounding box center [211, 605] width 92 height 16
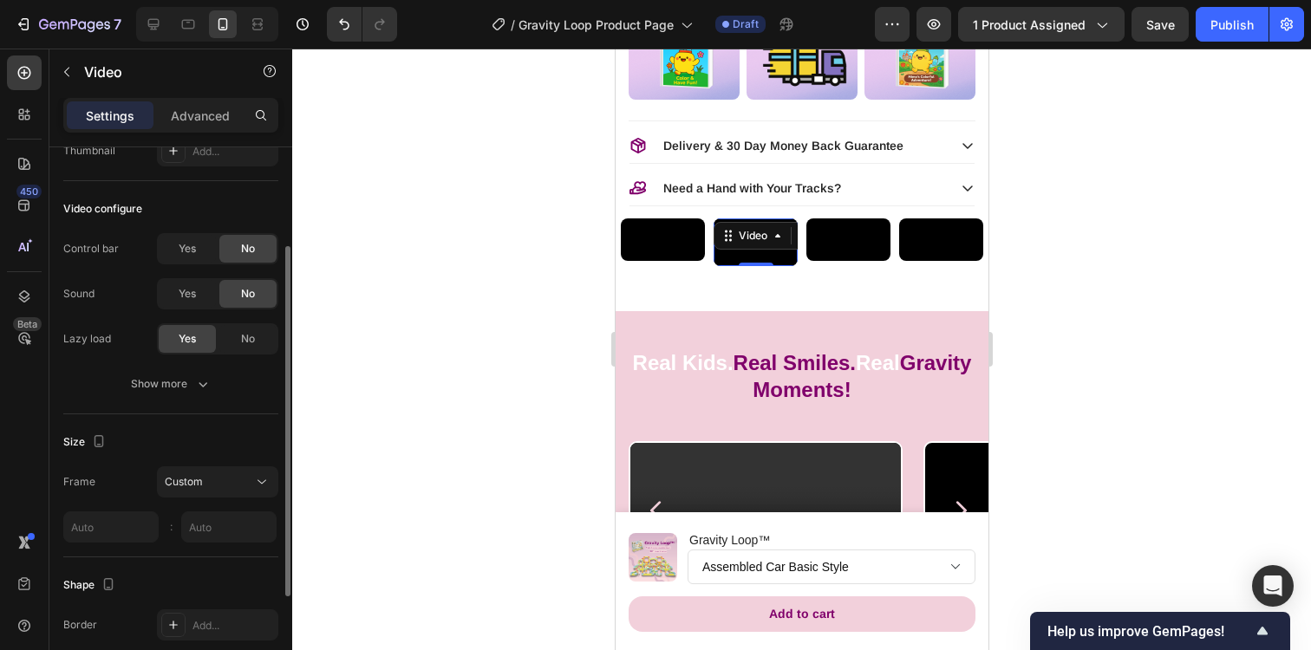
scroll to position [155, 0]
click at [133, 530] on input "text" at bounding box center [110, 526] width 95 height 31
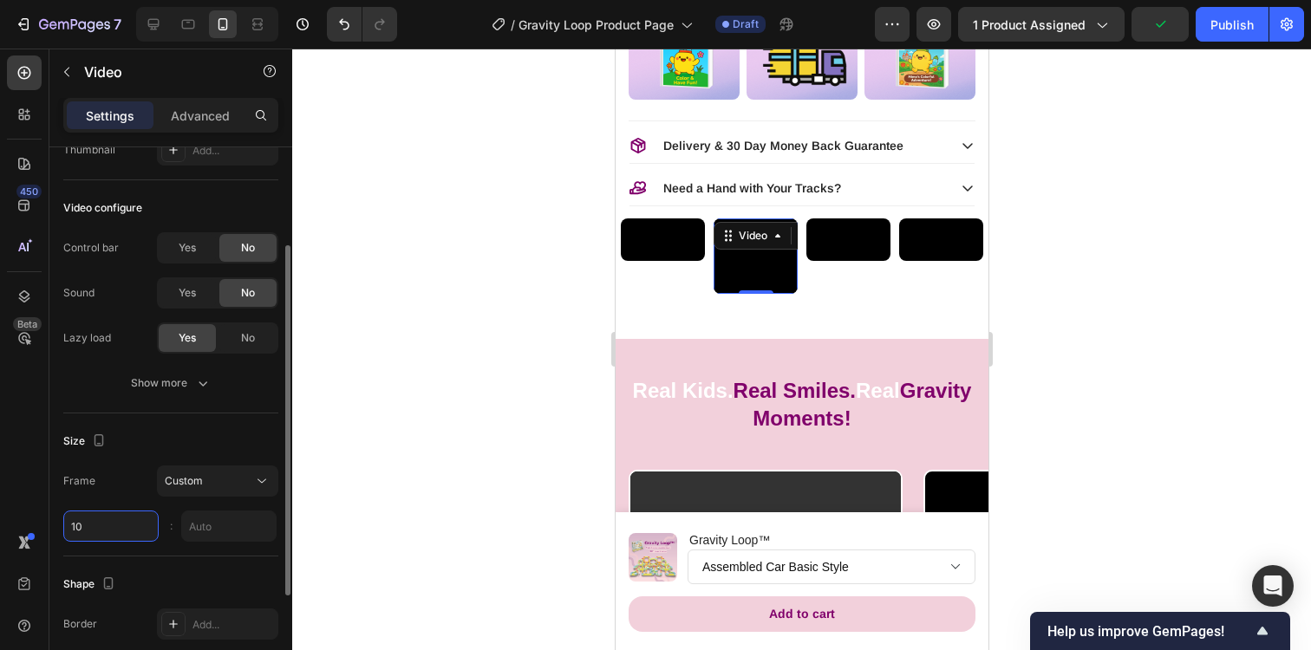
type input "1"
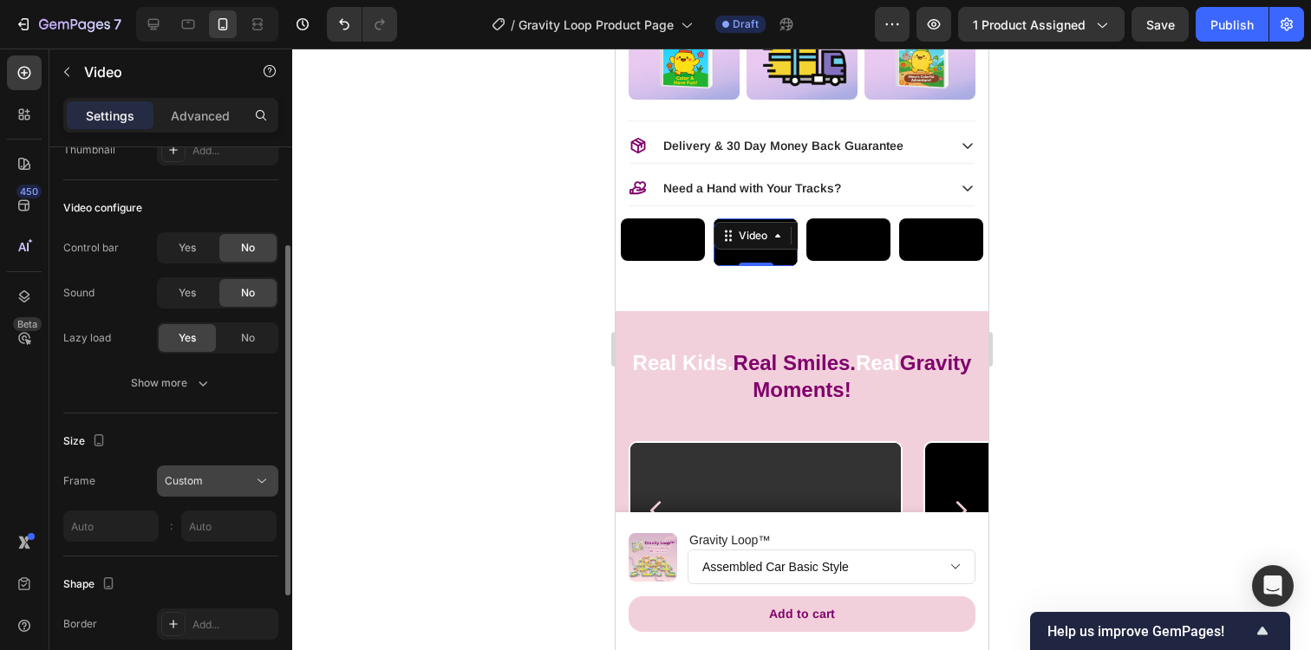
type input "1"
type input "9"
click at [232, 482] on div "Custom" at bounding box center [209, 481] width 88 height 16
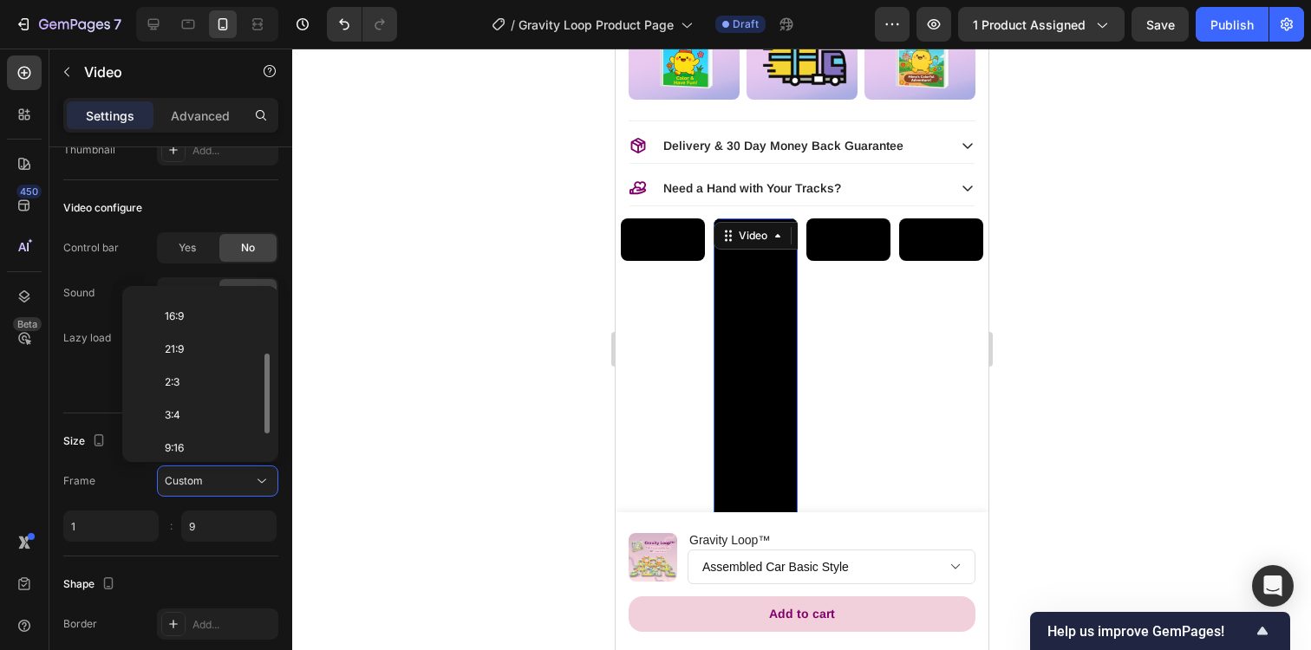
scroll to position [114, 0]
click at [229, 427] on p "3:4" at bounding box center [211, 426] width 92 height 16
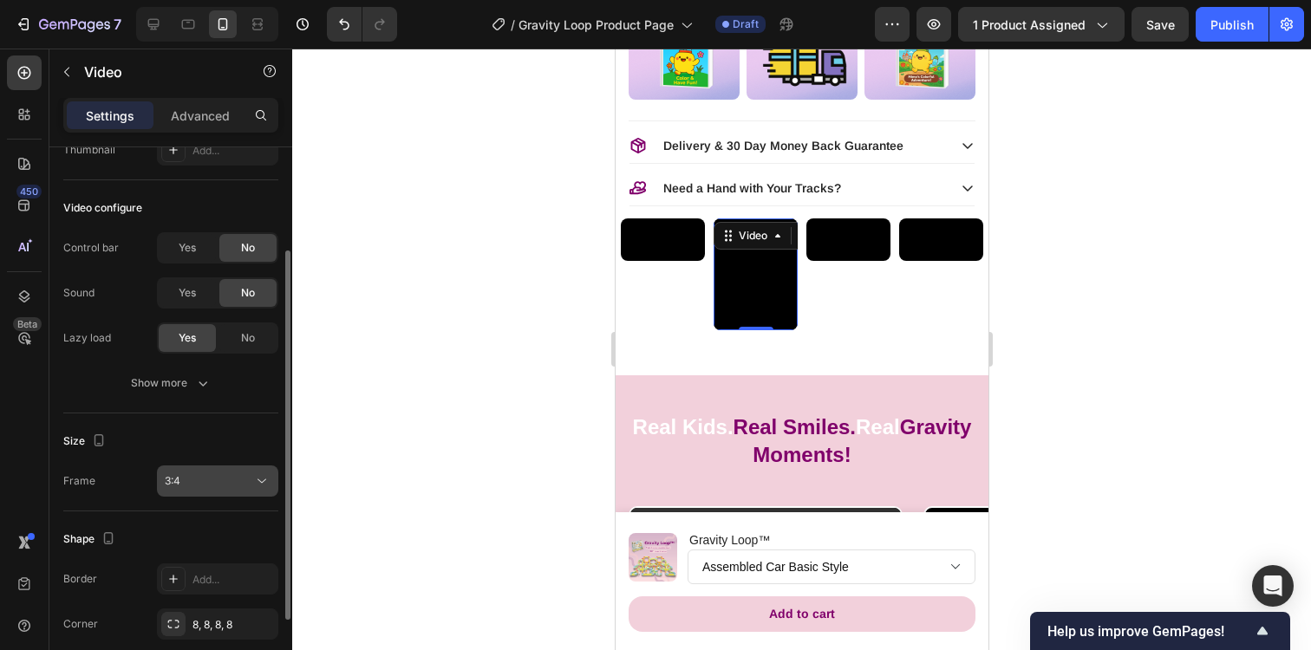
click at [257, 477] on icon at bounding box center [261, 480] width 17 height 17
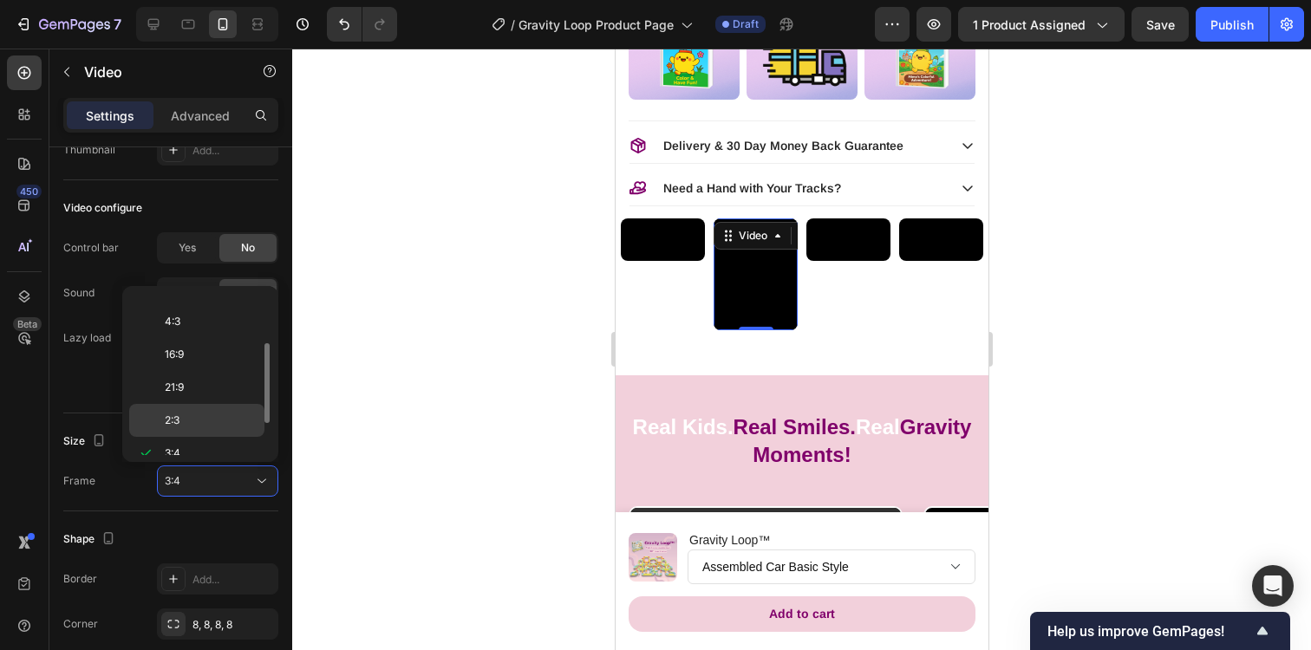
scroll to position [167, 0]
click at [210, 404] on p "9:16" at bounding box center [211, 406] width 92 height 16
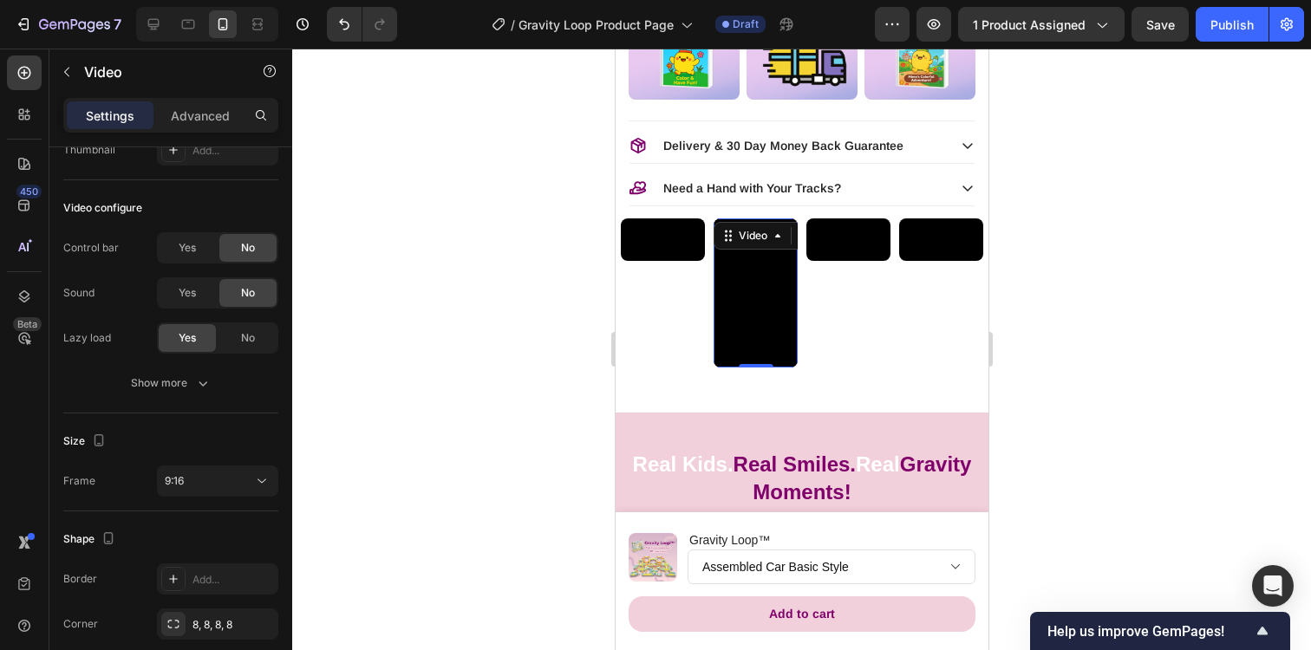
click at [759, 317] on video at bounding box center [754, 292] width 84 height 149
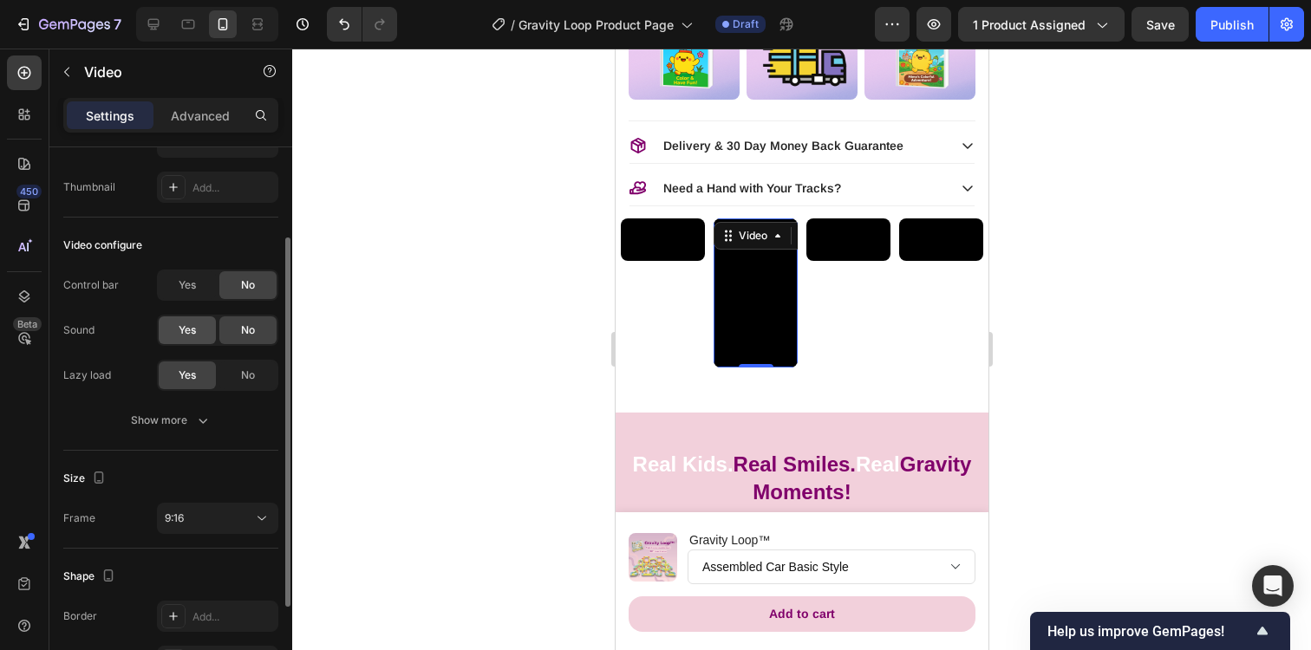
scroll to position [142, 0]
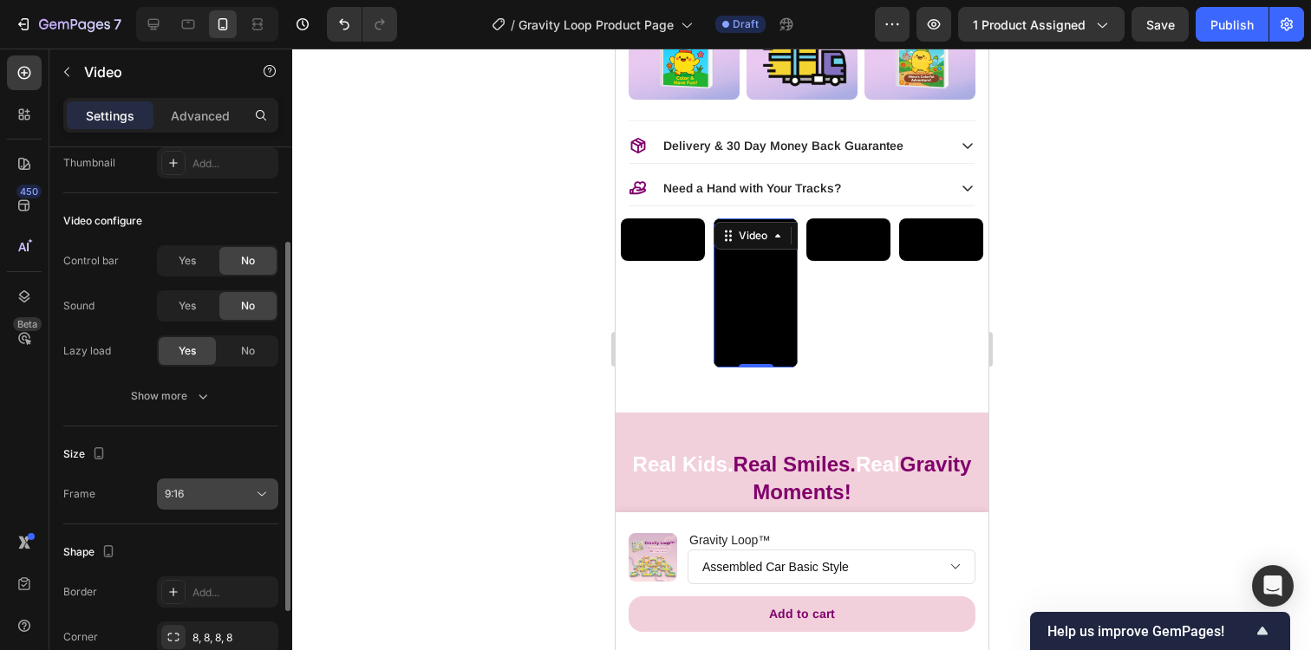
click at [222, 486] on div "9:16" at bounding box center [209, 494] width 88 height 16
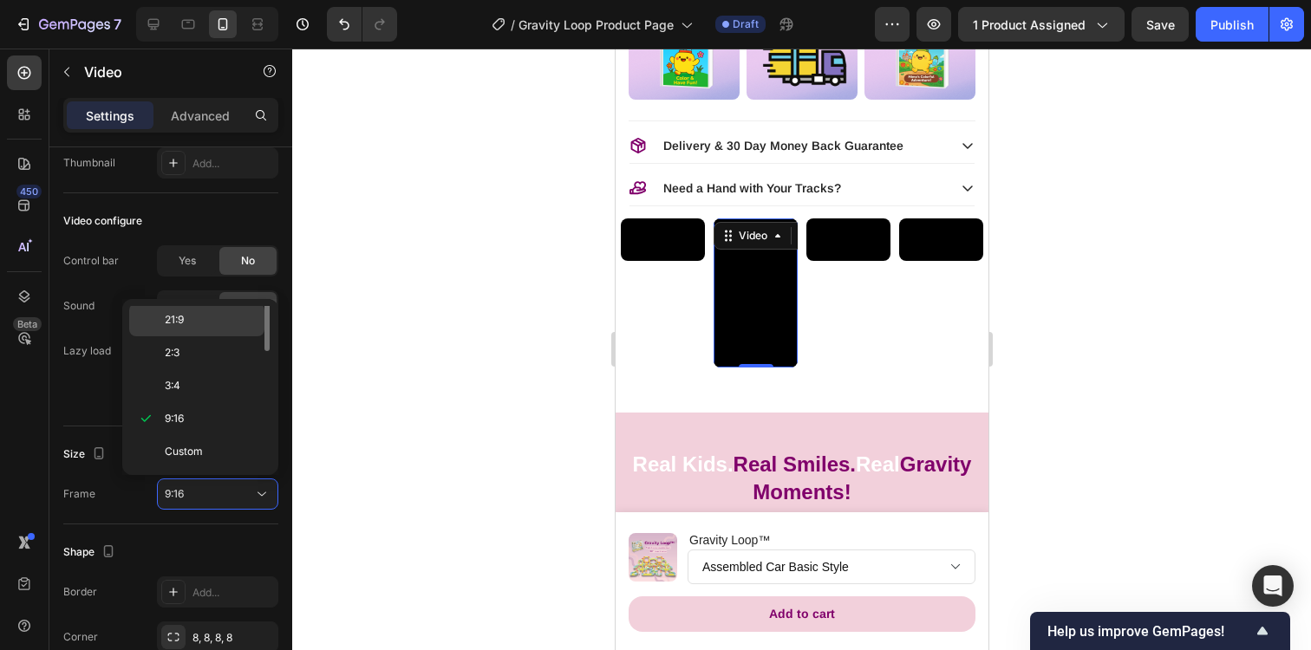
scroll to position [0, 0]
click at [206, 323] on p "Original" at bounding box center [211, 323] width 92 height 16
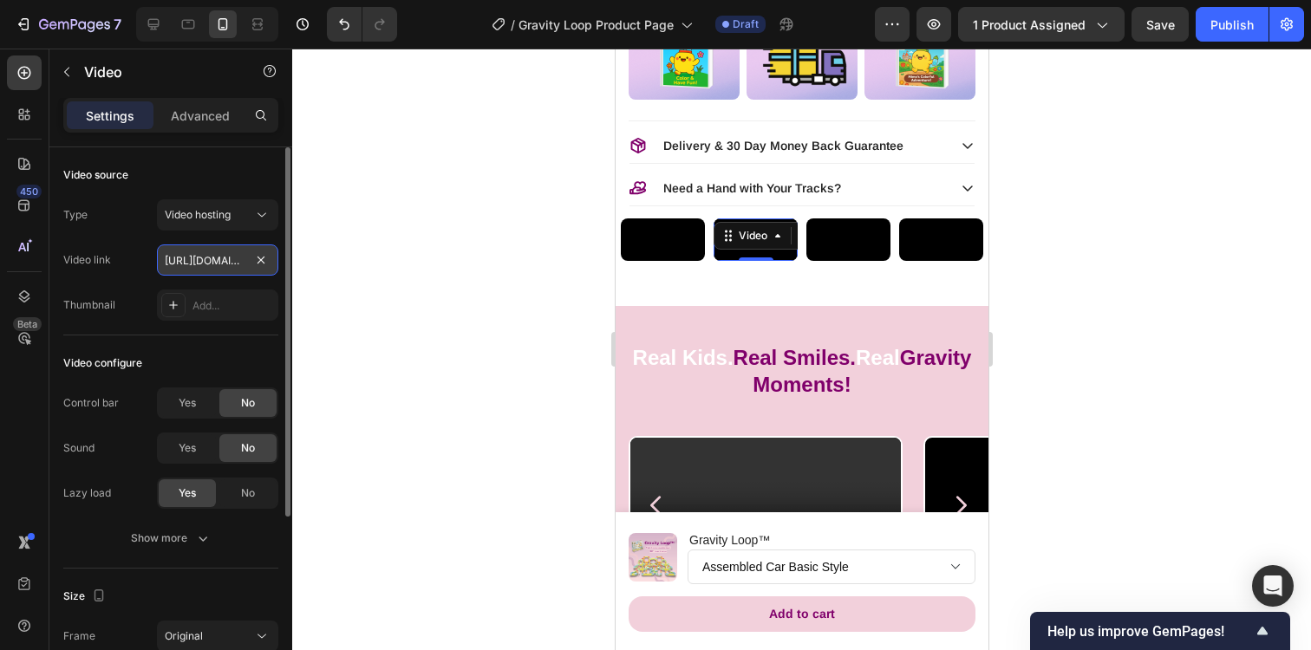
click at [215, 263] on input "[URL][DOMAIN_NAME]" at bounding box center [217, 259] width 121 height 31
paste input "d8842832708d4be0a4e8f8b1ab352680"
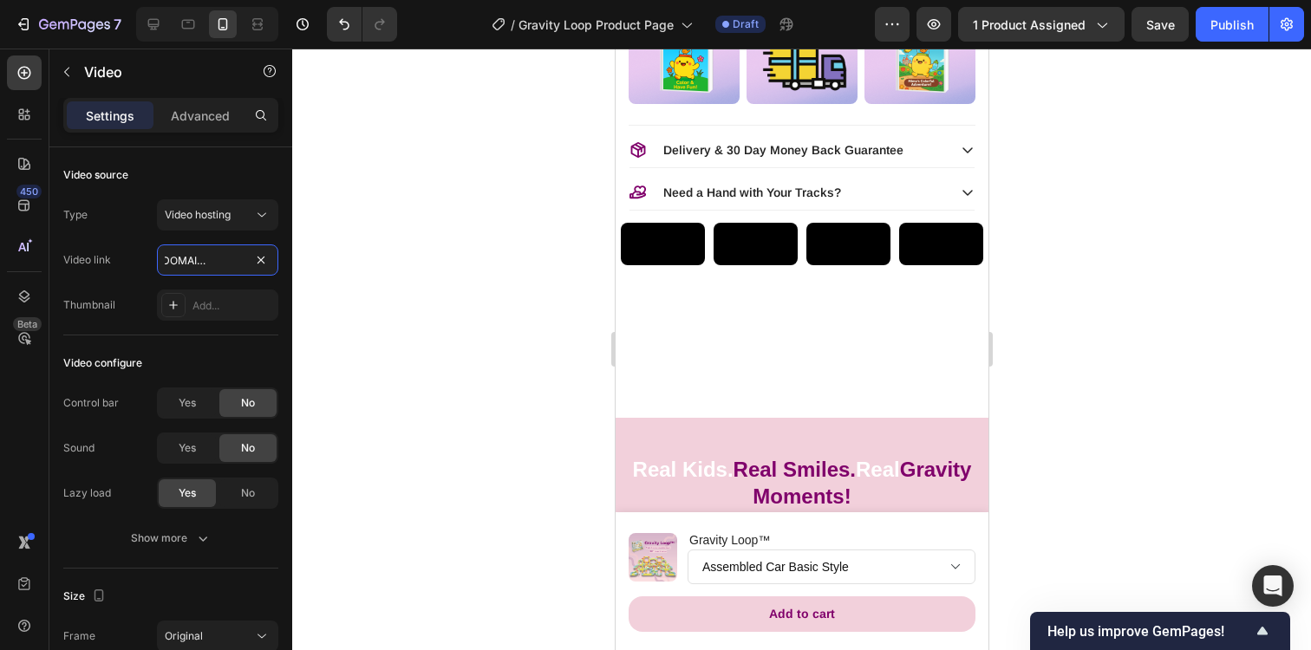
scroll to position [1229, 0]
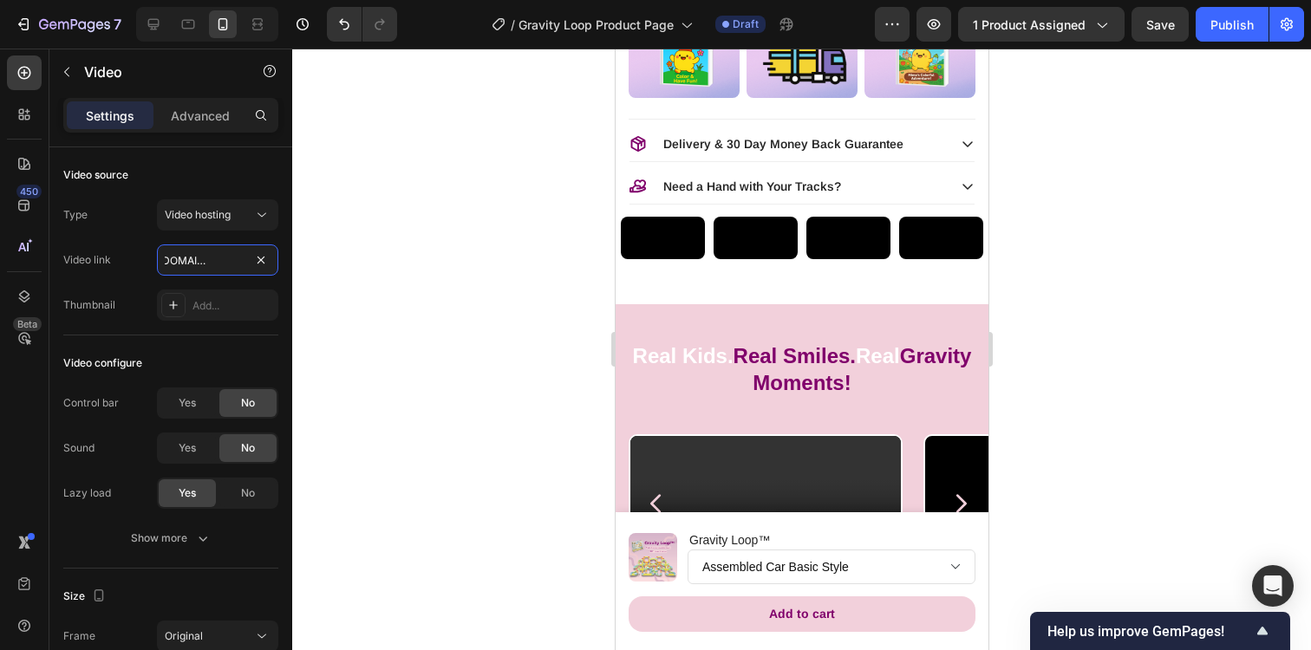
type input "[URL][DOMAIN_NAME]"
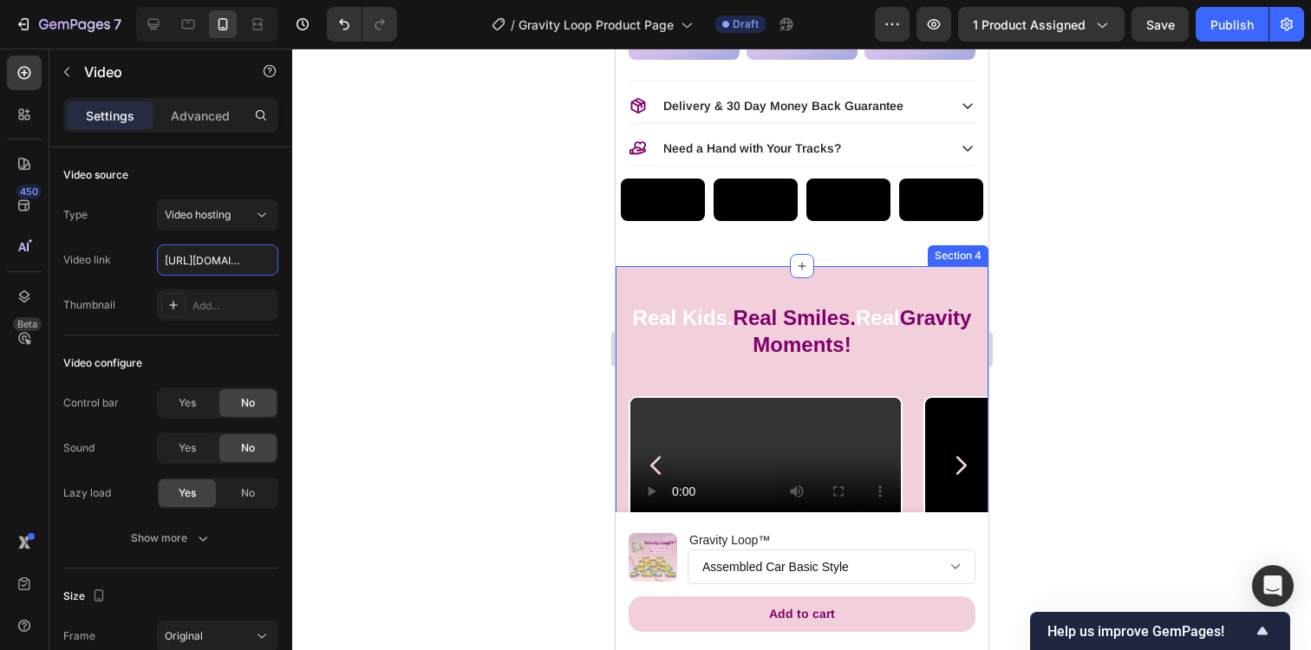
scroll to position [1265, 0]
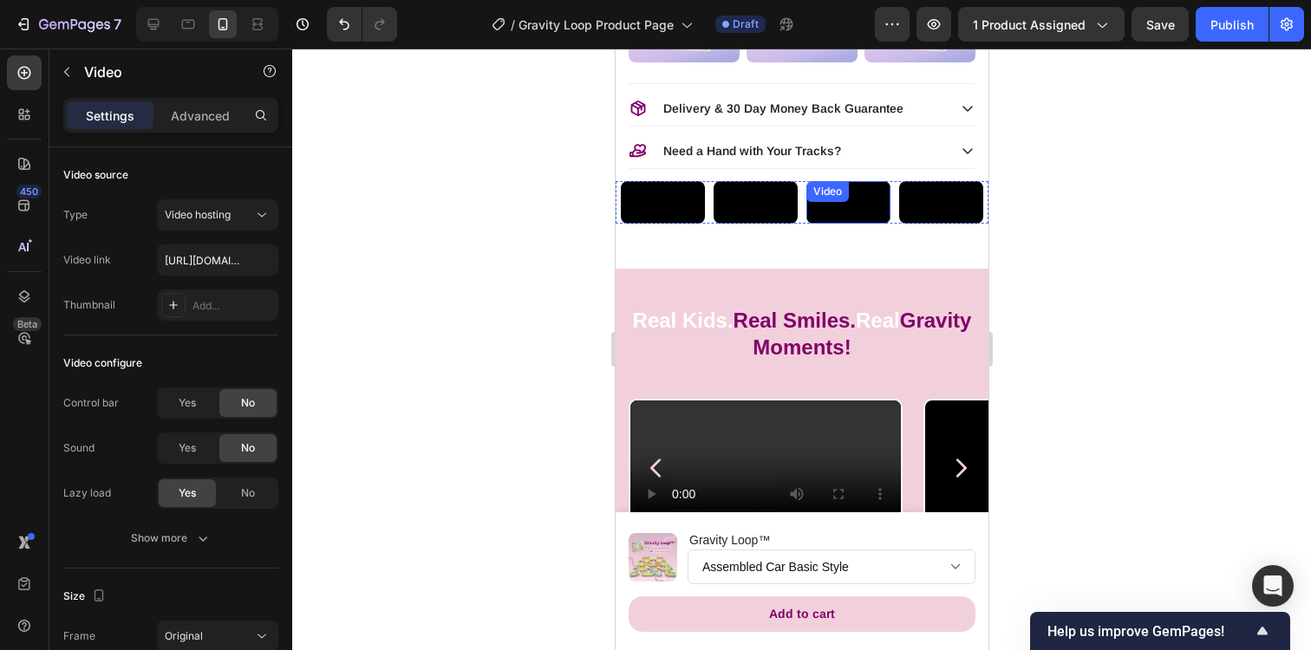
click at [857, 224] on video at bounding box center [847, 202] width 84 height 42
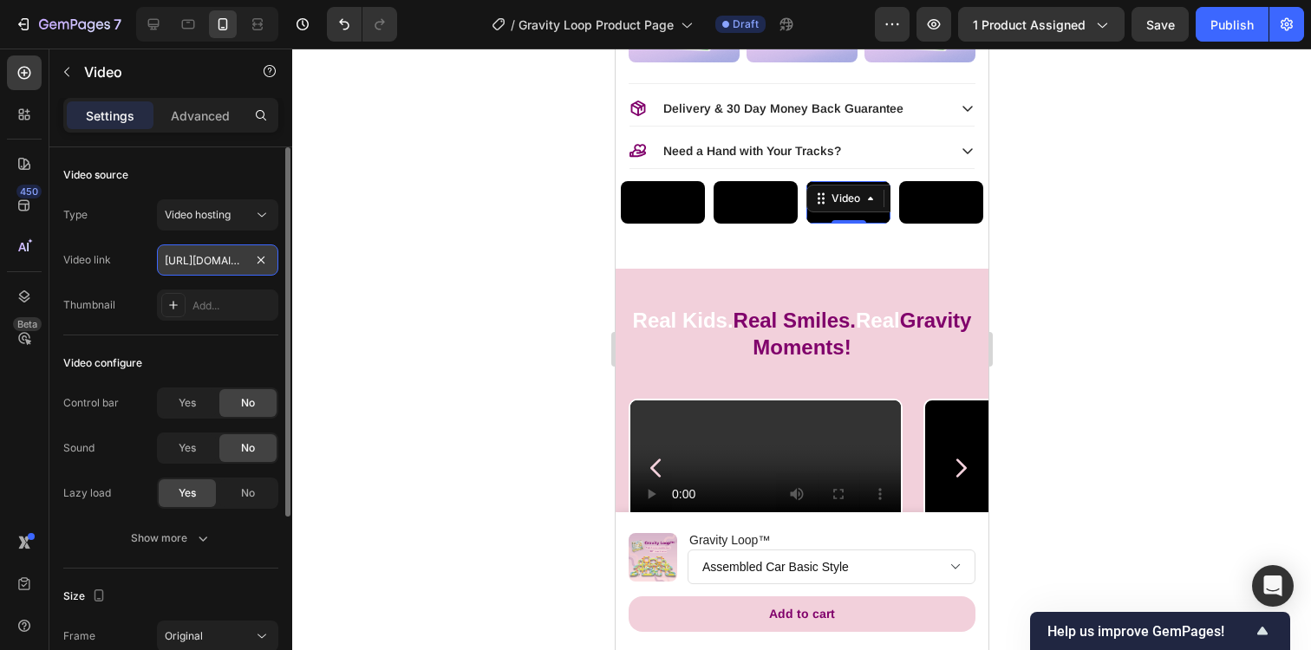
click at [237, 258] on input "[URL][DOMAIN_NAME]" at bounding box center [217, 259] width 121 height 31
paste input "3d5c19cc1d8f44c9b1b1d41b5711b0d6"
type input "[URL][DOMAIN_NAME]"
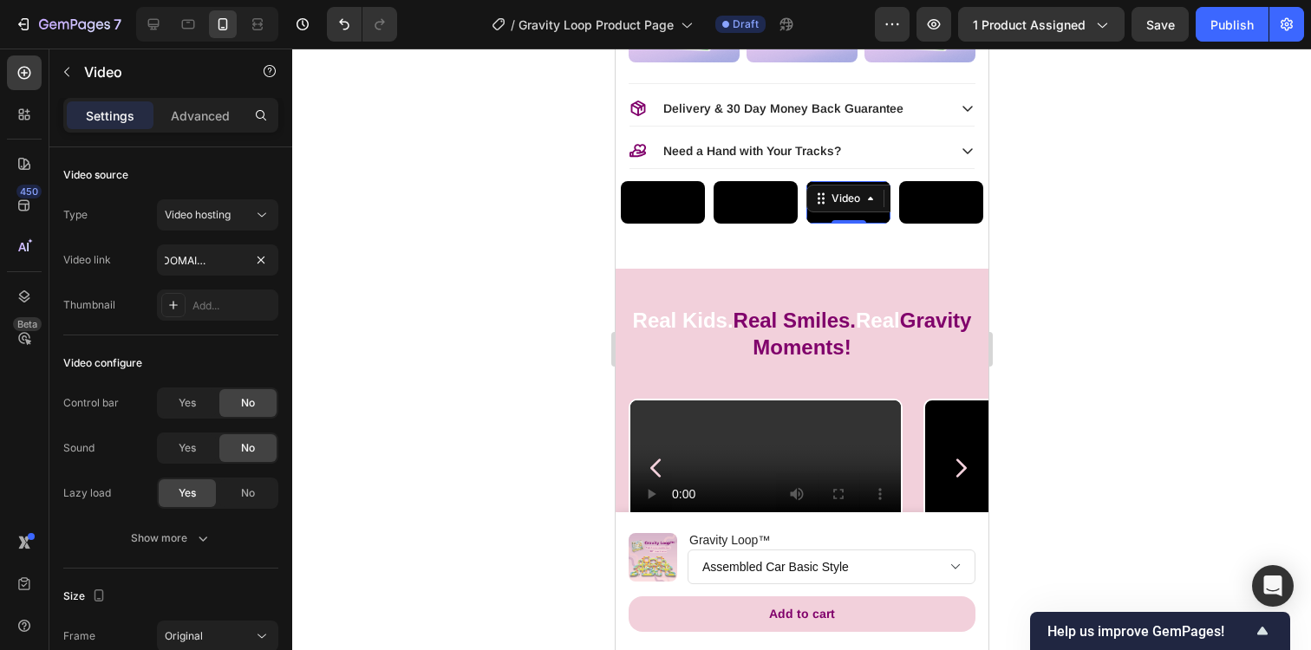
click at [423, 561] on div at bounding box center [801, 350] width 1018 height 602
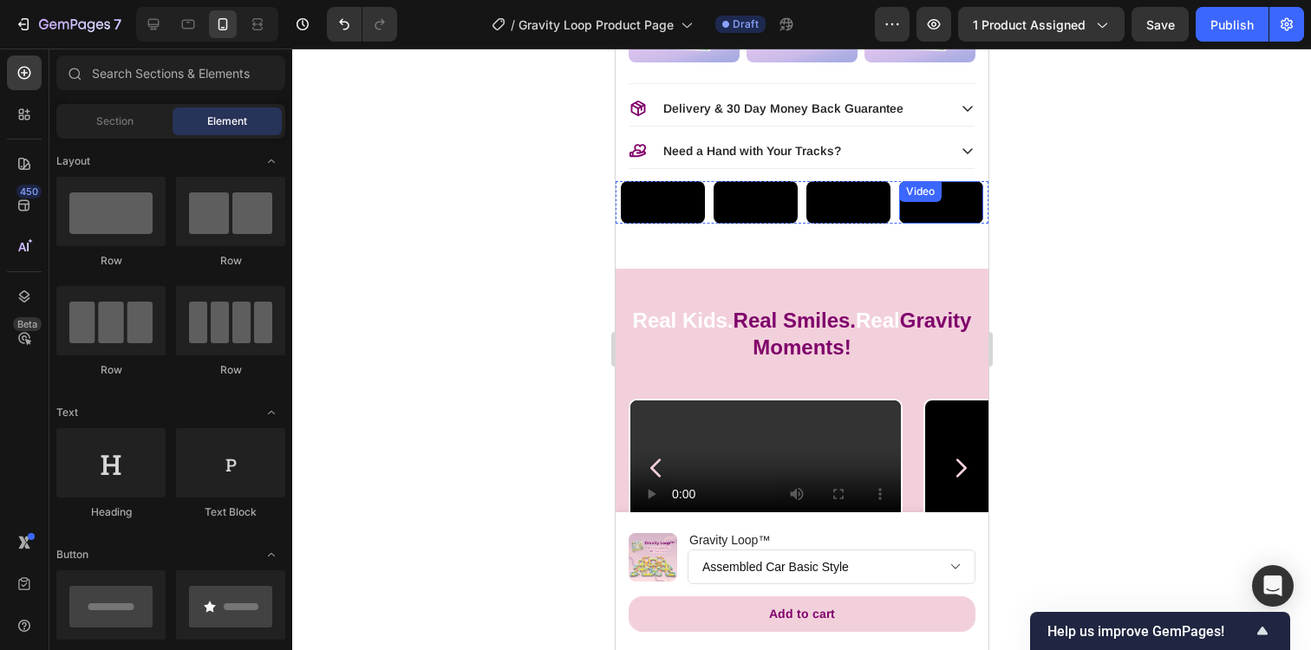
click at [941, 224] on video at bounding box center [940, 202] width 84 height 42
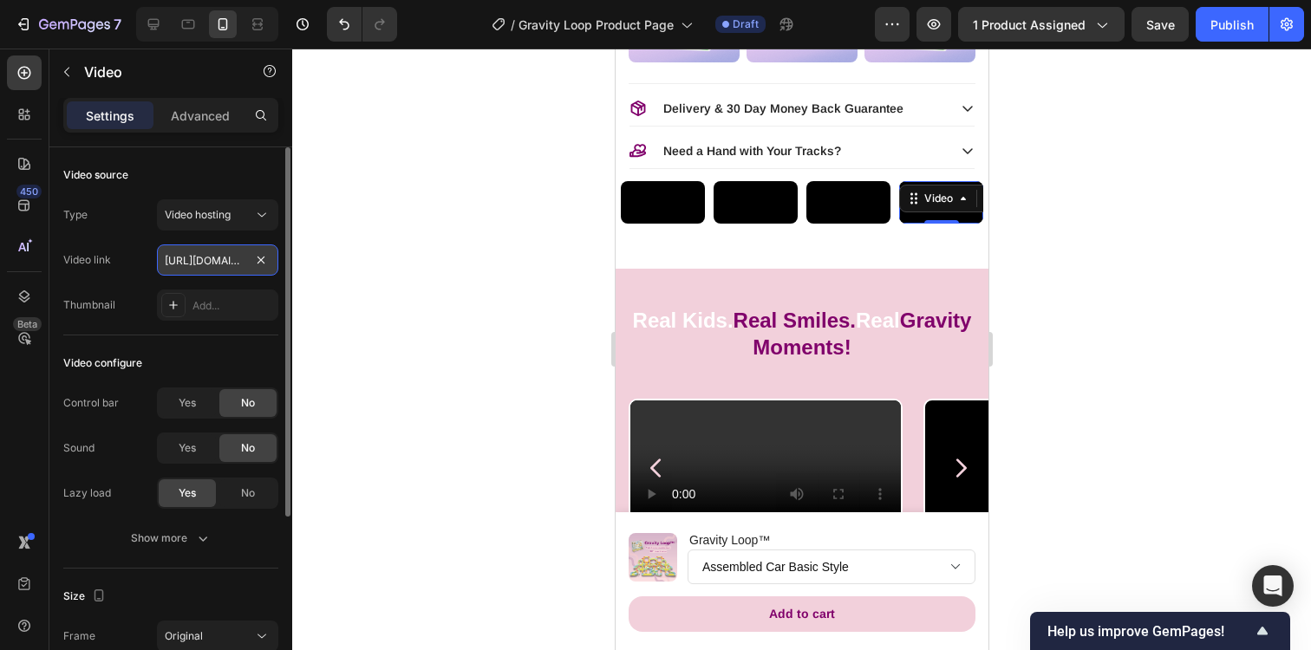
click at [217, 253] on input "[URL][DOMAIN_NAME]" at bounding box center [217, 259] width 121 height 31
paste input "968a2a3026224878ae8a85af4d3f7465"
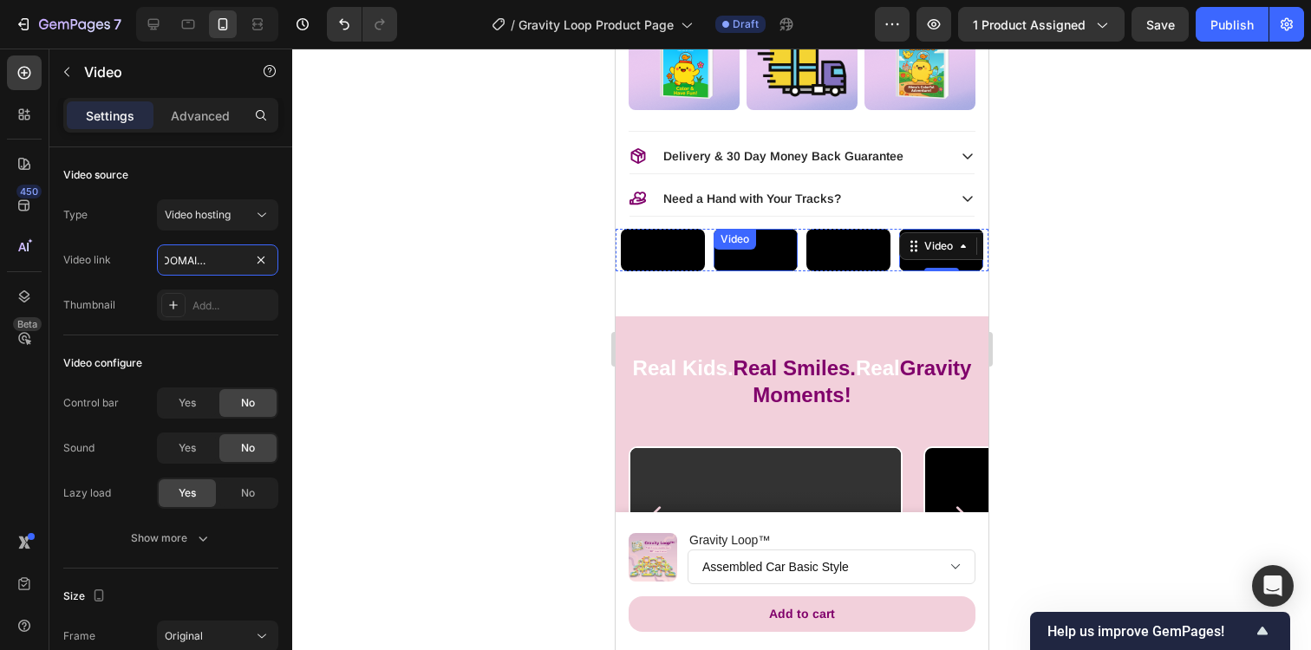
scroll to position [1213, 0]
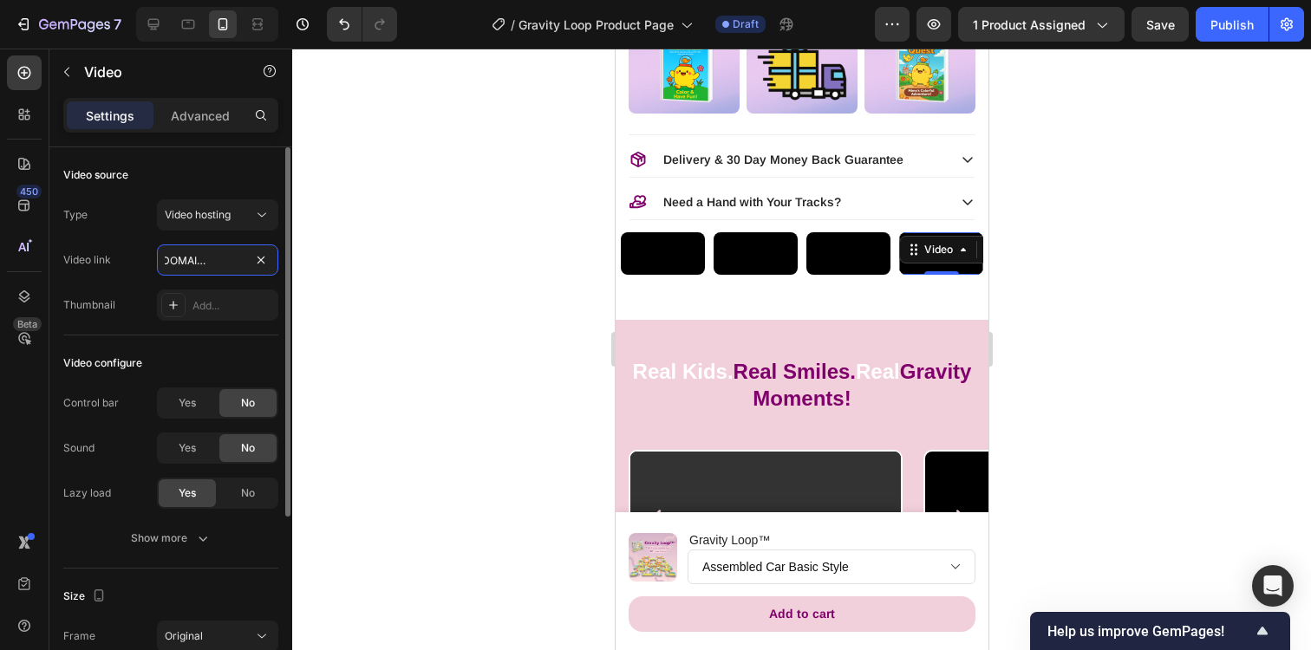
type input "[URL][DOMAIN_NAME]"
click at [211, 163] on div "Video source" at bounding box center [170, 175] width 215 height 28
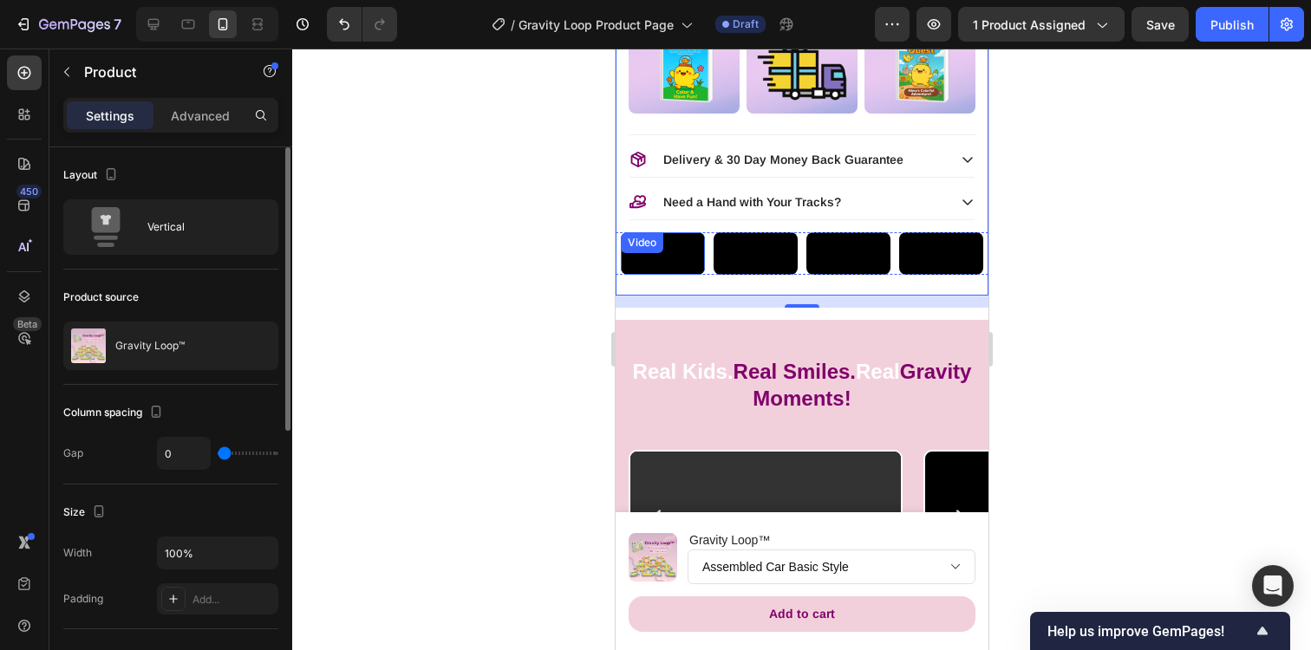
click at [685, 275] on video at bounding box center [662, 253] width 84 height 42
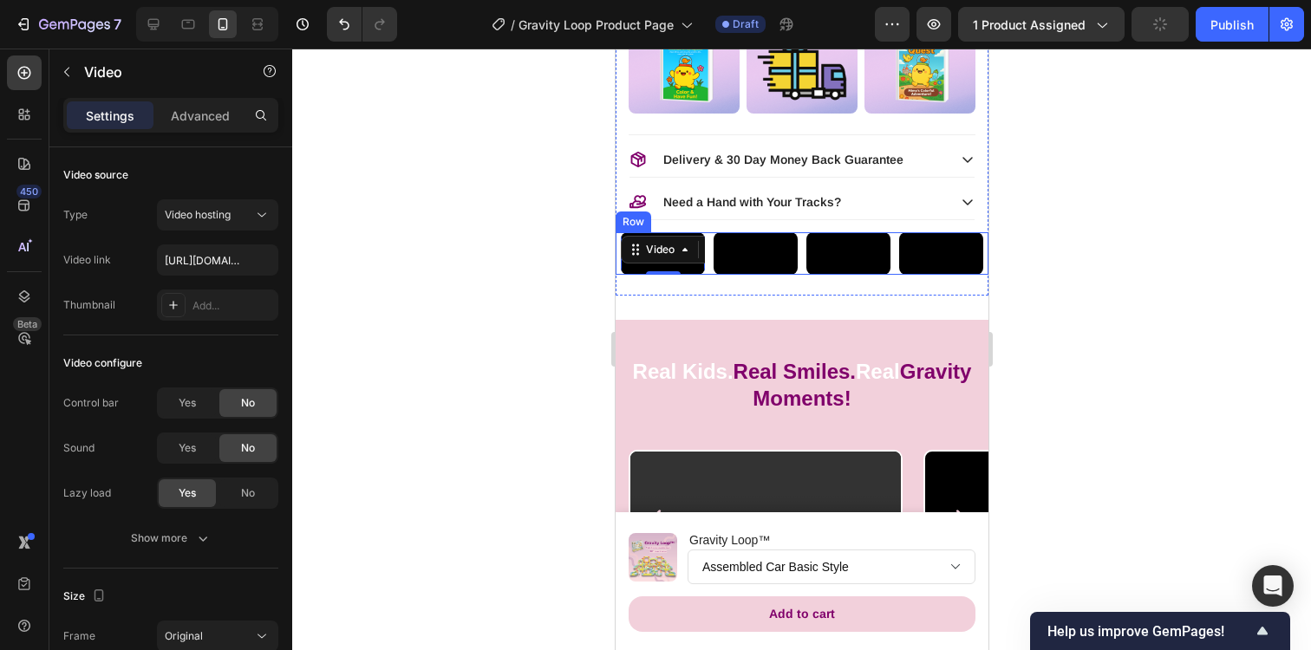
click at [707, 250] on div "Video 0 Video Video Video Row" at bounding box center [801, 253] width 373 height 42
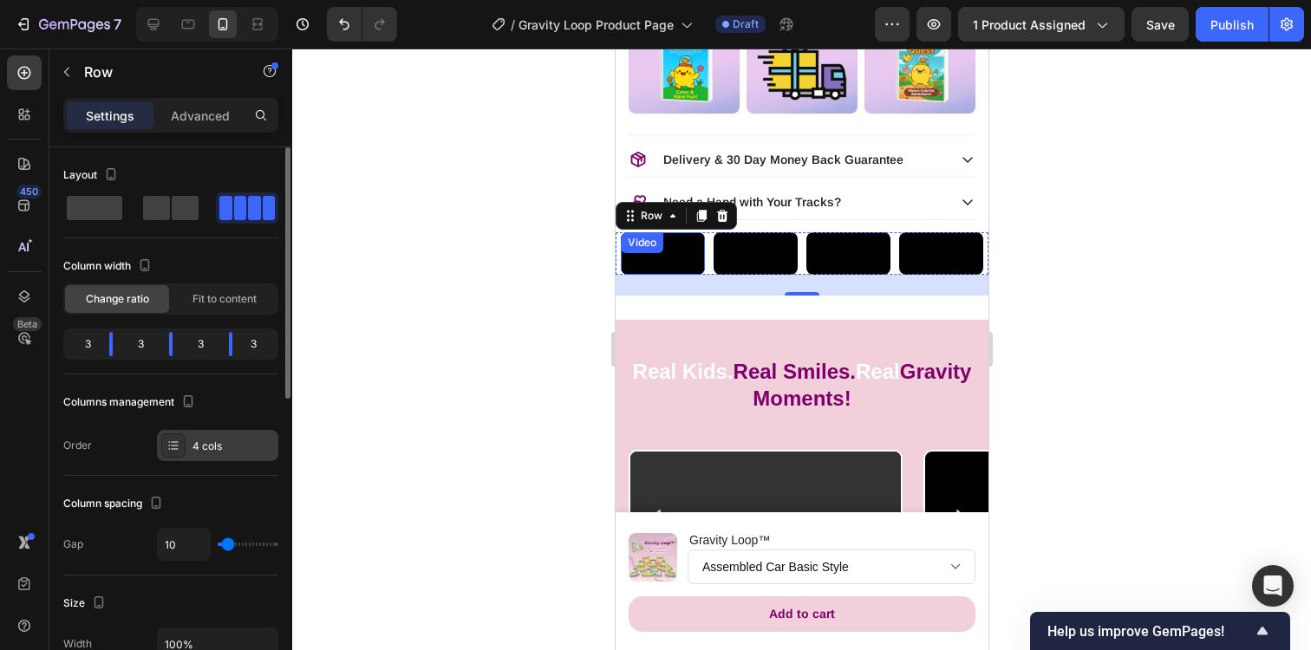
click at [192, 451] on div "4 cols" at bounding box center [232, 447] width 81 height 16
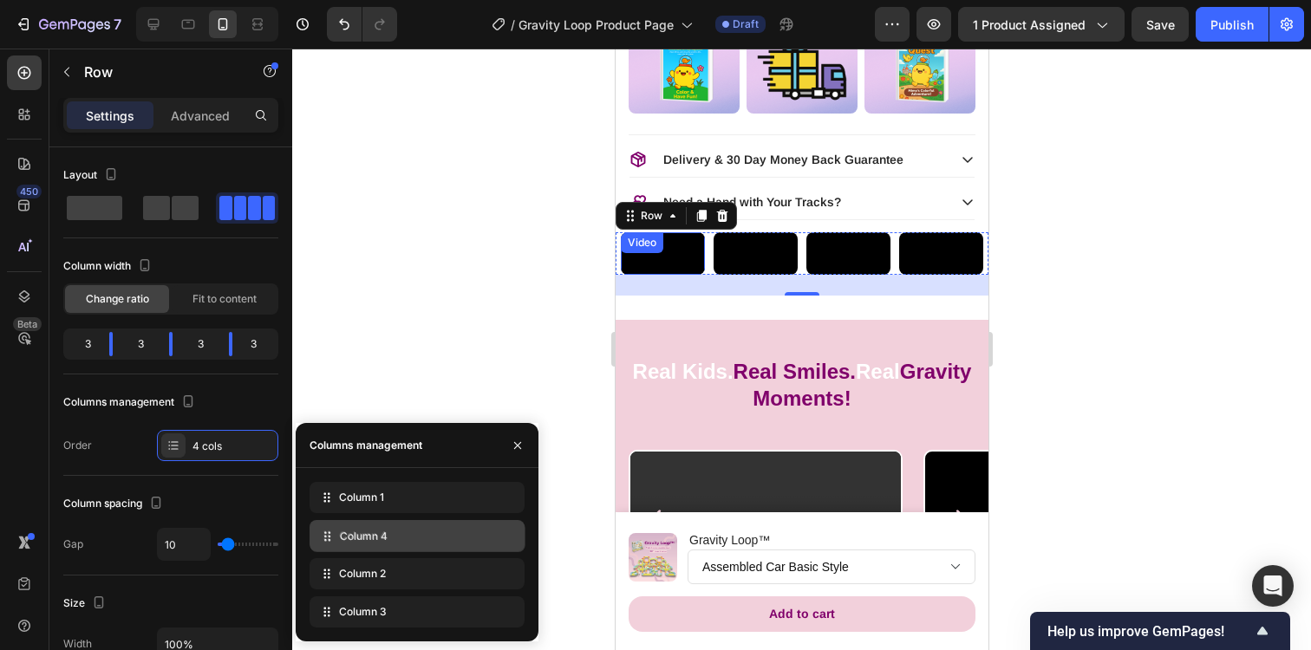
drag, startPoint x: 327, startPoint y: 610, endPoint x: 327, endPoint y: 535, distance: 75.4
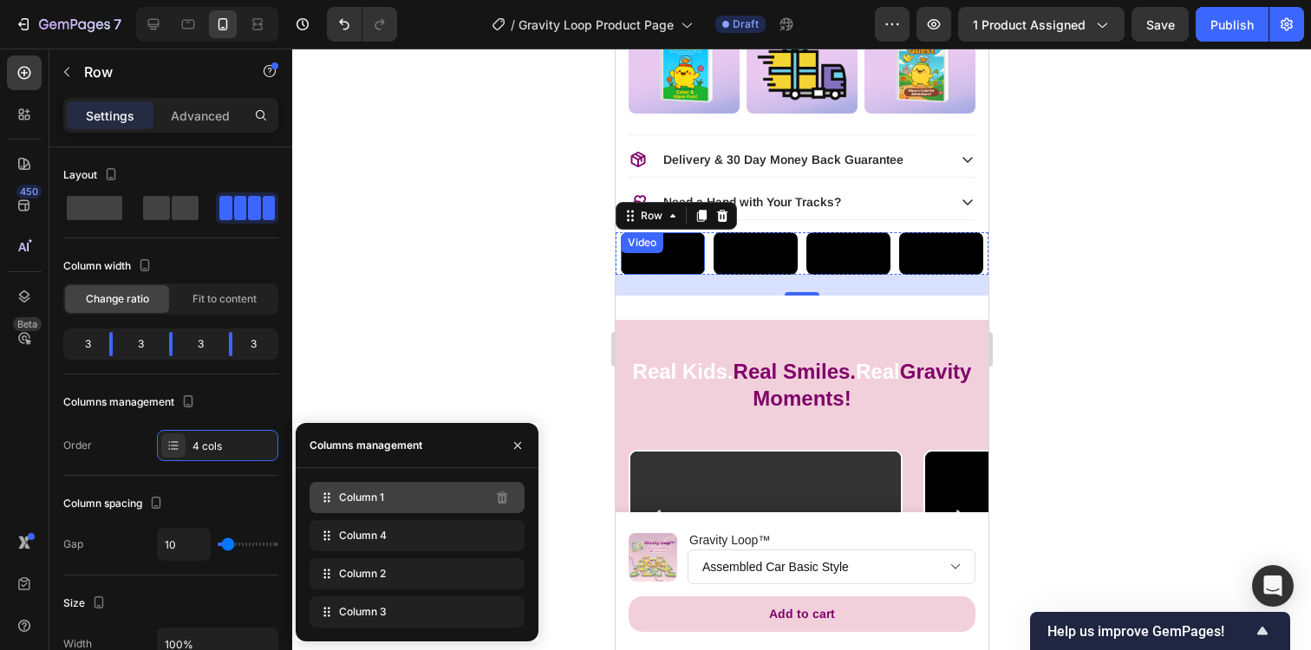
click at [427, 494] on div "Column 1" at bounding box center [416, 497] width 215 height 31
drag, startPoint x: 323, startPoint y: 537, endPoint x: 323, endPoint y: 505, distance: 31.2
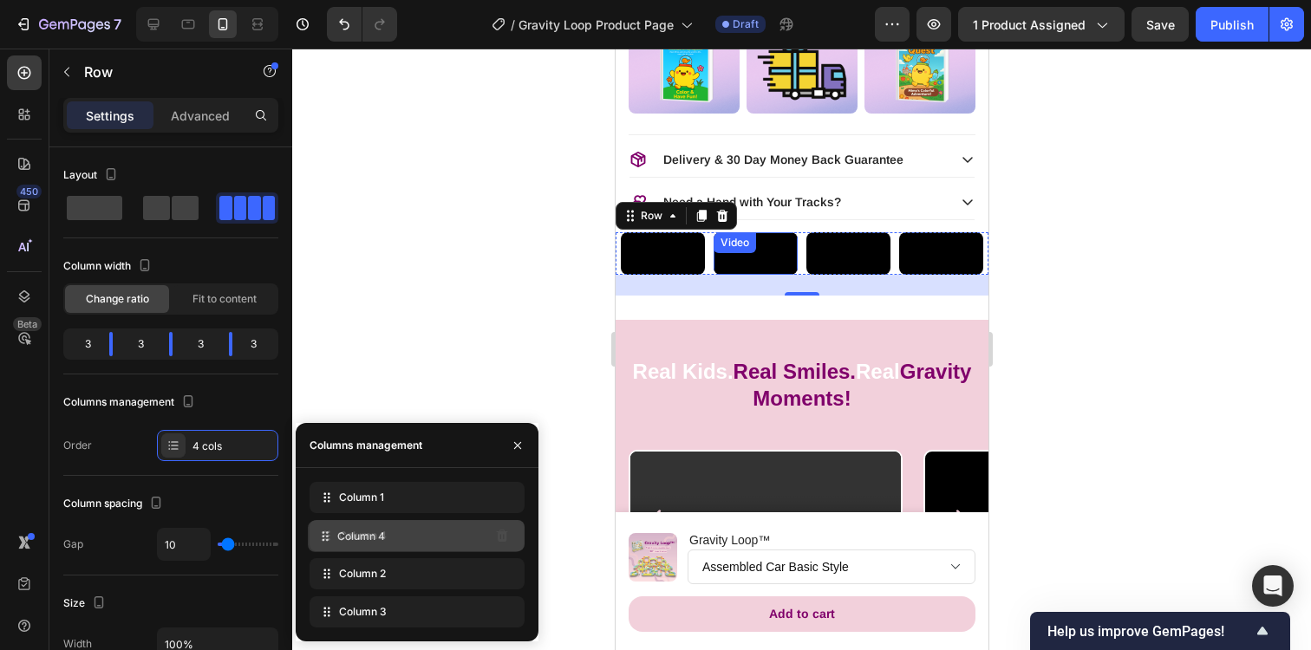
drag, startPoint x: 326, startPoint y: 498, endPoint x: 324, endPoint y: 536, distance: 38.2
click at [907, 296] on div "24" at bounding box center [801, 285] width 373 height 21
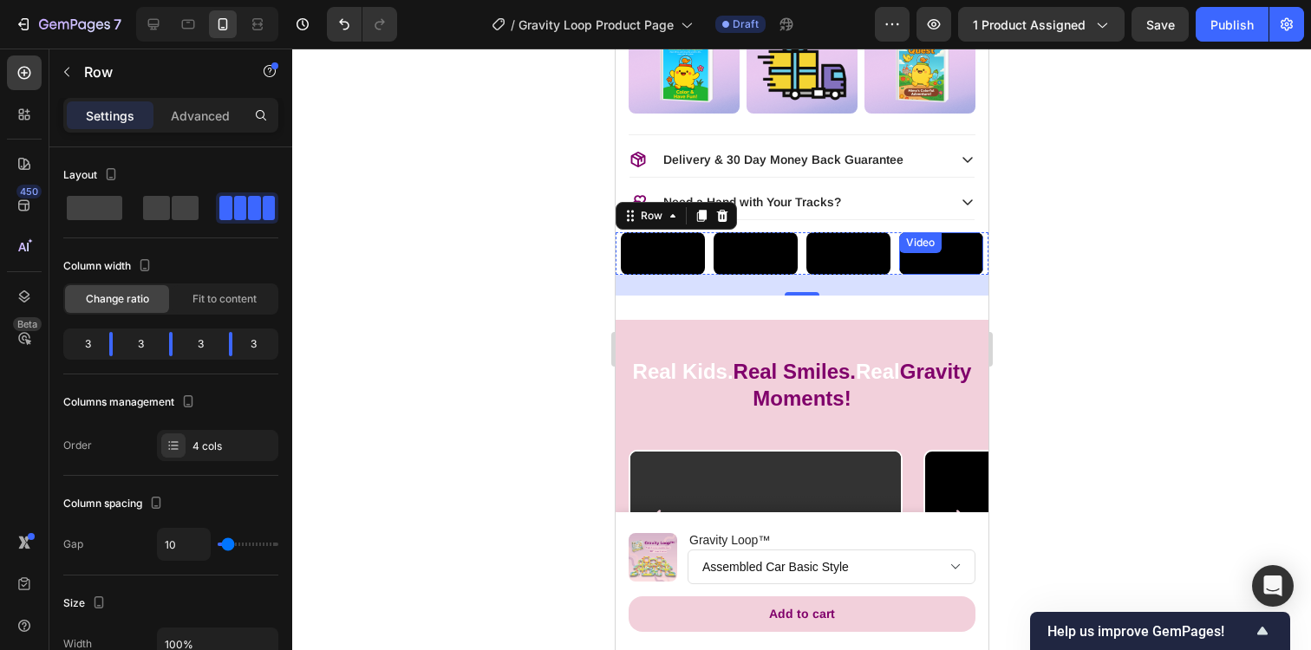
click at [1077, 315] on div at bounding box center [801, 350] width 1018 height 602
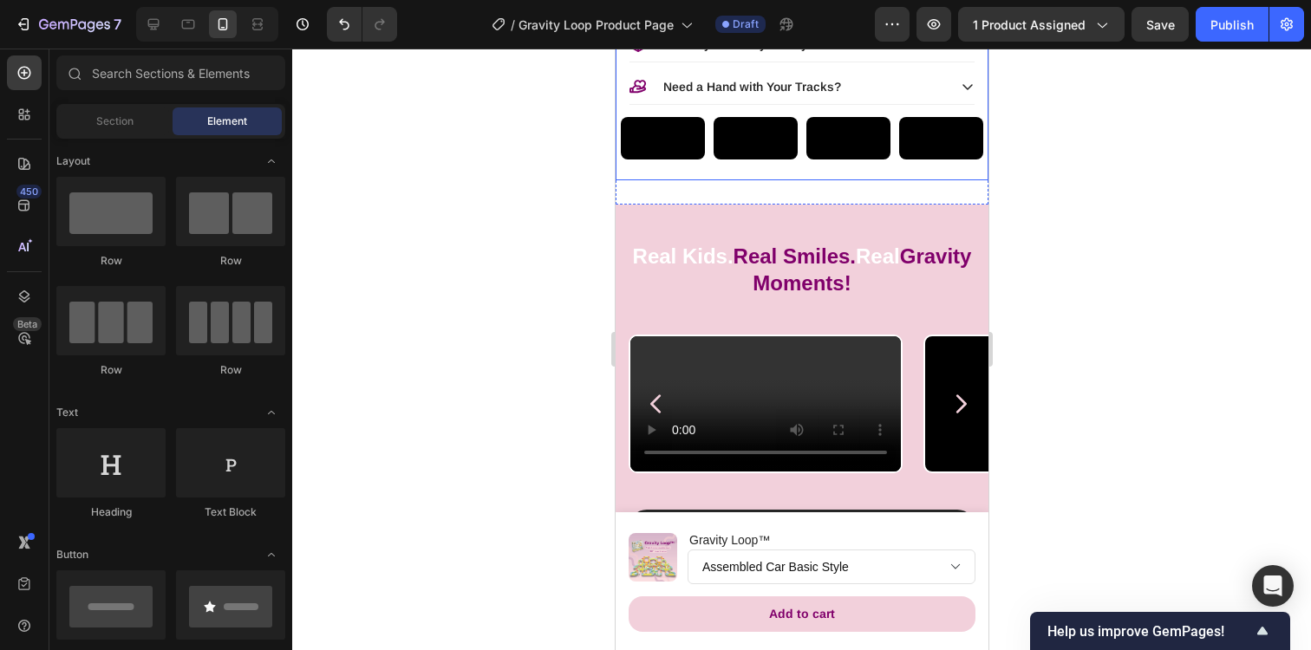
scroll to position [1223, 0]
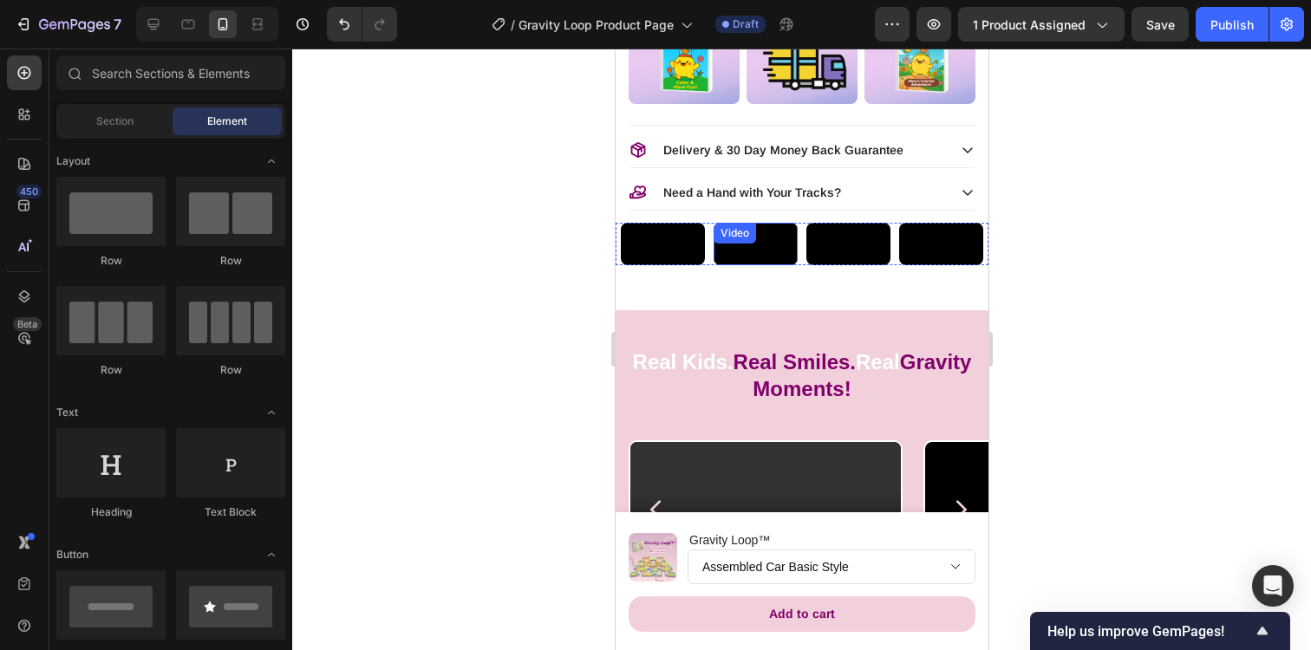
click at [751, 265] on video at bounding box center [754, 244] width 84 height 42
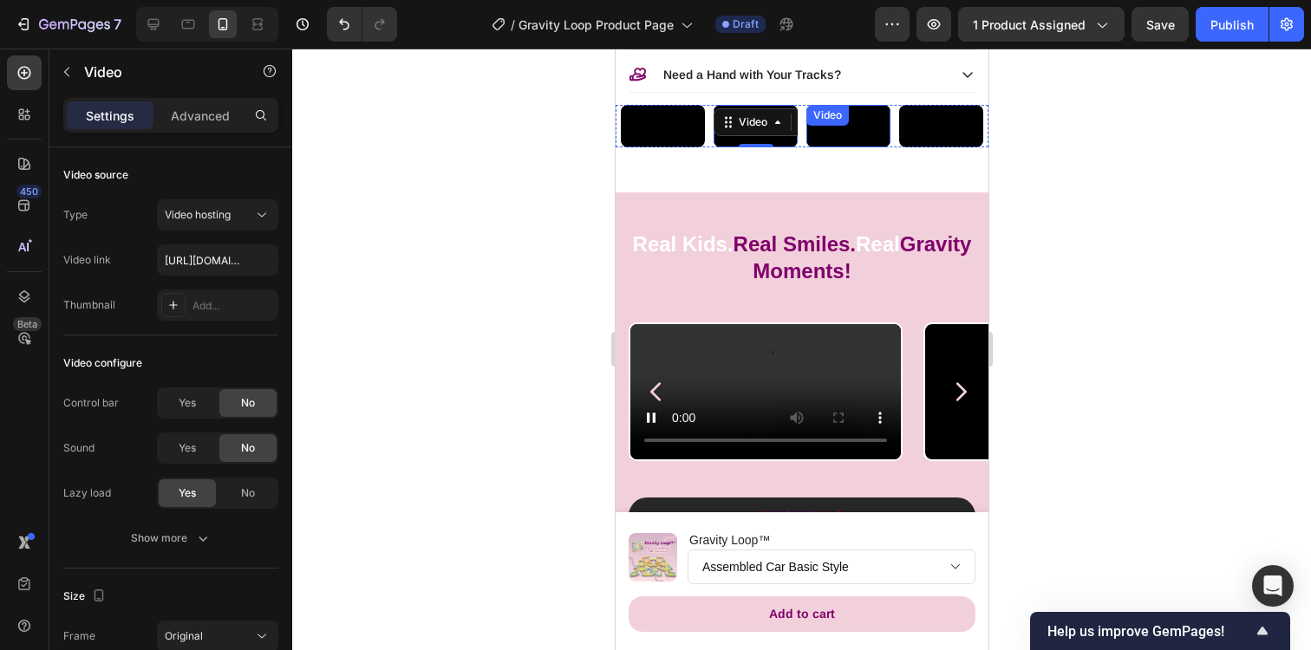
scroll to position [1309, 0]
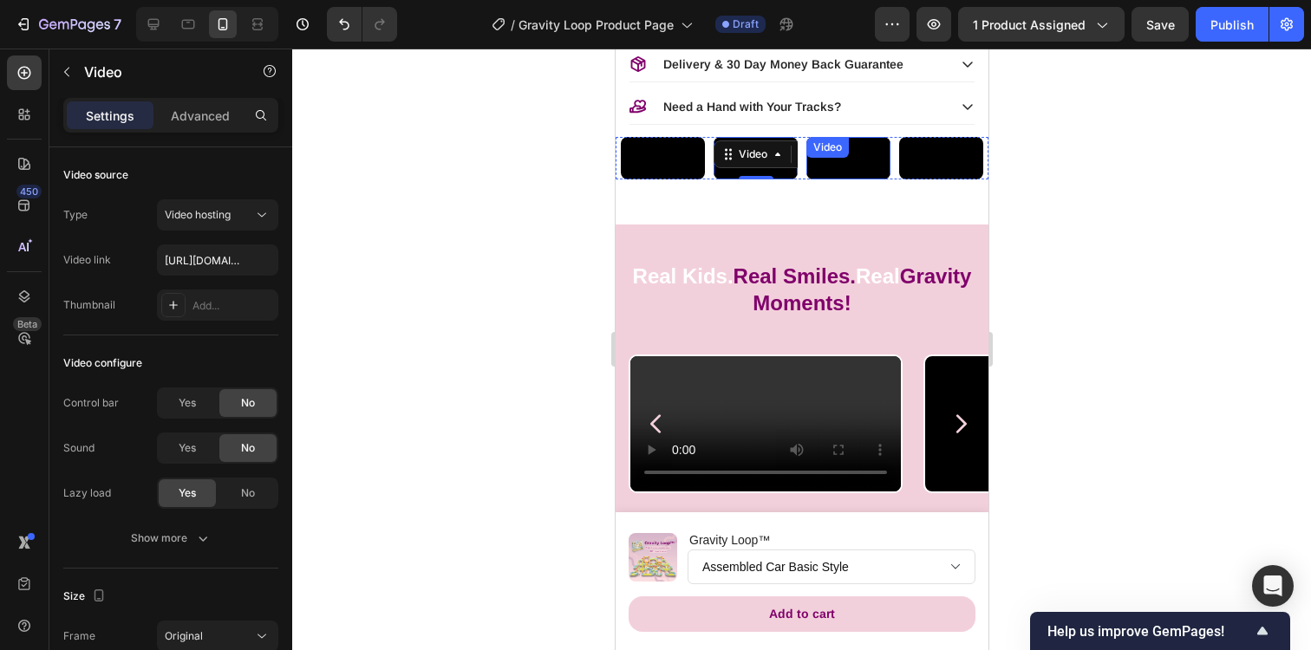
click at [872, 344] on div "Real Kids. Real Smiles. Real Gravity Moments! Heading Row Video Video Video Vid…" at bounding box center [801, 424] width 373 height 401
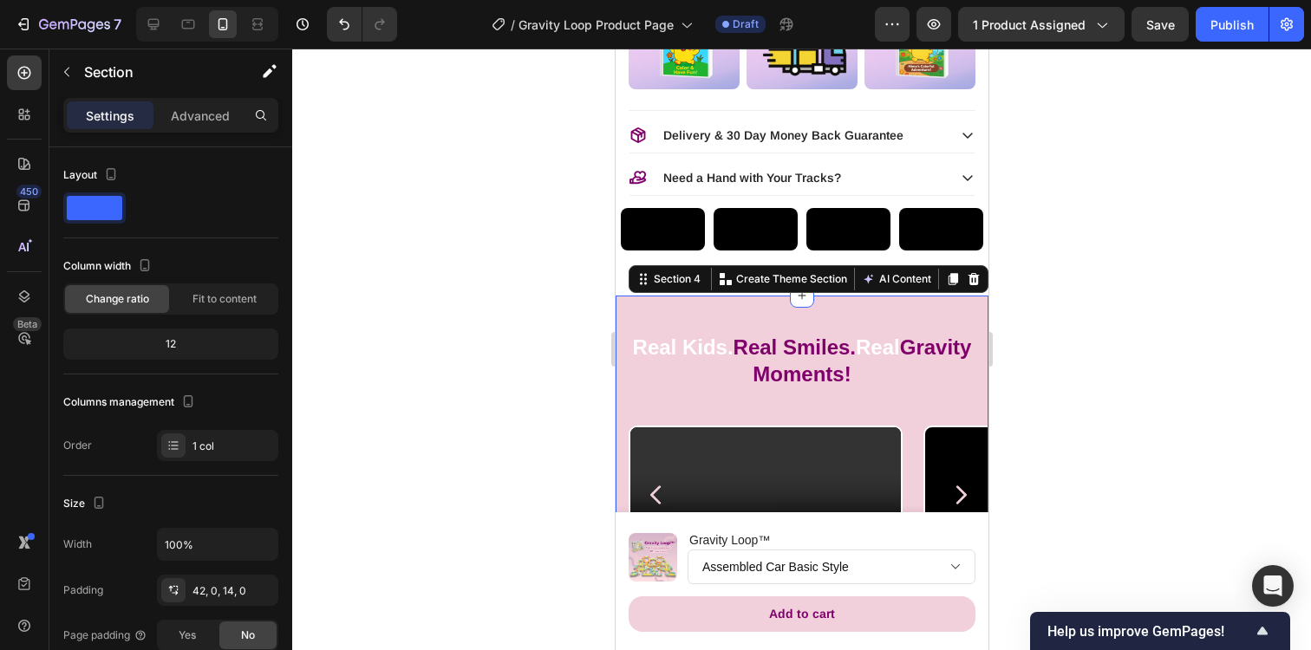
scroll to position [1230, 0]
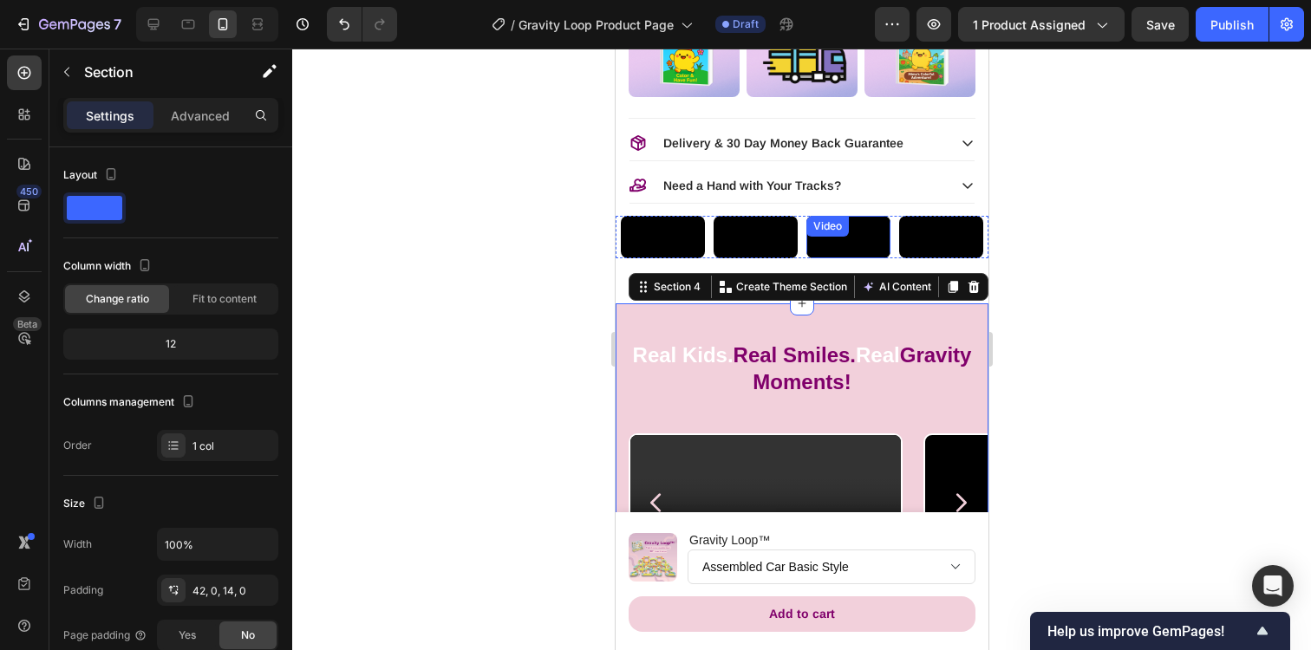
click at [856, 258] on video at bounding box center [847, 237] width 84 height 42
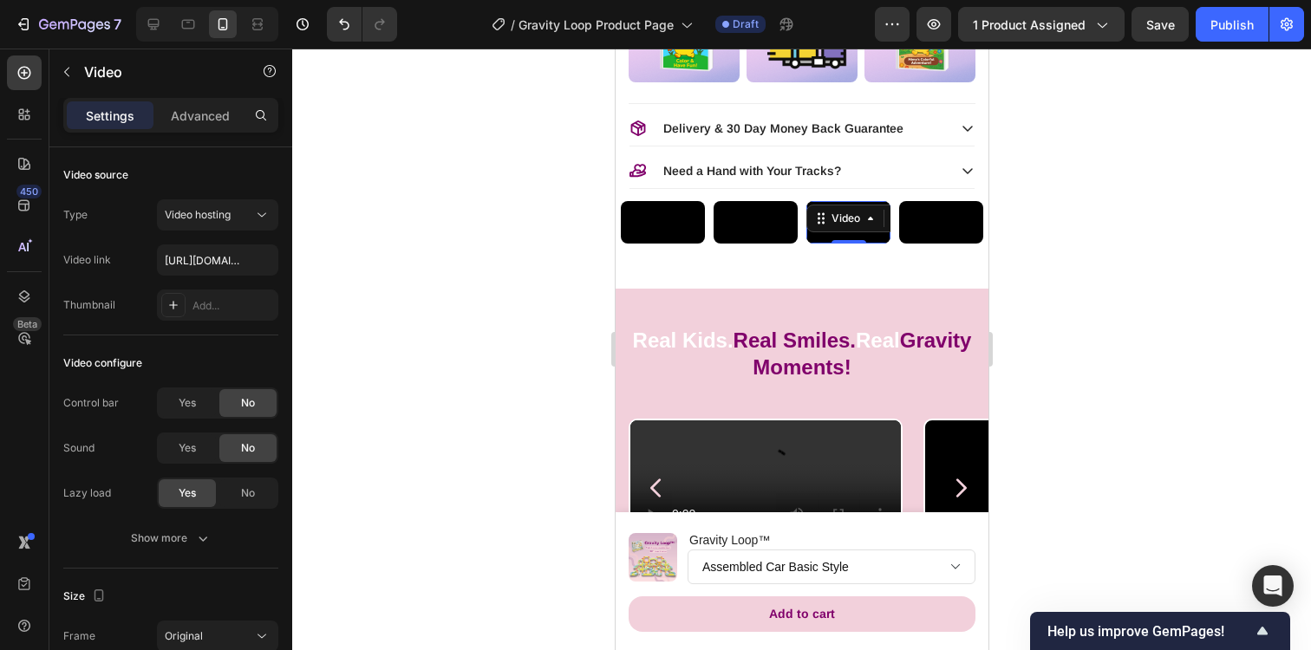
scroll to position [1264, 0]
